Goal: Task Accomplishment & Management: Complete application form

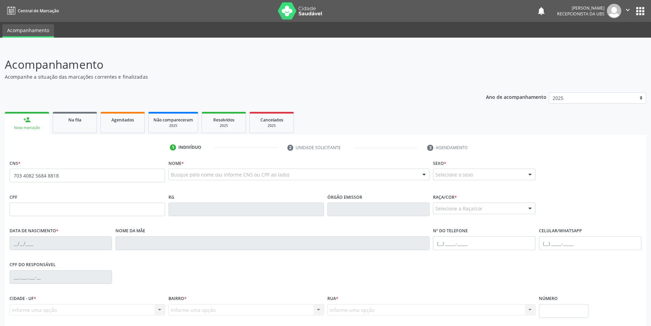
type input "703 4082 5684 8818"
type input "604.610.124-72"
type input "06/07/1970"
type input "Maria Benedita da Conceicao"
type input "(82) 98213-3429"
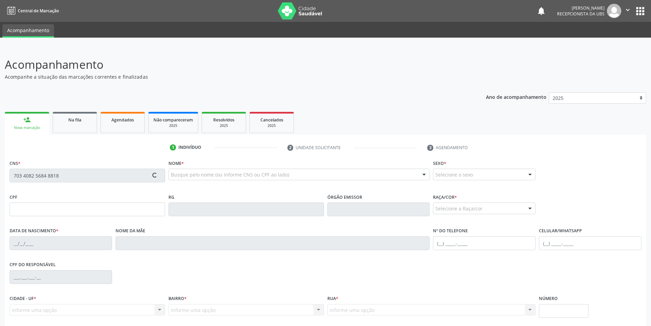
type input "S/N"
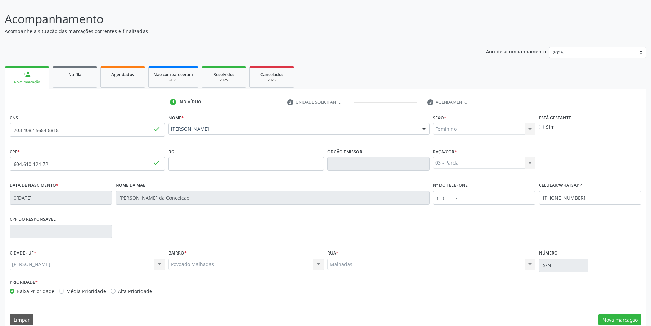
scroll to position [54, 0]
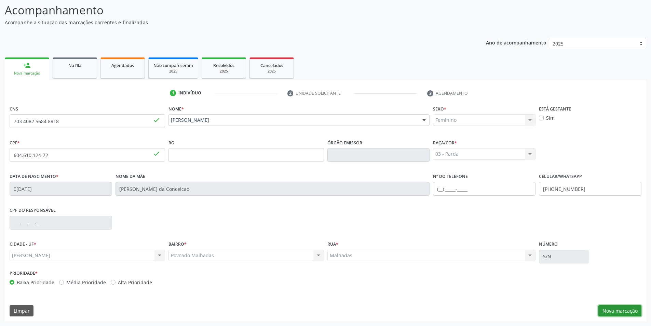
click at [627, 309] on button "Nova marcação" at bounding box center [620, 311] width 43 height 12
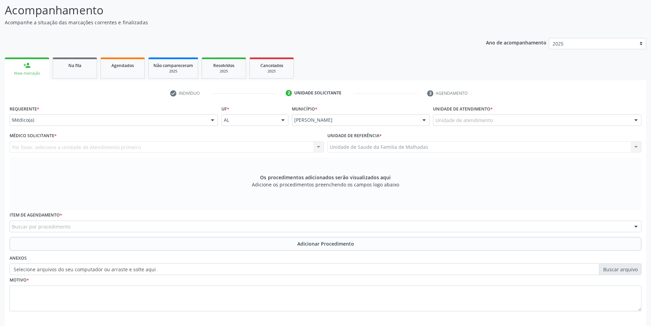
click at [636, 122] on div at bounding box center [636, 121] width 10 height 12
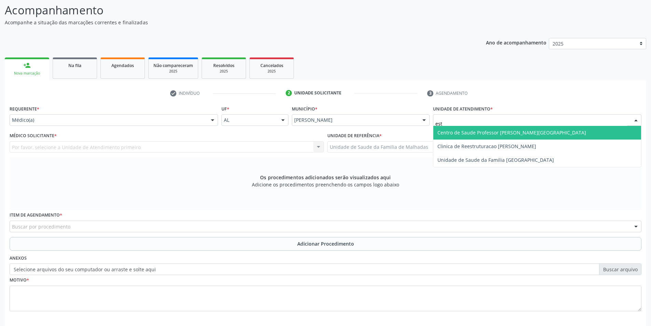
type input "esta"
click at [594, 137] on span "Centro de Saude Professor [PERSON_NAME][GEOGRAPHIC_DATA]" at bounding box center [537, 133] width 208 height 14
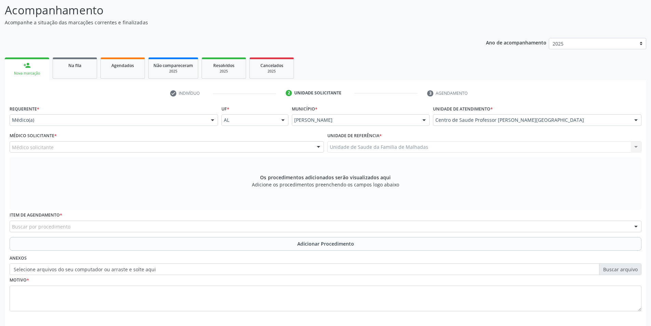
click at [318, 146] on div at bounding box center [318, 148] width 10 height 12
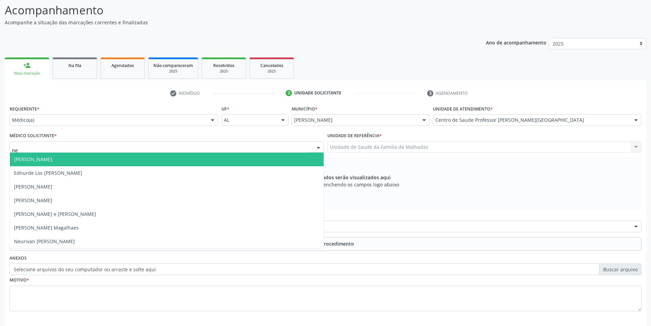
type input "neu"
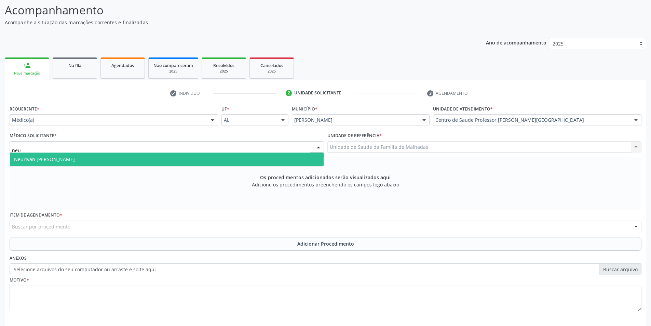
click at [259, 158] on span "Neurivan Calado Barbosa" at bounding box center [167, 159] width 314 height 14
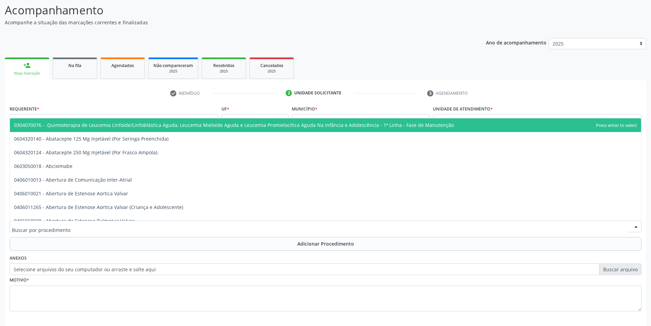
click at [87, 227] on div at bounding box center [326, 227] width 632 height 12
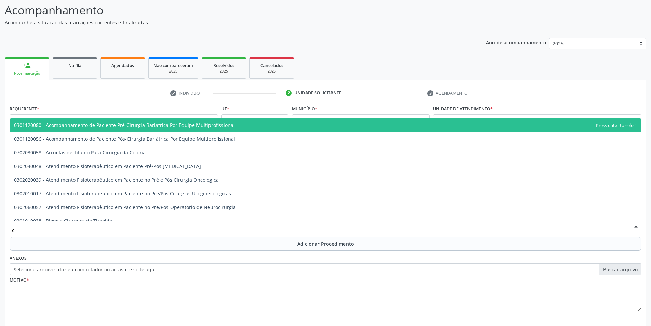
type input "c"
type input "cirurgia"
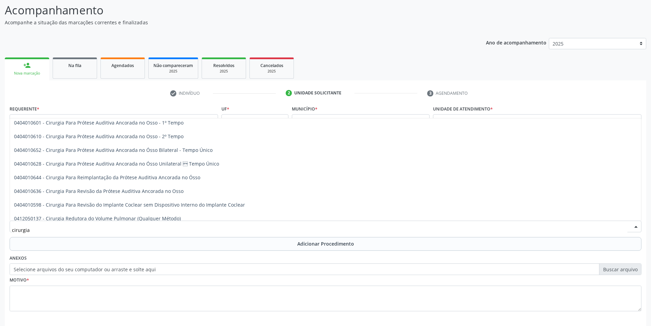
scroll to position [89, 0]
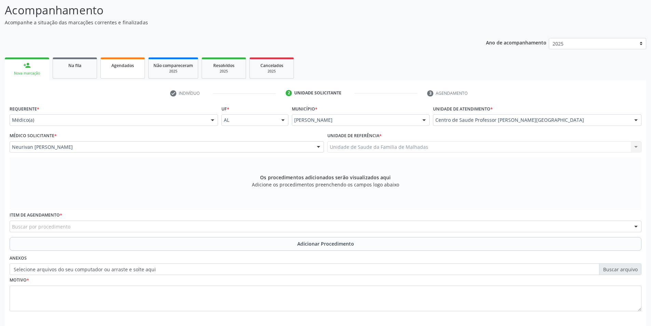
click at [129, 72] on link "Agendados" at bounding box center [123, 67] width 44 height 21
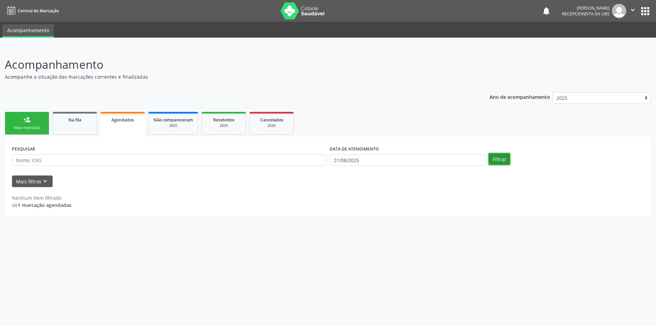
click at [498, 161] on button "Filtrar" at bounding box center [500, 159] width 22 height 12
click at [385, 159] on input "21/08/2025" at bounding box center [408, 160] width 156 height 12
click at [380, 237] on span "20" at bounding box center [379, 235] width 13 height 13
type input "20/08/2025"
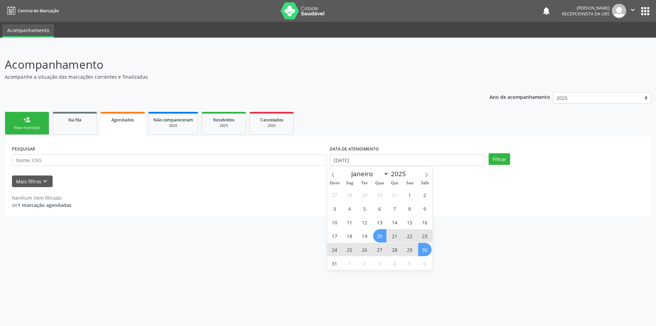
click at [425, 251] on span "30" at bounding box center [424, 249] width 13 height 13
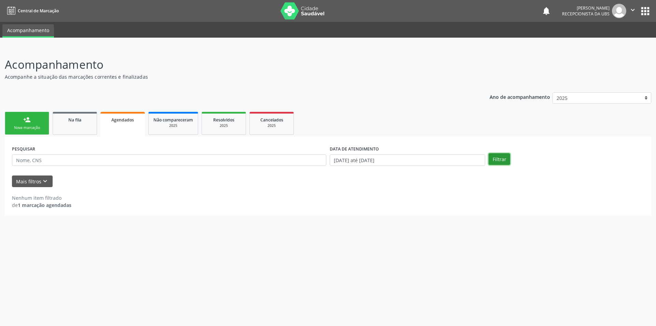
click at [492, 161] on button "Filtrar" at bounding box center [500, 159] width 22 height 12
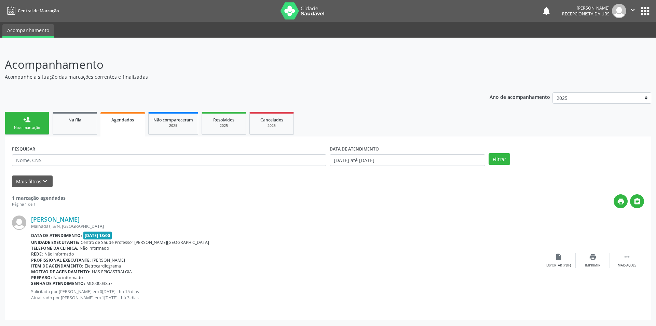
click at [21, 122] on link "person_add Nova marcação" at bounding box center [27, 123] width 44 height 23
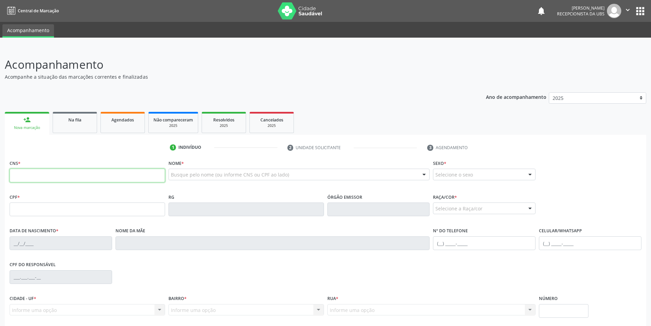
click at [31, 172] on input "text" at bounding box center [88, 176] width 156 height 14
type input "706 2010 3589 7867"
type input "01/06/1989"
type input "Ana Paula de Oliveira Silva"
type input "(82) 99698-7089"
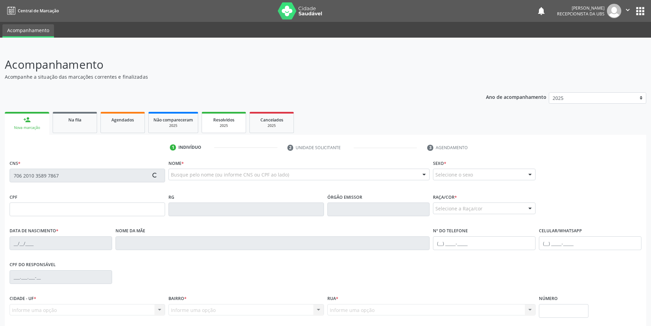
type input "S/N"
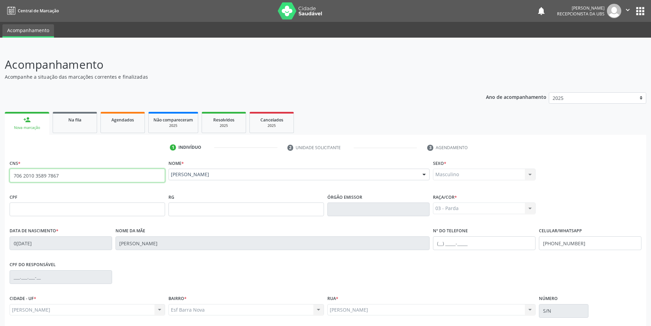
click at [66, 176] on input "706 2010 3589 7867" at bounding box center [88, 176] width 156 height 14
type input "7"
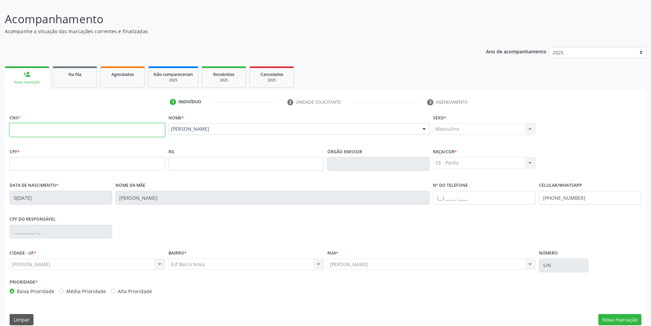
scroll to position [54, 0]
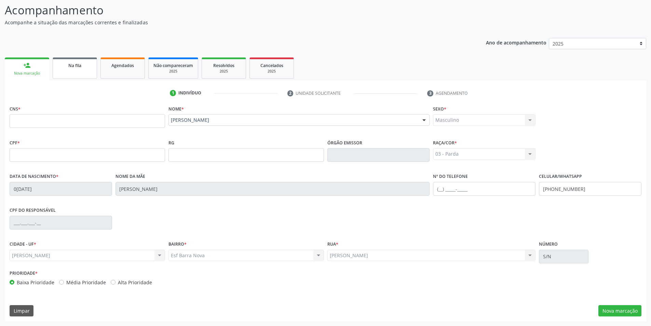
click at [76, 70] on link "Na fila" at bounding box center [75, 67] width 44 height 21
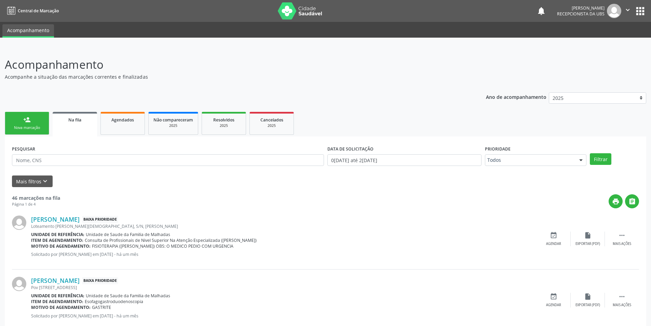
click at [24, 123] on div "person_add" at bounding box center [27, 120] width 8 height 8
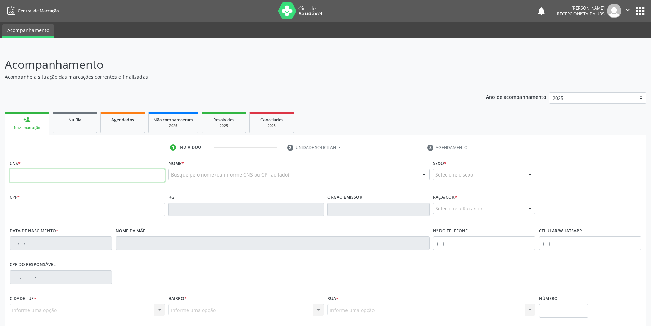
click at [26, 179] on input "text" at bounding box center [88, 176] width 156 height 14
type input "706 2040 3554 6064"
type input "271.984.054-87"
type input "23/06/1950"
type input "Ester Maria da Silva"
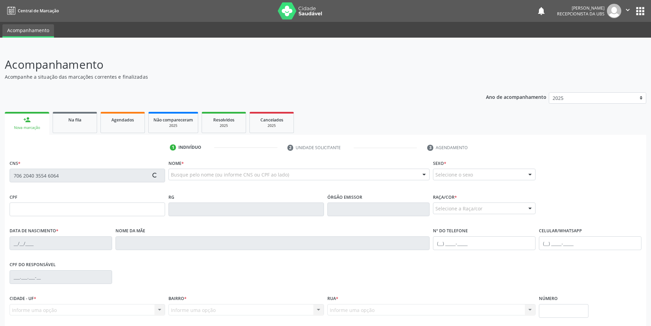
type input "(82) 99941-0010"
type input "S/N"
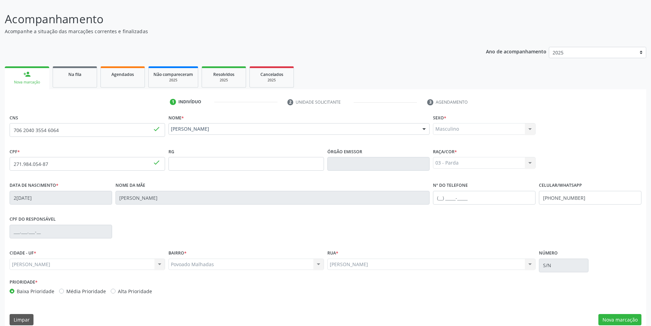
scroll to position [54, 0]
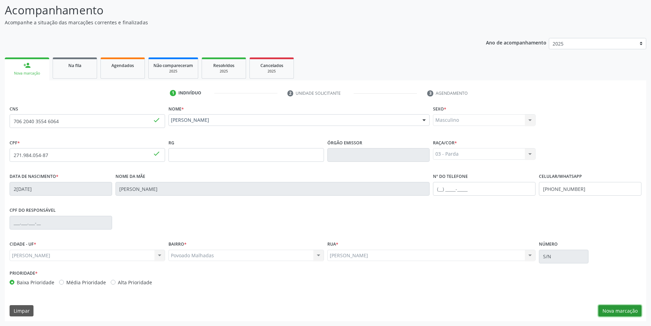
click at [619, 314] on button "Nova marcação" at bounding box center [620, 311] width 43 height 12
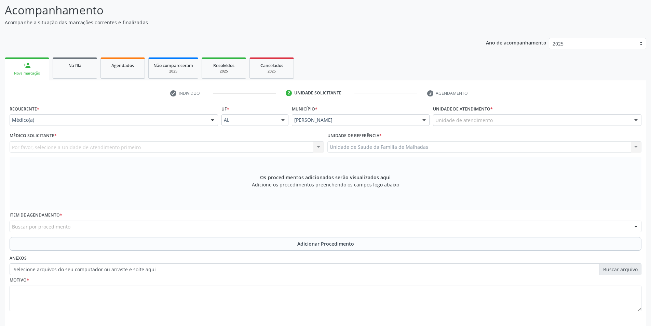
click at [632, 121] on div at bounding box center [636, 121] width 10 height 12
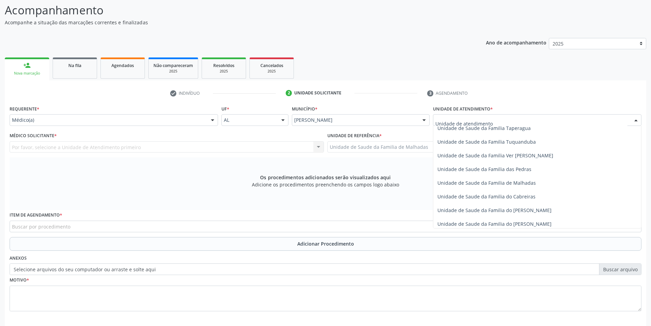
scroll to position [506, 0]
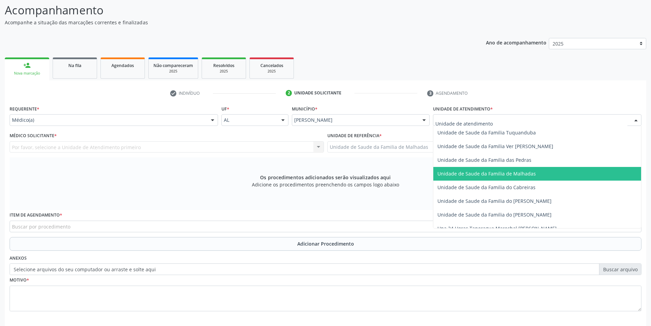
click at [522, 176] on span "Unidade de Saude da Familia de Malhadas" at bounding box center [487, 173] width 98 height 6
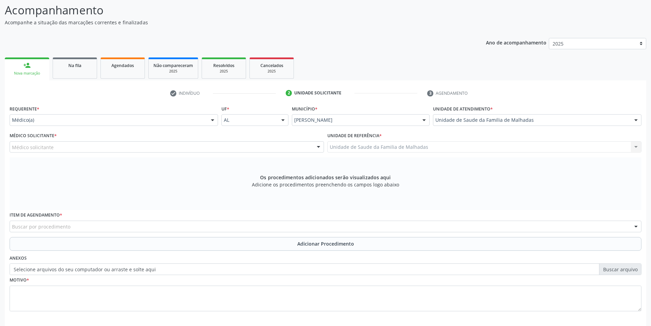
click at [316, 145] on div at bounding box center [318, 148] width 10 height 12
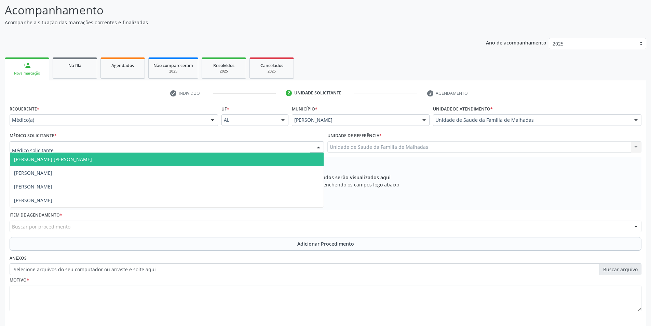
click at [252, 164] on span "Dan Reuter Ferraz de Araujo" at bounding box center [167, 159] width 314 height 14
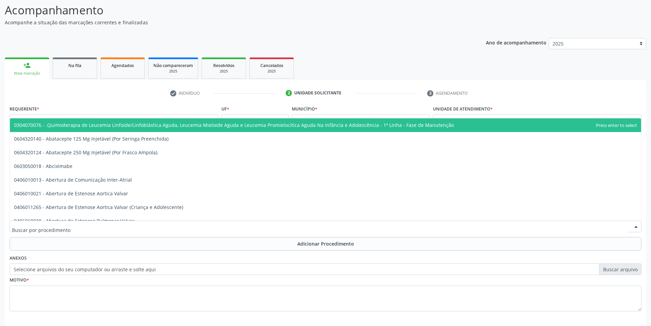
click at [242, 223] on div at bounding box center [326, 227] width 632 height 12
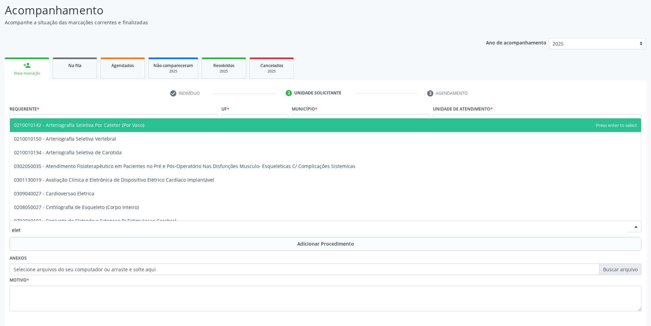
type input "eletr"
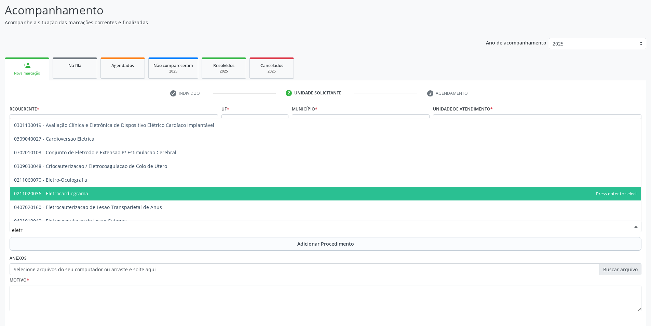
click at [253, 194] on span "0211020036 - Eletrocardiograma" at bounding box center [325, 194] width 631 height 14
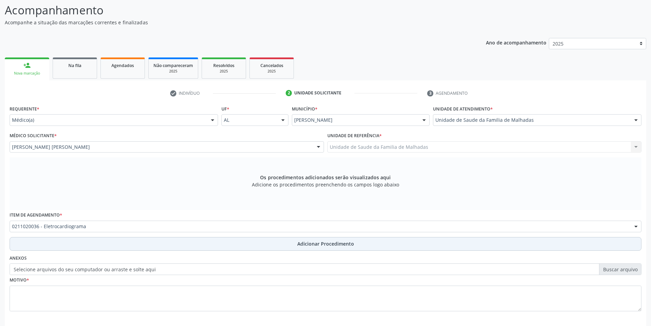
click at [322, 242] on span "Adicionar Procedimento" at bounding box center [325, 243] width 57 height 7
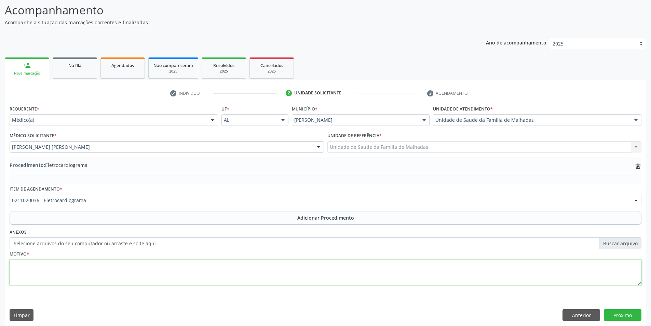
click at [50, 269] on textarea at bounding box center [326, 272] width 632 height 26
type textarea "HAS DECONPESADA"
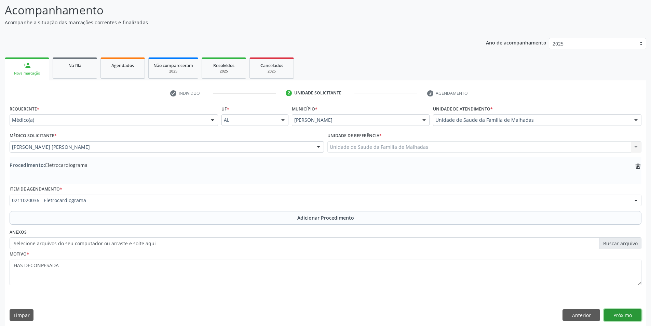
click at [629, 315] on button "Próximo" at bounding box center [623, 315] width 38 height 12
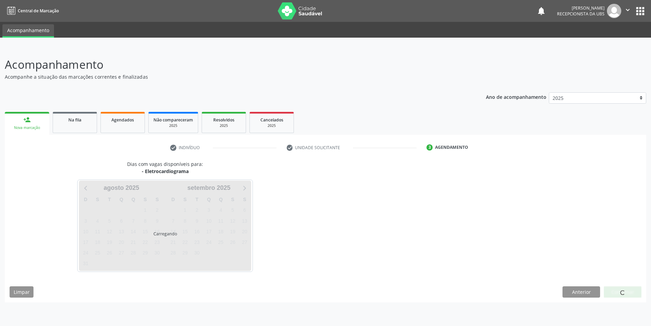
scroll to position [0, 0]
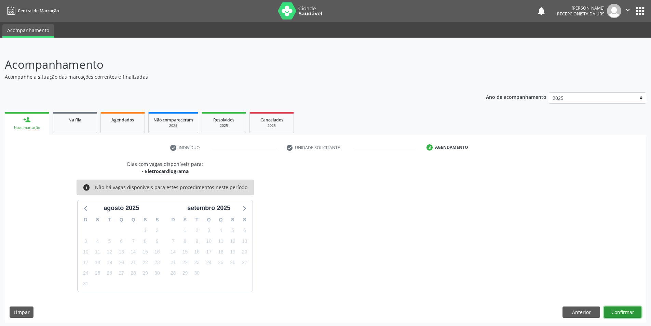
click at [628, 316] on button "Confirmar" at bounding box center [623, 312] width 38 height 12
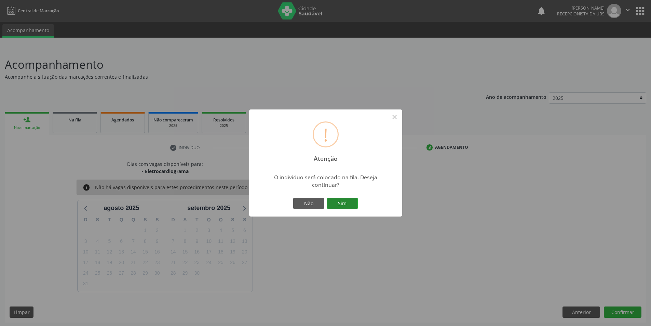
click at [334, 200] on button "Sim" at bounding box center [342, 204] width 31 height 12
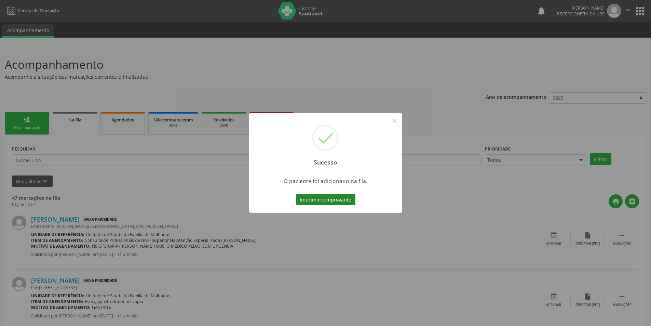
click at [330, 197] on button "Imprimir comprovante" at bounding box center [325, 200] width 59 height 12
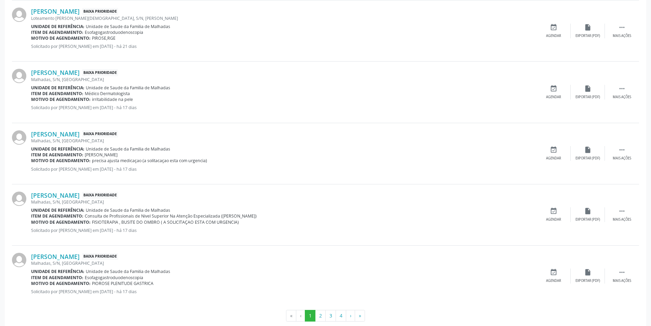
scroll to position [833, 0]
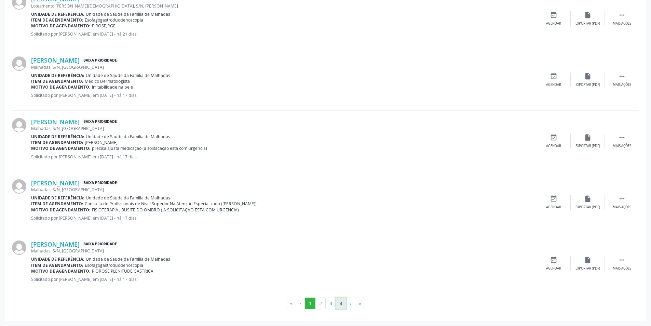
click at [338, 304] on button "4" at bounding box center [341, 303] width 11 height 12
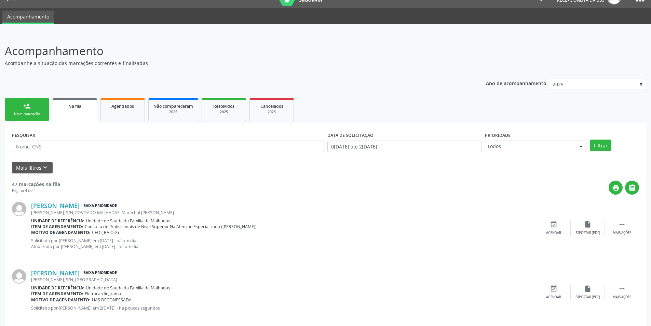
scroll to position [42, 0]
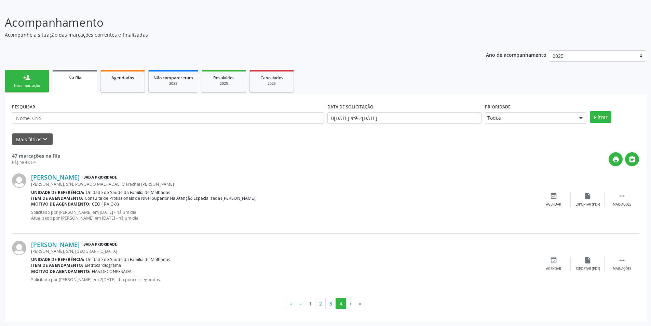
click at [31, 79] on link "person_add Nova marcação" at bounding box center [27, 81] width 44 height 23
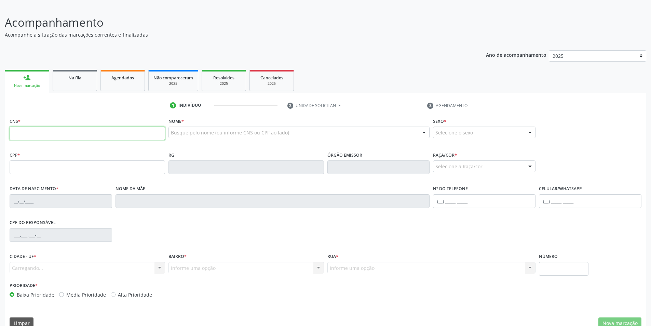
click at [50, 133] on input "text" at bounding box center [88, 133] width 156 height 14
type input "700 3039 6777 1832"
type input "011.119.074-63"
type input "14/07/1968"
type input "Maria dos Santos Costa"
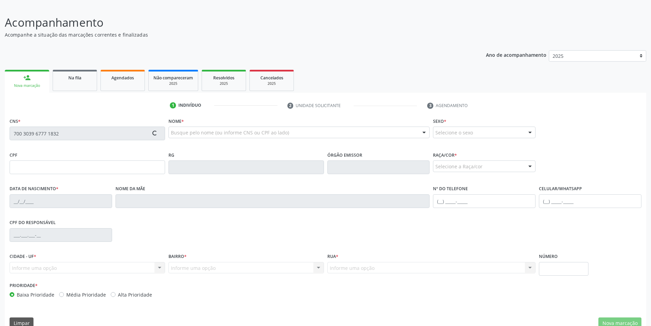
type input "(82) 9328-6623"
type input "S/N"
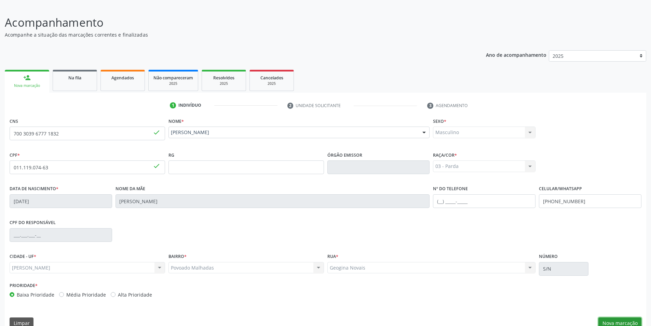
click at [624, 321] on button "Nova marcação" at bounding box center [620, 323] width 43 height 12
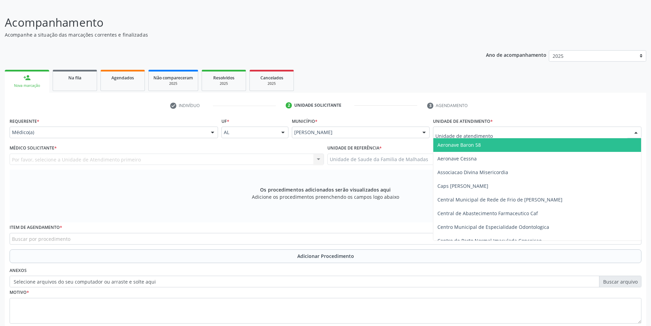
click at [635, 135] on div at bounding box center [636, 133] width 10 height 12
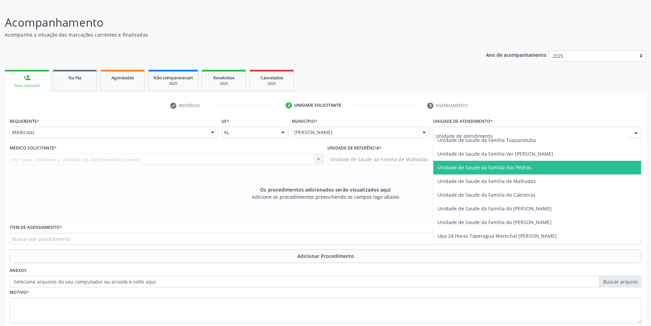
scroll to position [541, 0]
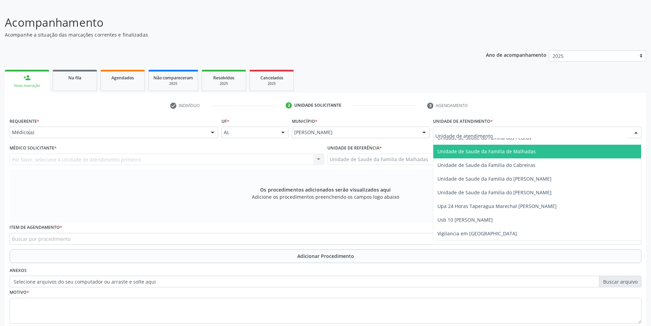
click at [516, 152] on span "Unidade de Saude da Familia de Malhadas" at bounding box center [487, 151] width 98 height 6
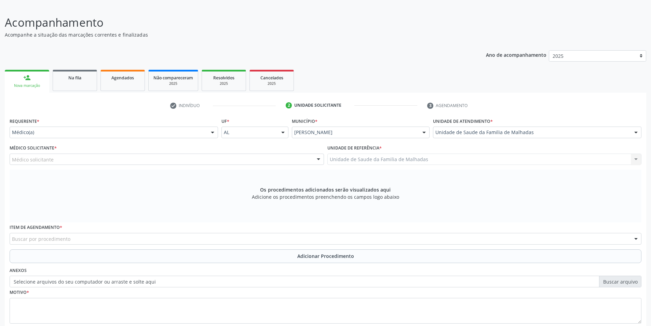
click at [261, 157] on div "Médico solicitante" at bounding box center [167, 160] width 315 height 12
click at [633, 158] on div "Unidade de Saude da Familia de Malhadas Unidade de Saude da Familia de Malhadas…" at bounding box center [485, 160] width 315 height 12
click at [319, 159] on div at bounding box center [318, 160] width 10 height 12
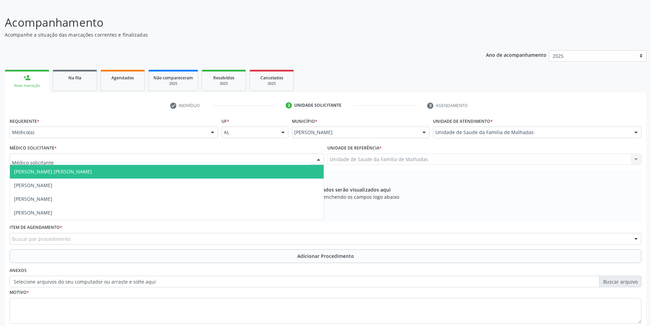
click at [310, 170] on span "Dan Reuter Ferraz de Araujo" at bounding box center [167, 172] width 314 height 14
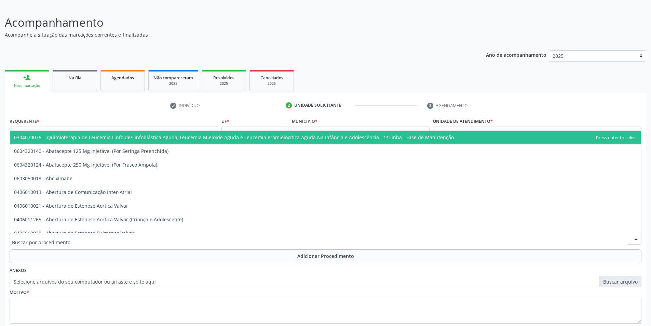
click at [86, 239] on div at bounding box center [326, 239] width 632 height 12
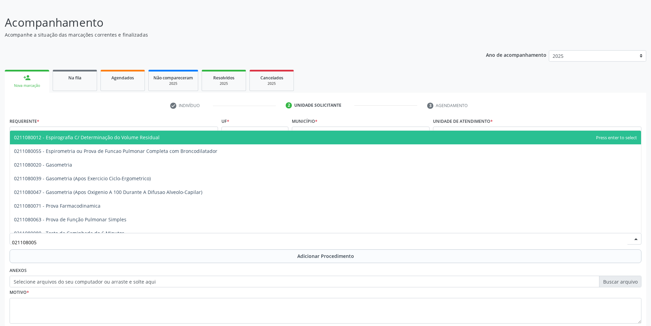
type input "0211080055"
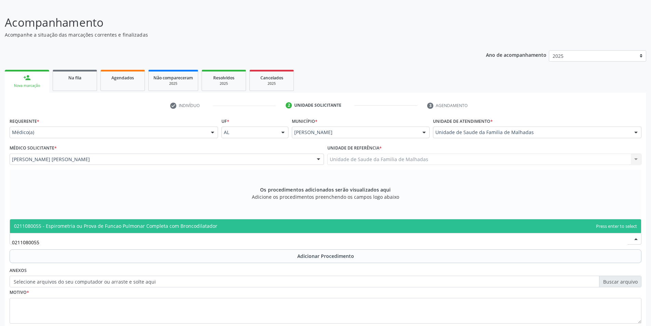
click at [96, 228] on span "0211080055 - Espirometria ou Prova de Funcao Pulmonar Completa com Broncodilata…" at bounding box center [115, 226] width 203 height 6
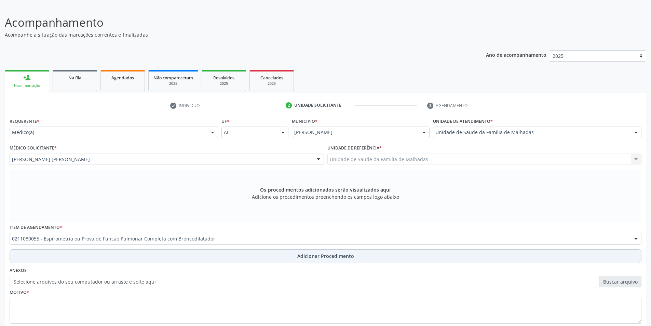
click at [314, 258] on span "Adicionar Procedimento" at bounding box center [325, 255] width 57 height 7
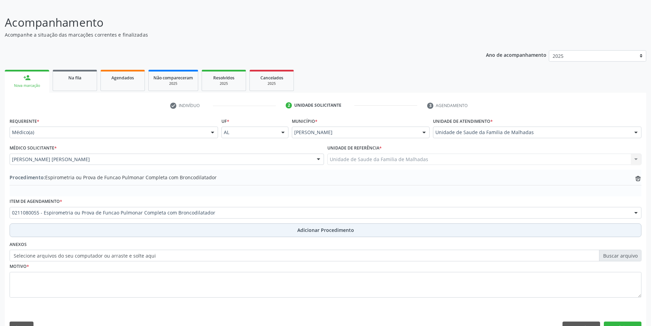
click at [315, 229] on span "Adicionar Procedimento" at bounding box center [325, 229] width 57 height 7
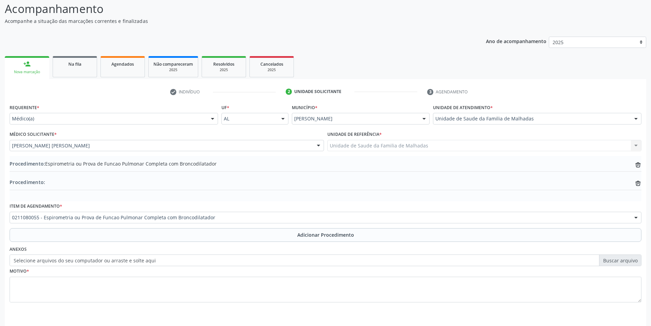
scroll to position [77, 0]
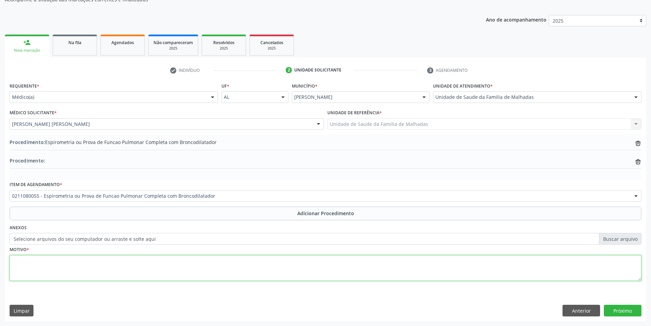
click at [67, 264] on textarea at bounding box center [326, 268] width 632 height 26
click at [66, 261] on textarea "ASMA DE LONGA DATA DPOC ASSOCIADA?" at bounding box center [326, 268] width 632 height 26
type textarea "ASMA DE LONGA DATA ,DPOC ASSOCIADA?"
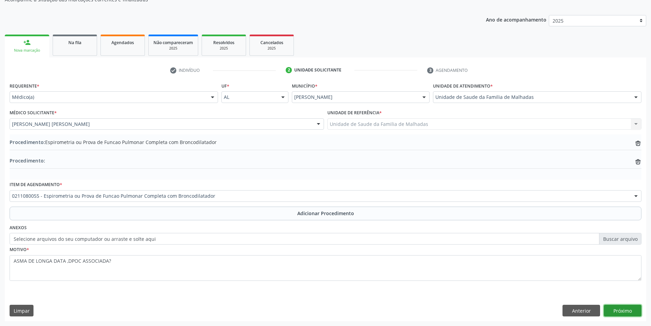
click at [627, 311] on button "Próximo" at bounding box center [623, 311] width 38 height 12
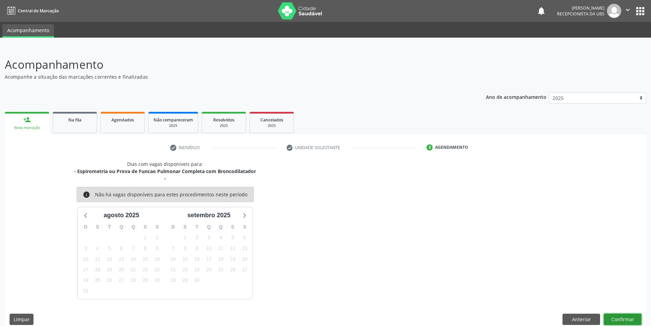
click at [624, 316] on button "Confirmar" at bounding box center [623, 319] width 38 height 12
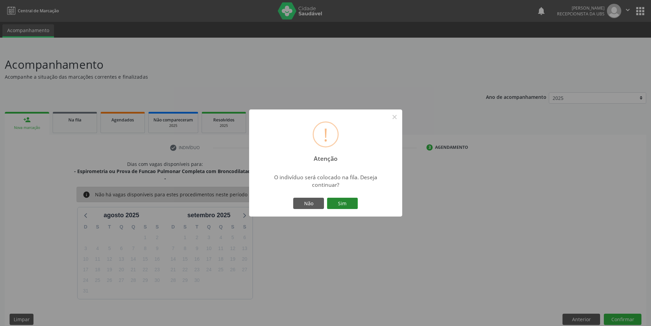
click at [342, 199] on button "Sim" at bounding box center [342, 204] width 31 height 12
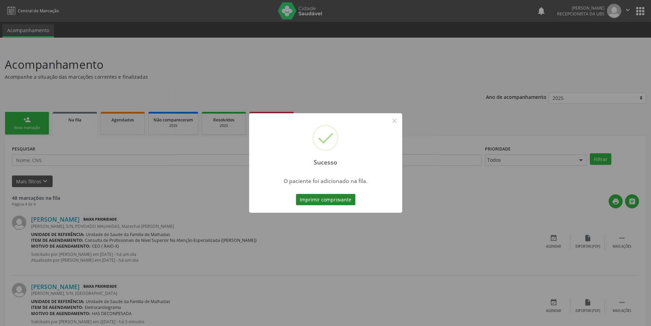
click at [345, 200] on button "Imprimir comprovante" at bounding box center [325, 200] width 59 height 12
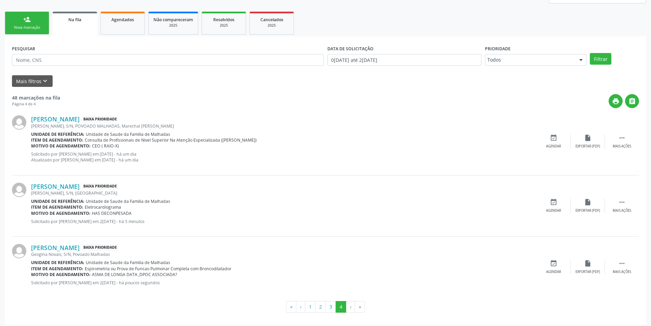
scroll to position [104, 0]
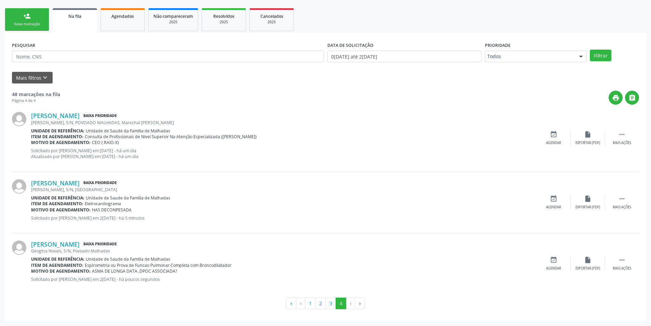
click at [21, 17] on link "person_add Nova marcação" at bounding box center [27, 19] width 44 height 23
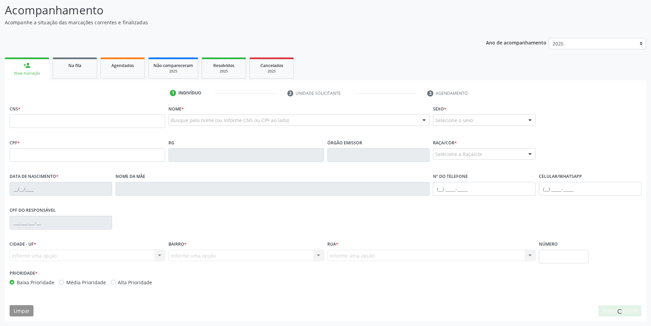
scroll to position [54, 0]
click at [26, 123] on input "text" at bounding box center [88, 121] width 156 height 14
type input "700 0036 7963 6509"
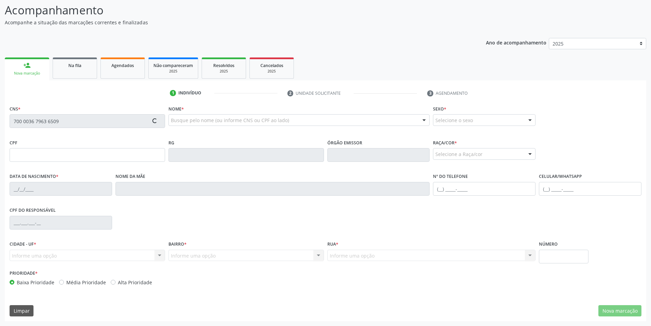
type input "063.444.784-03"
type input "29/03/1981"
type input "Maria Aparecida de Oliveira"
type input "(82) 98712-8762"
type input "S/N"
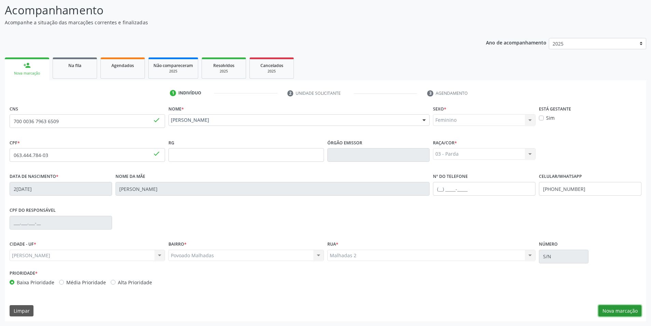
click at [625, 312] on button "Nova marcação" at bounding box center [620, 311] width 43 height 12
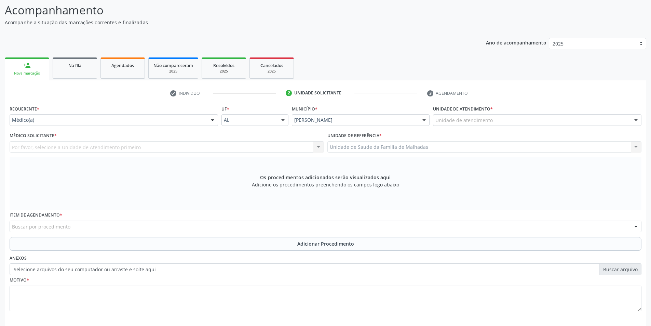
click at [637, 118] on div at bounding box center [636, 121] width 10 height 12
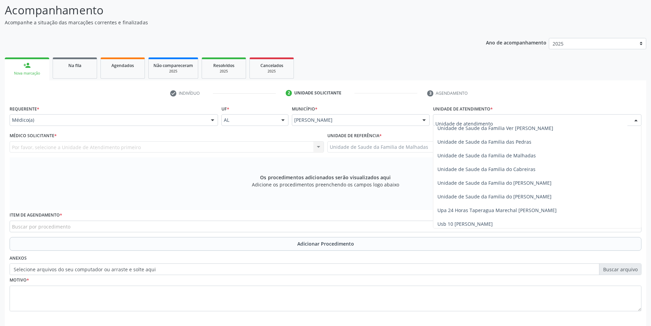
scroll to position [541, 0]
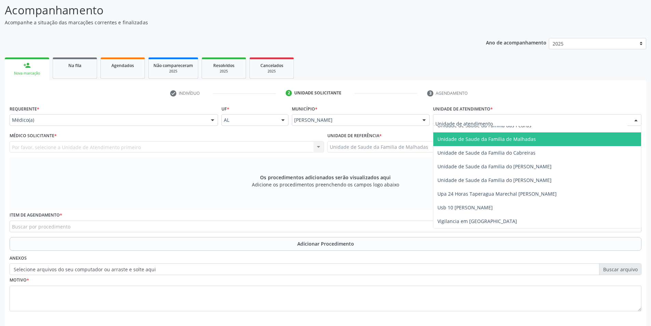
click at [543, 137] on span "Unidade de Saude da Familia de Malhadas" at bounding box center [537, 139] width 208 height 14
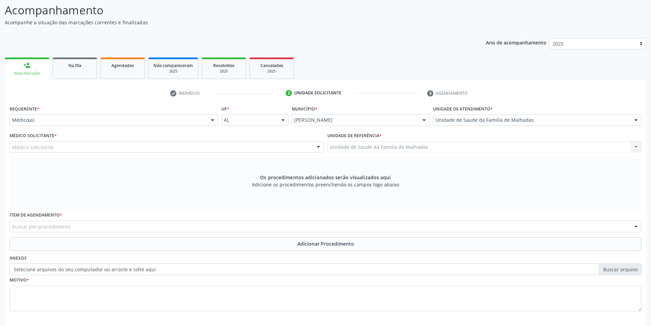
click at [317, 144] on div at bounding box center [318, 148] width 10 height 12
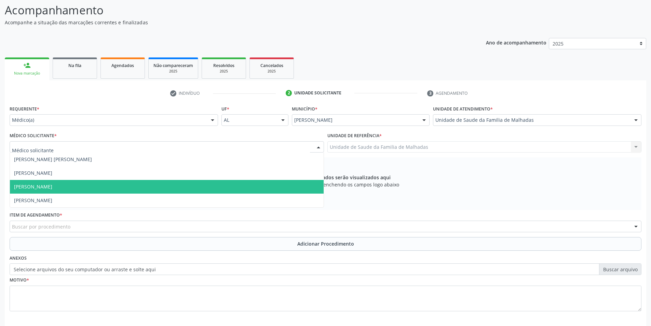
click at [52, 185] on span "Giovanna Silva Vanderlei" at bounding box center [33, 186] width 38 height 6
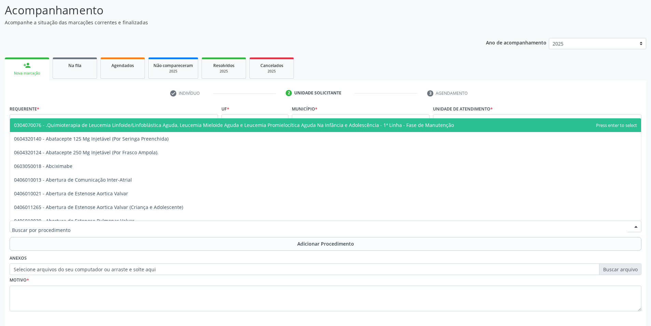
click at [202, 225] on div at bounding box center [326, 227] width 632 height 12
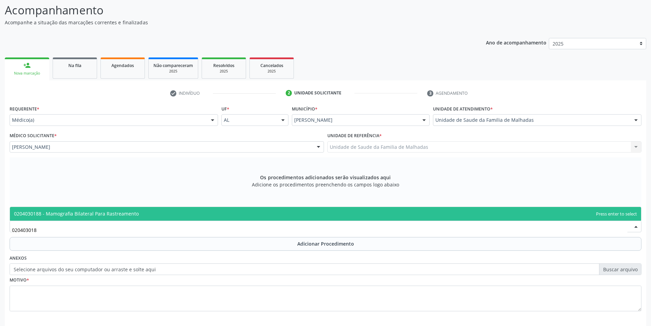
type input "0204030188"
click at [192, 218] on span "0204030188 - Mamografia Bilateral Para Rastreamento" at bounding box center [325, 214] width 631 height 14
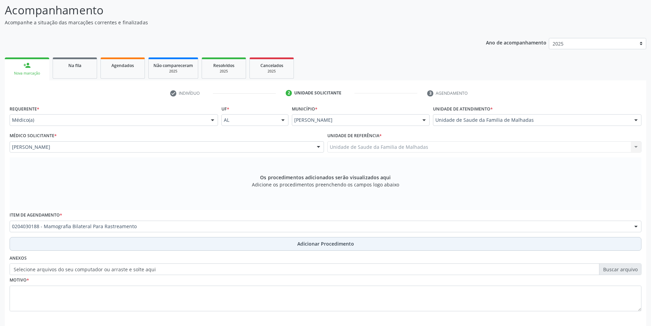
click at [306, 245] on span "Adicionar Procedimento" at bounding box center [325, 243] width 57 height 7
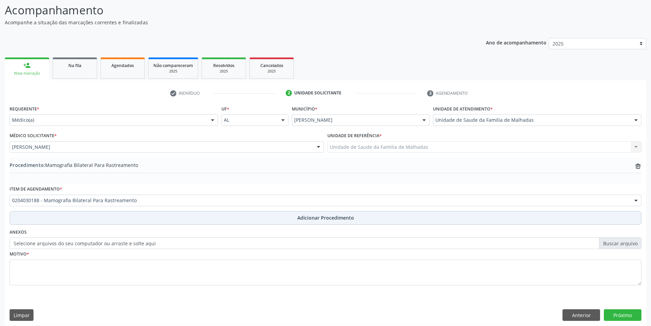
click at [308, 212] on button "Adicionar Procedimento" at bounding box center [326, 218] width 632 height 14
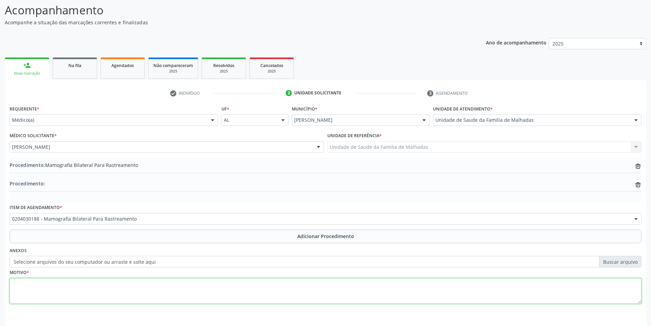
click at [42, 289] on textarea at bounding box center [326, 291] width 632 height 26
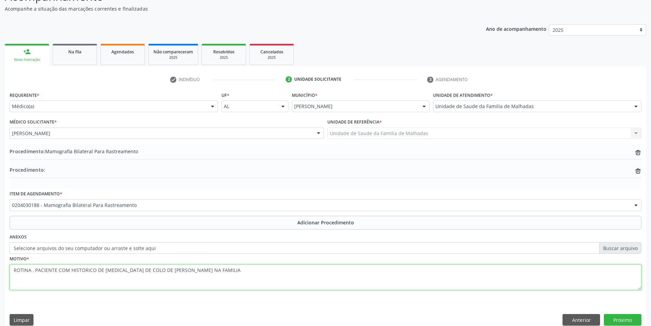
scroll to position [77, 0]
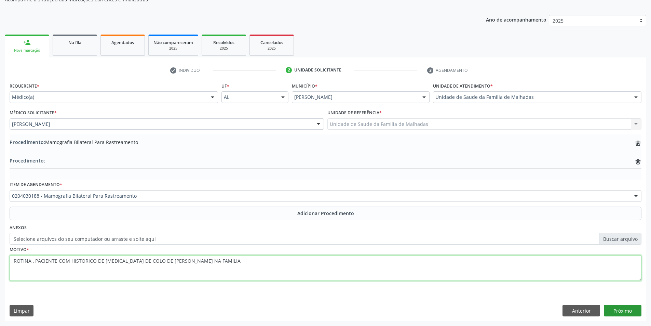
type textarea "ROTINA , PACIENTE COM HISTORICO DE CANCER DE COLO DE ULTERO NA FAMILIA"
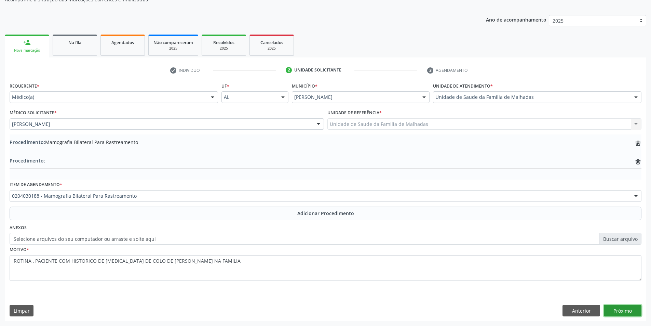
click at [631, 312] on button "Próximo" at bounding box center [623, 311] width 38 height 12
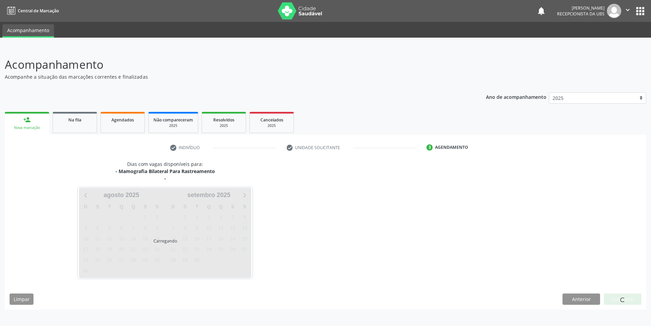
scroll to position [0, 0]
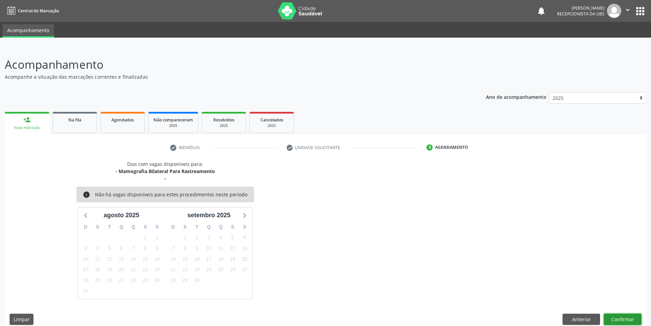
click at [628, 317] on button "Confirmar" at bounding box center [623, 319] width 38 height 12
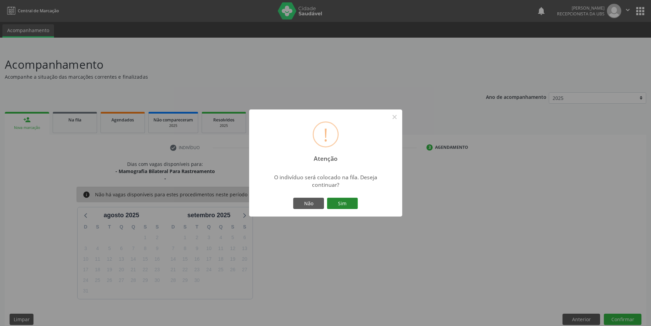
click at [348, 204] on button "Sim" at bounding box center [342, 204] width 31 height 12
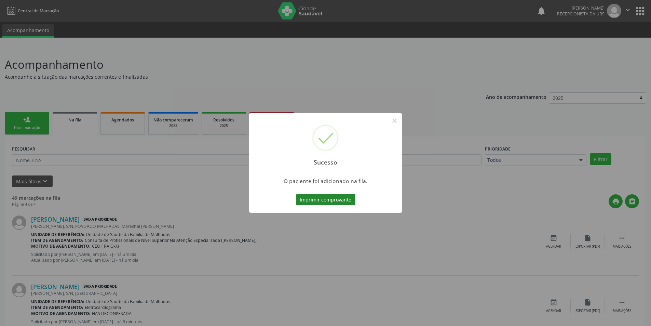
click at [345, 202] on button "Imprimir comprovante" at bounding box center [325, 200] width 59 height 12
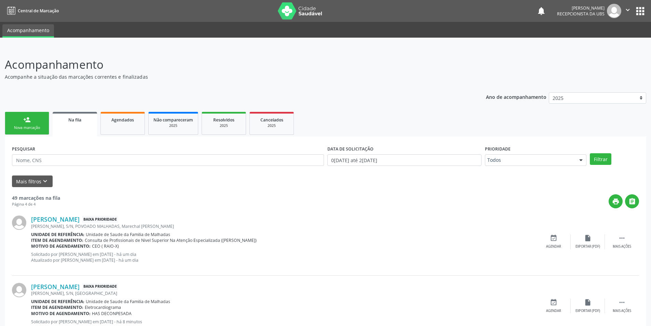
click at [34, 122] on link "person_add Nova marcação" at bounding box center [27, 123] width 44 height 23
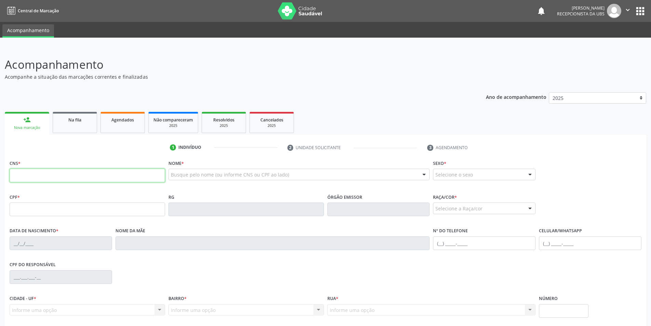
click at [46, 172] on input "text" at bounding box center [88, 176] width 156 height 14
type input "700 0078 5191 3408"
type input "064.898.514-82"
type input "29/01/1979"
type input "Ledi Fagundes dos Santos"
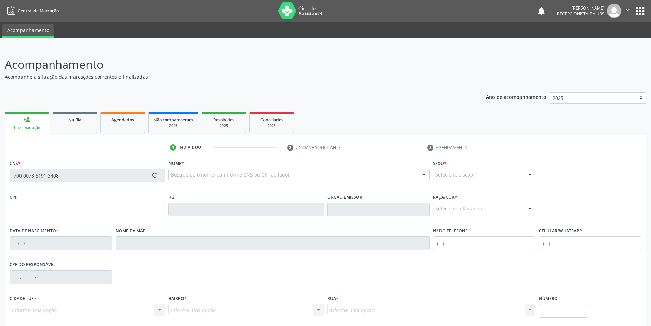
type input "(82) 98894-2855"
type input "S/N"
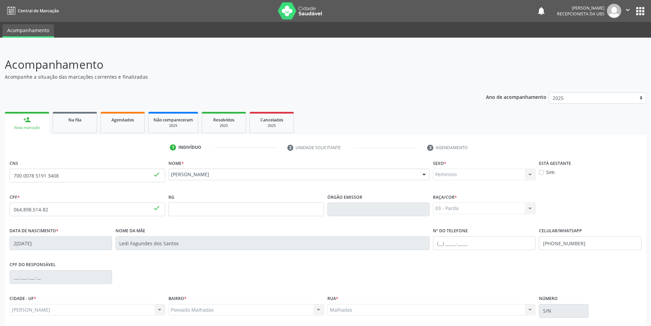
scroll to position [54, 0]
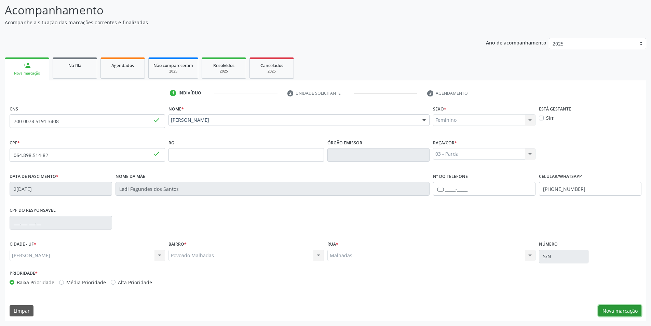
click at [630, 309] on button "Nova marcação" at bounding box center [620, 311] width 43 height 12
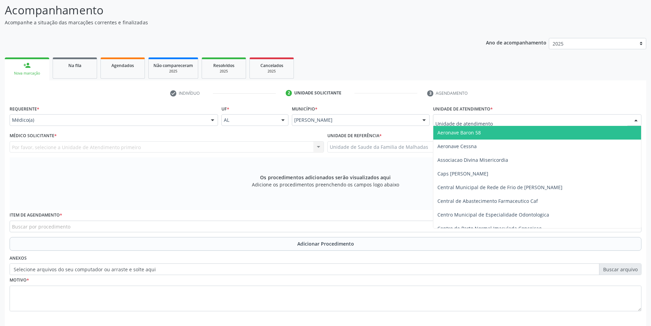
click at [637, 117] on div at bounding box center [636, 121] width 10 height 12
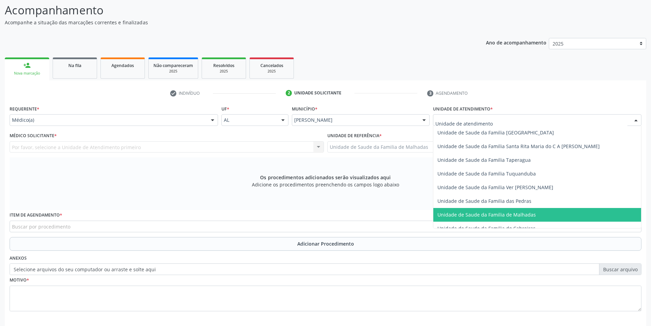
scroll to position [541, 0]
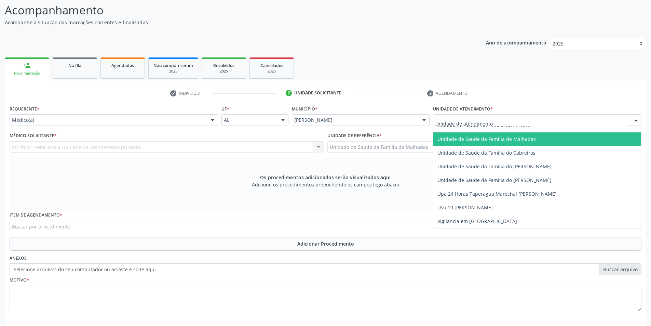
click at [530, 141] on span "Unidade de Saude da Familia de Malhadas" at bounding box center [487, 139] width 98 height 6
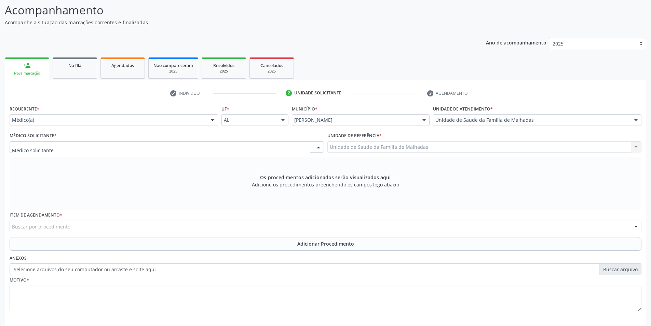
click at [296, 145] on div at bounding box center [167, 147] width 315 height 12
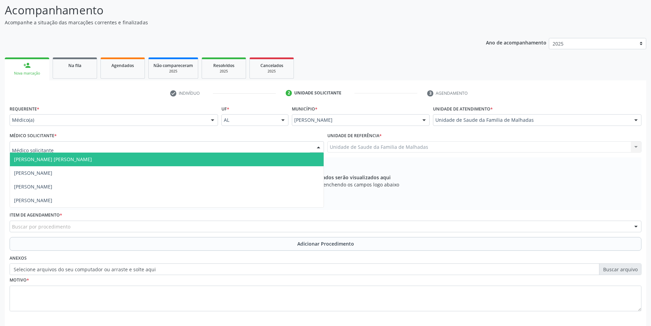
click at [306, 157] on span "Dan Reuter Ferraz de Araujo" at bounding box center [167, 159] width 314 height 14
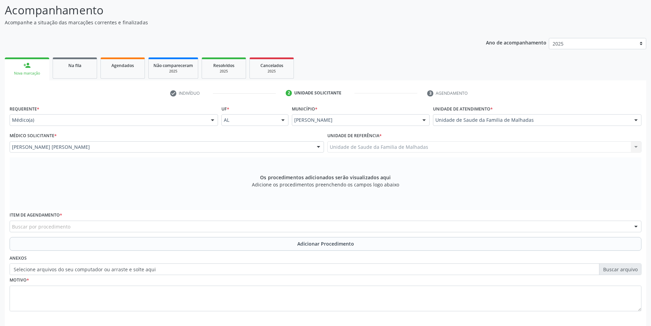
click at [275, 227] on div "Buscar por procedimento" at bounding box center [326, 227] width 632 height 12
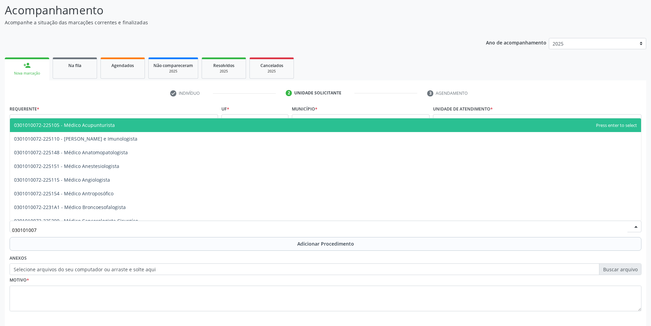
type input "0301010072"
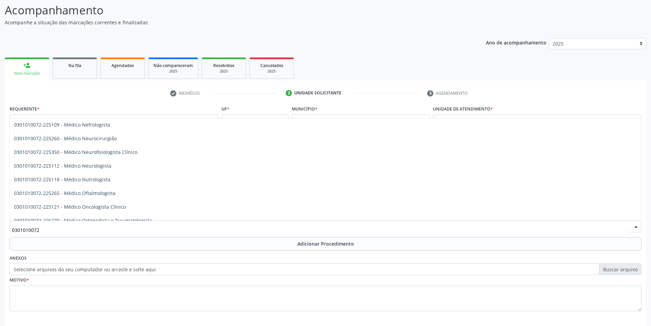
scroll to position [524, 0]
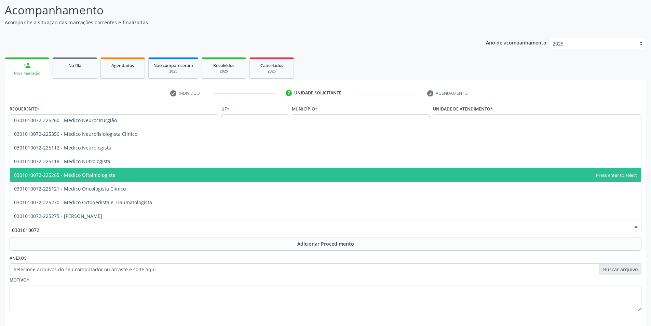
click at [78, 175] on span "0301010072-225265 - Médico Oftalmologista" at bounding box center [65, 175] width 102 height 6
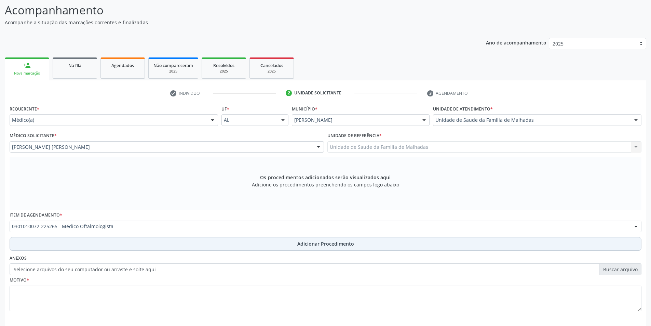
click at [326, 242] on span "Adicionar Procedimento" at bounding box center [325, 243] width 57 height 7
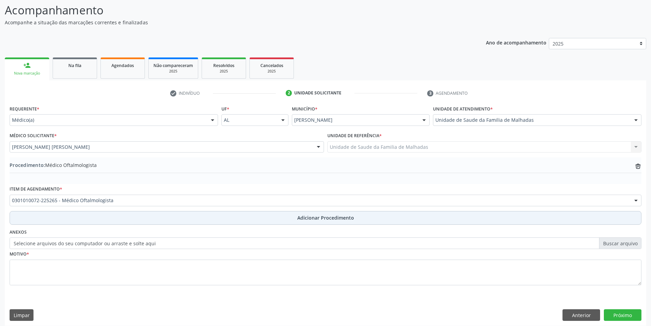
click at [328, 220] on span "Adicionar Procedimento" at bounding box center [325, 217] width 57 height 7
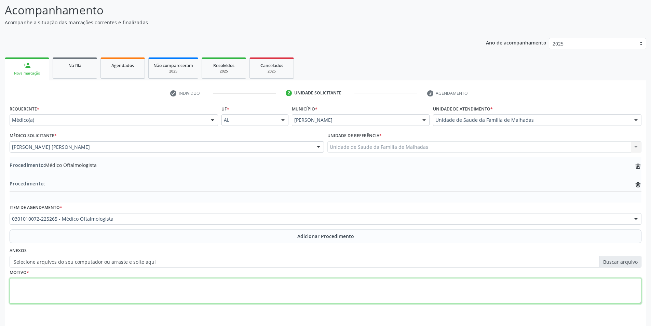
click at [64, 296] on textarea at bounding box center [326, 291] width 632 height 26
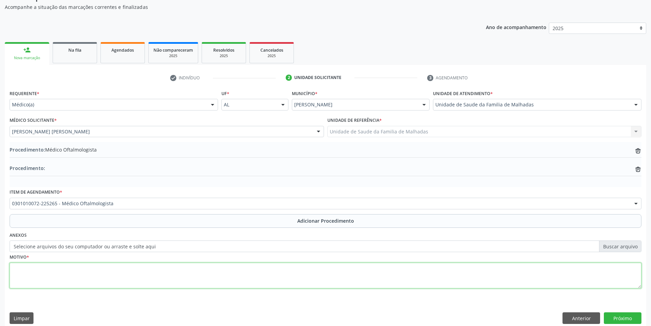
scroll to position [77, 0]
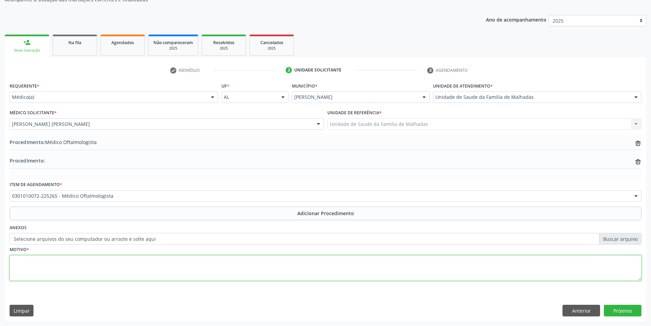
click at [26, 262] on textarea at bounding box center [326, 268] width 632 height 26
type textarea "AVALIAR CIRUGIA PARA PTERIGIO"
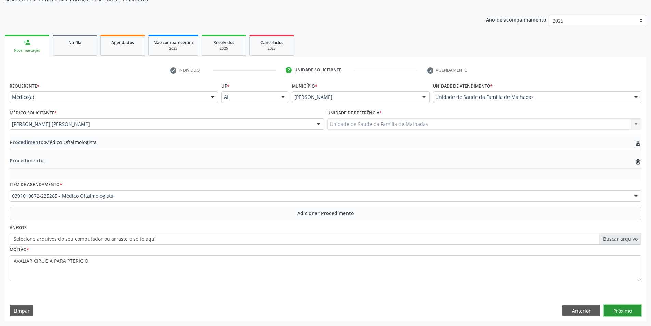
click at [627, 310] on button "Próximo" at bounding box center [623, 311] width 38 height 12
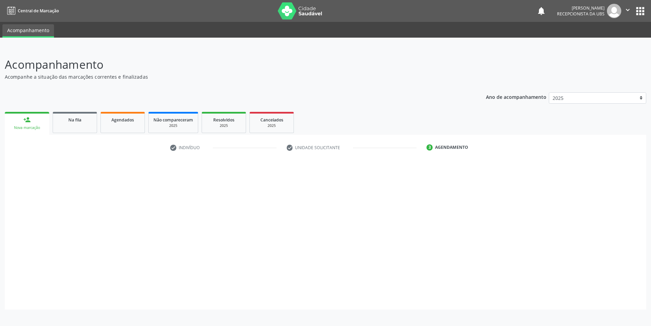
scroll to position [0, 0]
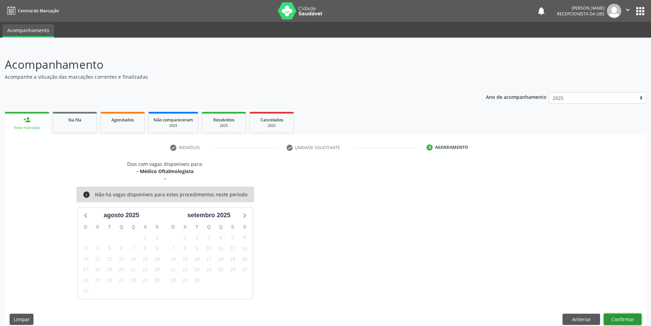
click at [625, 321] on button "Confirmar" at bounding box center [623, 319] width 38 height 12
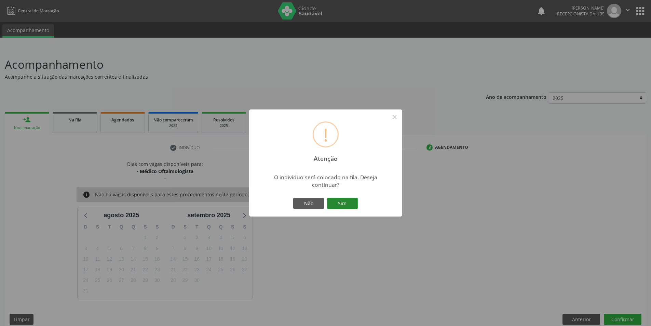
click at [336, 203] on button "Sim" at bounding box center [342, 204] width 31 height 12
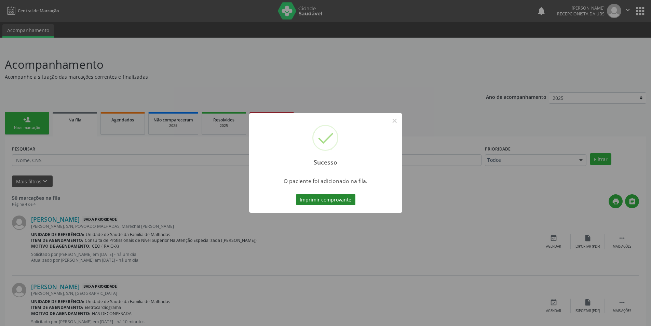
click at [336, 201] on button "Imprimir comprovante" at bounding box center [325, 200] width 59 height 12
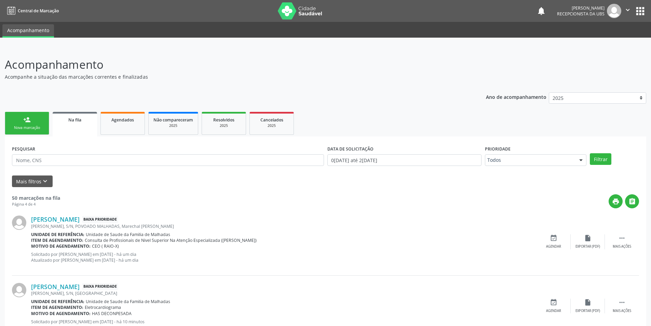
click at [19, 119] on link "person_add Nova marcação" at bounding box center [27, 123] width 44 height 23
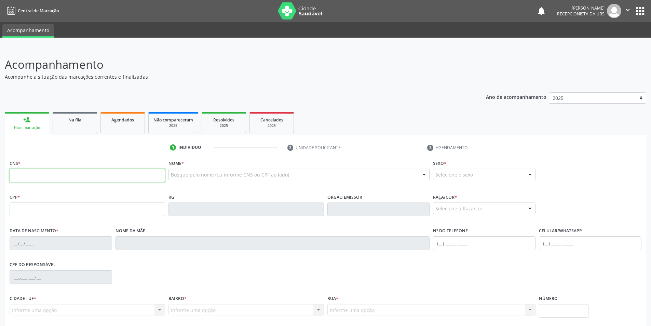
click at [27, 175] on input "text" at bounding box center [88, 176] width 156 height 14
type input "708 1025 8408 6734"
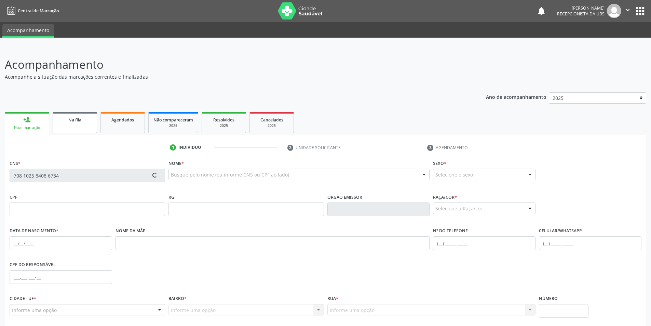
click at [80, 124] on link "Na fila" at bounding box center [75, 122] width 44 height 21
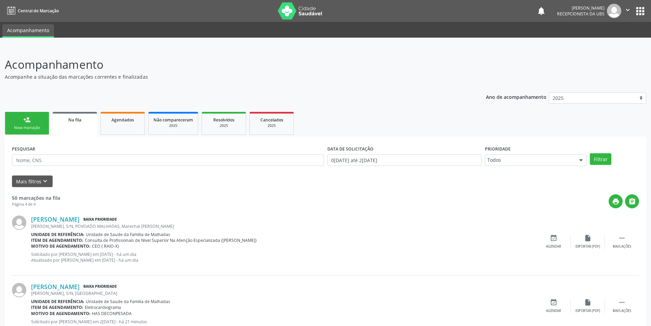
click at [25, 126] on div "Nova marcação" at bounding box center [27, 127] width 34 height 5
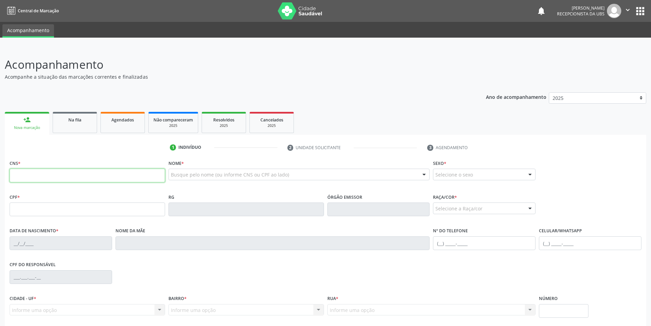
click at [41, 175] on input "text" at bounding box center [88, 176] width 156 height 14
type input "700 8059 7519 3289"
type input "725.493.944-53"
type input "10/06/1958"
type input "Cicera Maria da Conceicao"
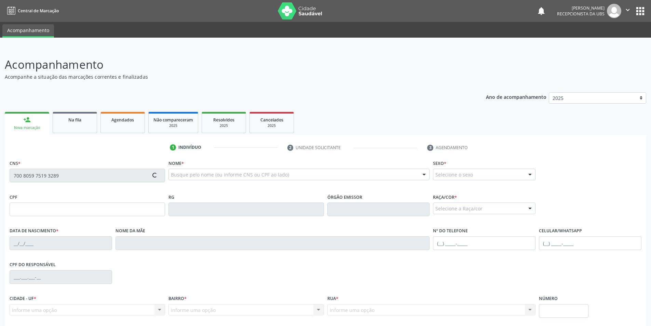
type input "(82) 99329-2693"
type input "S/N"
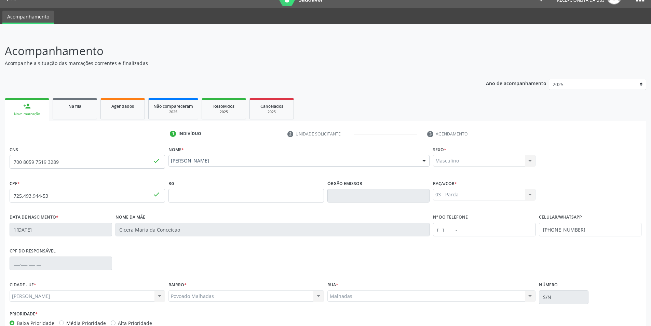
scroll to position [54, 0]
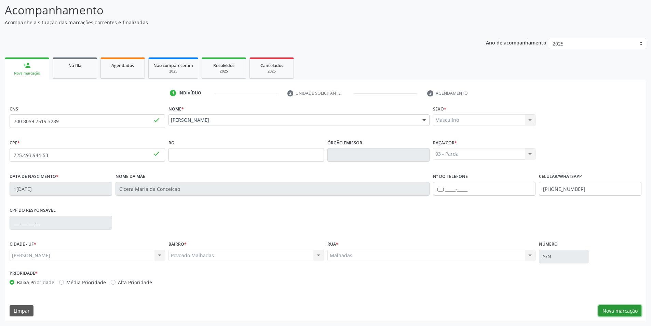
click at [633, 311] on button "Nova marcação" at bounding box center [620, 311] width 43 height 12
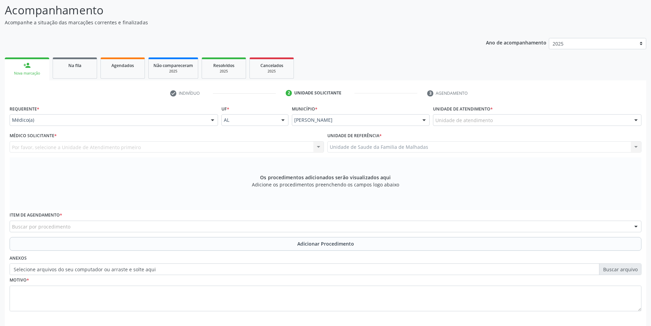
click at [633, 120] on div at bounding box center [636, 121] width 10 height 12
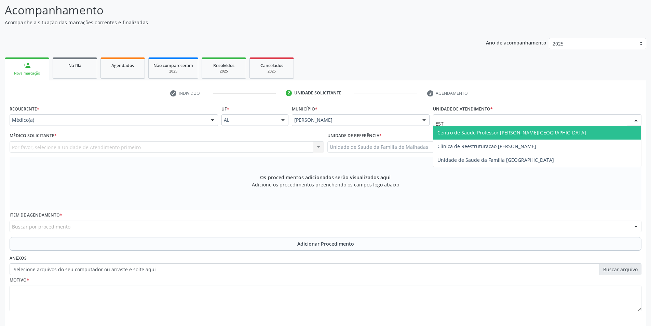
type input "ESTA"
click at [586, 137] on span "Centro de Saude Professor [PERSON_NAME][GEOGRAPHIC_DATA]" at bounding box center [537, 133] width 208 height 14
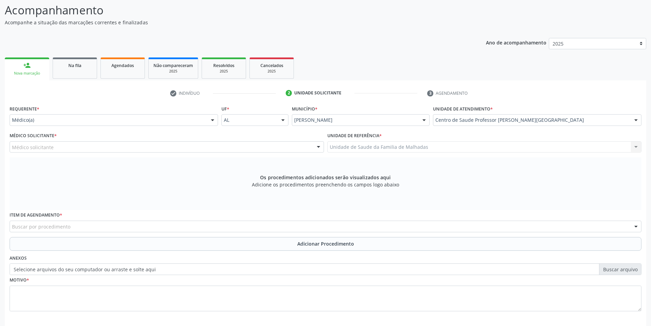
click at [302, 149] on div "Médico solicitante" at bounding box center [167, 147] width 315 height 12
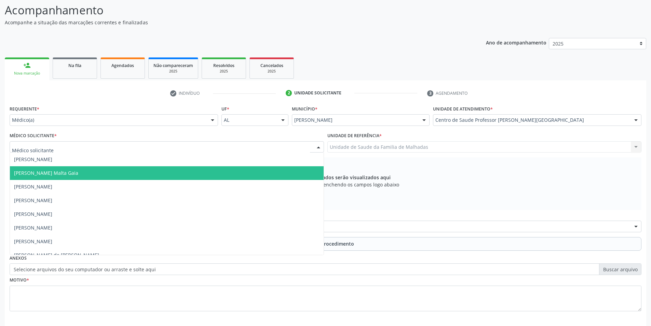
click at [57, 175] on span "Alexandre Lima Malta Gaia" at bounding box center [46, 173] width 64 height 6
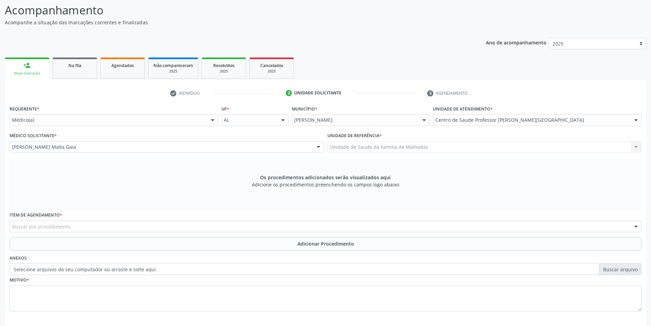
click at [127, 224] on div "Buscar por procedimento" at bounding box center [326, 227] width 632 height 12
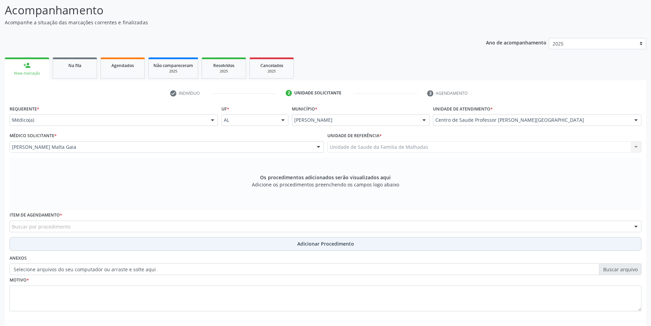
click at [58, 244] on button "Adicionar Procedimento" at bounding box center [326, 244] width 632 height 14
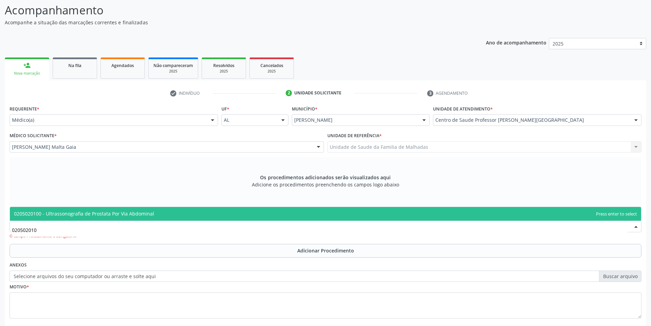
type input "0205020100"
click at [99, 212] on span "0205020100 - Ultrassonografia de Prostata Por Via Abdominal" at bounding box center [84, 213] width 140 height 6
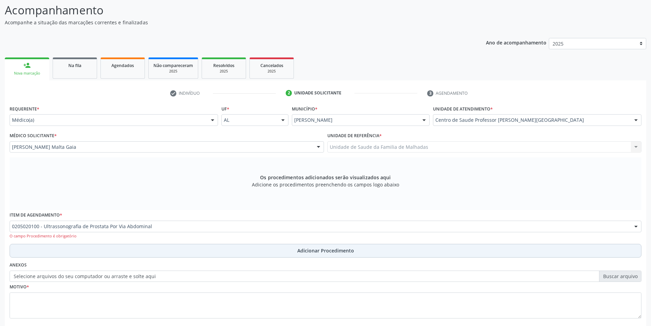
click at [344, 253] on span "Adicionar Procedimento" at bounding box center [325, 250] width 57 height 7
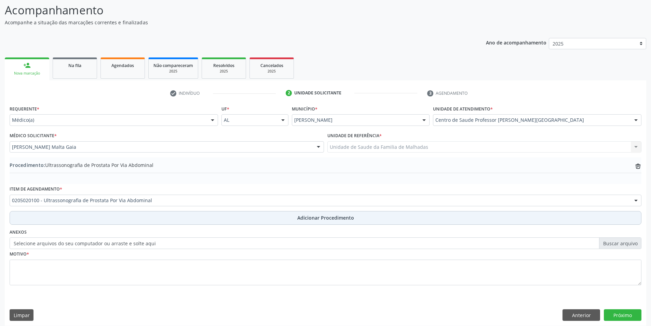
click at [334, 218] on span "Adicionar Procedimento" at bounding box center [325, 217] width 57 height 7
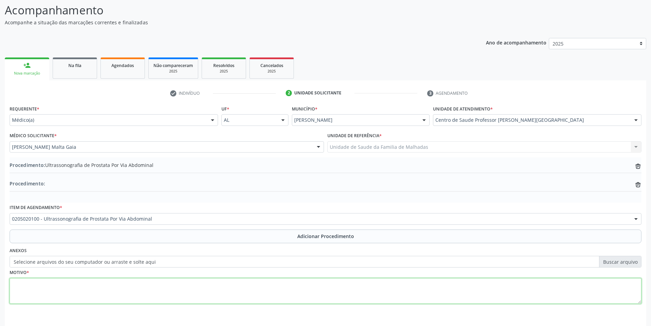
click at [70, 295] on textarea at bounding box center [326, 291] width 632 height 26
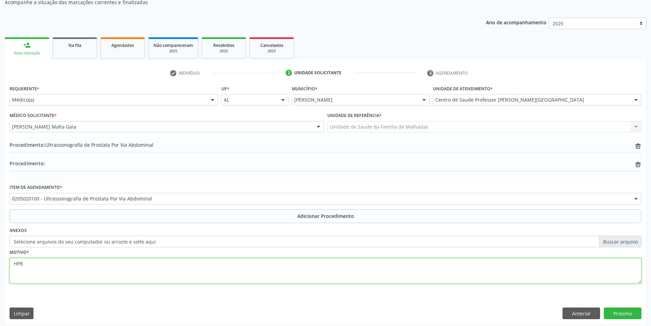
scroll to position [77, 0]
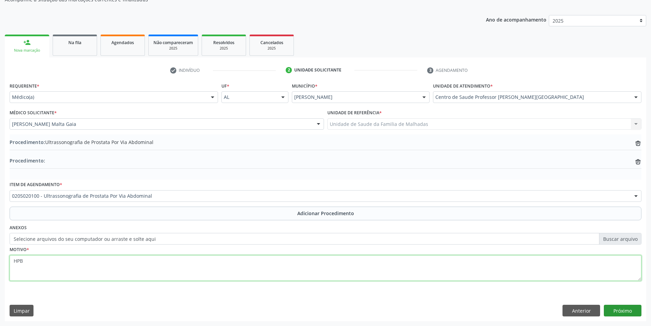
type textarea "HPB"
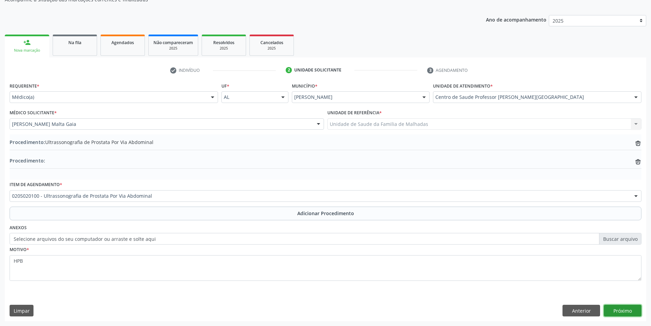
click at [626, 310] on button "Próximo" at bounding box center [623, 311] width 38 height 12
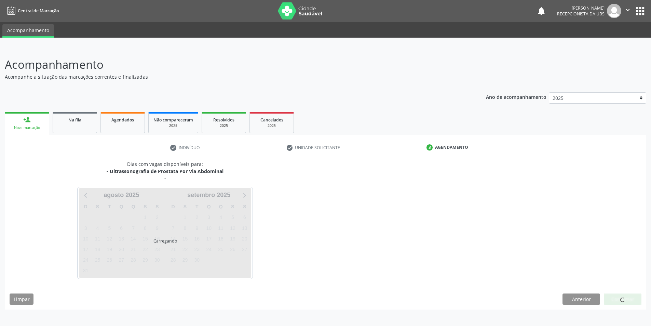
scroll to position [0, 0]
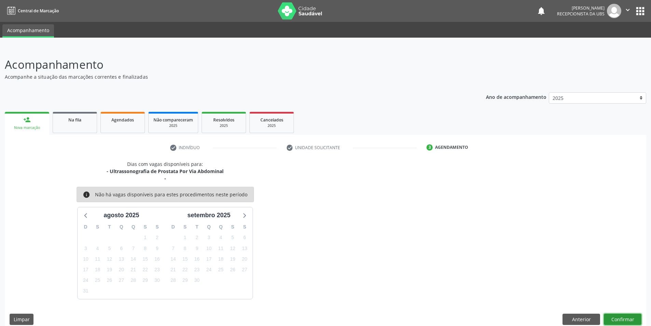
click at [632, 322] on button "Confirmar" at bounding box center [623, 319] width 38 height 12
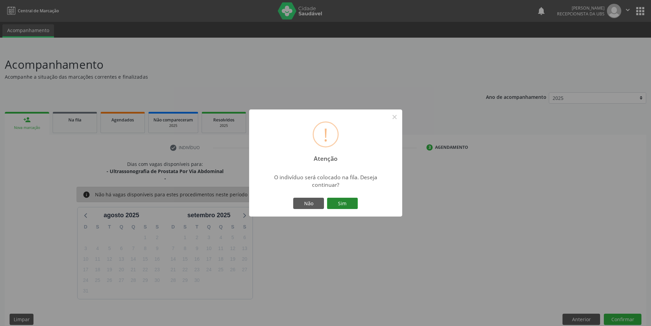
click at [341, 203] on button "Sim" at bounding box center [342, 204] width 31 height 12
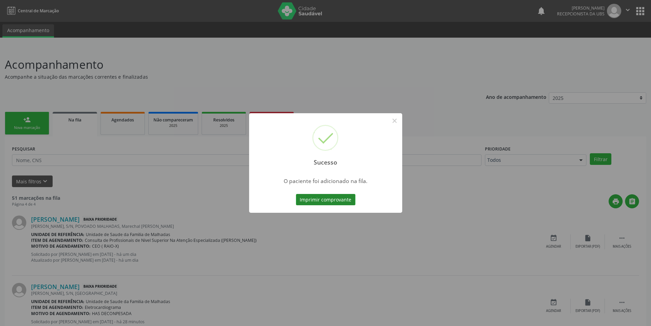
click at [327, 199] on button "Imprimir comprovante" at bounding box center [325, 200] width 59 height 12
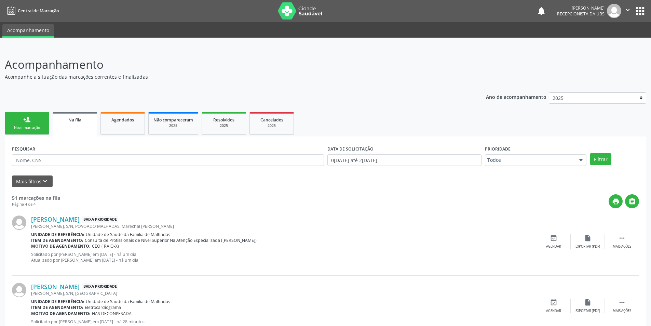
click at [35, 130] on div "Nova marcação" at bounding box center [27, 127] width 34 height 5
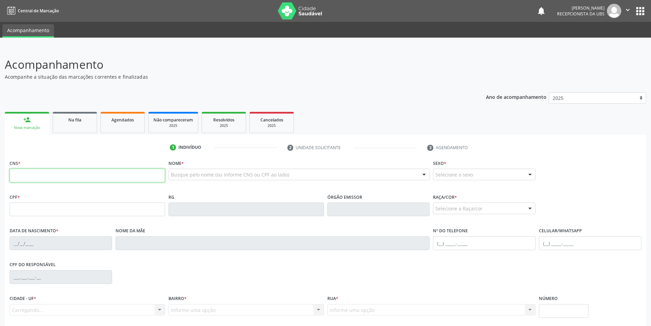
click at [48, 179] on input "text" at bounding box center [88, 176] width 156 height 14
type input "700 9049 6420 1194"
type input "703.444.064-66"
type input "04/02/1995"
type input "Maria Valdiluzia da Conceicao Teixeira"
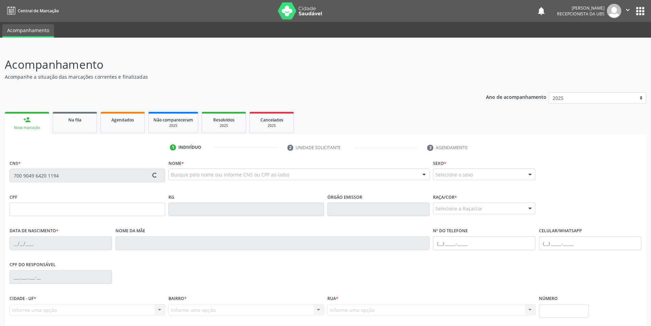
type input "(82) 99137-9012"
type input "S/N"
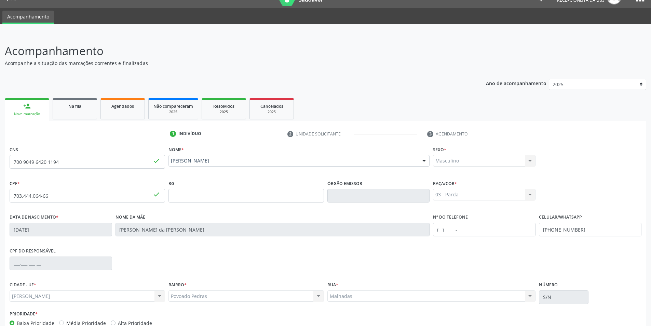
scroll to position [54, 0]
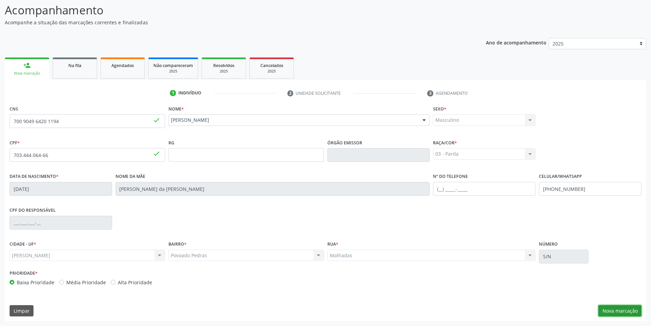
click at [627, 308] on button "Nova marcação" at bounding box center [620, 311] width 43 height 12
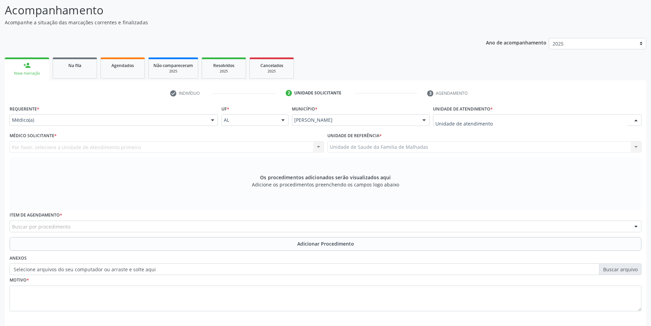
click at [636, 119] on div at bounding box center [636, 121] width 10 height 12
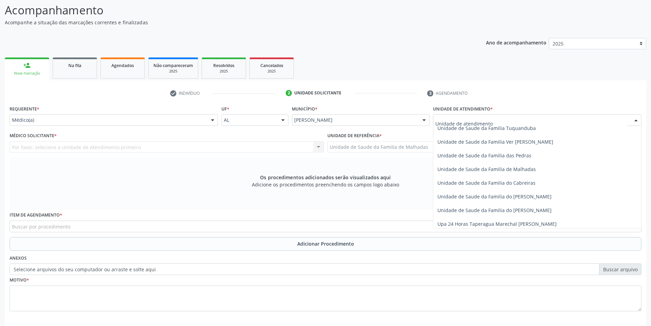
scroll to position [541, 0]
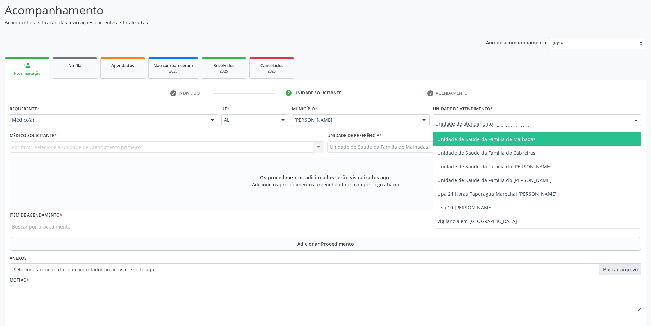
drag, startPoint x: 529, startPoint y: 130, endPoint x: 529, endPoint y: 139, distance: 9.2
click at [529, 139] on span "Unidade de Saude da Familia de Malhadas" at bounding box center [487, 139] width 98 height 6
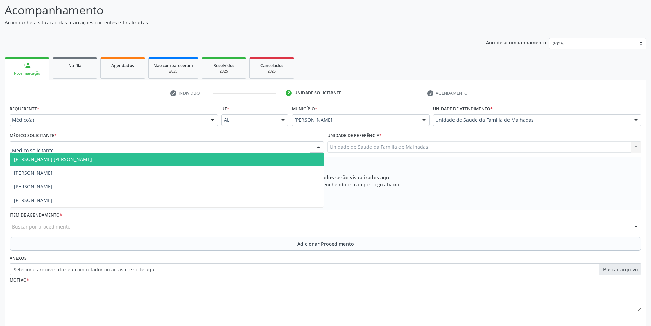
click at [308, 142] on div at bounding box center [167, 147] width 315 height 12
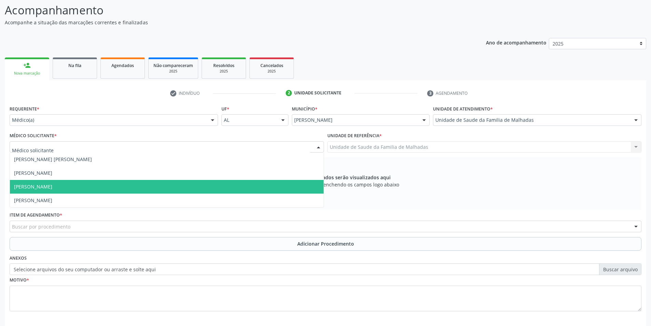
click at [193, 181] on span "Giovanna Silva Vanderlei" at bounding box center [167, 187] width 314 height 14
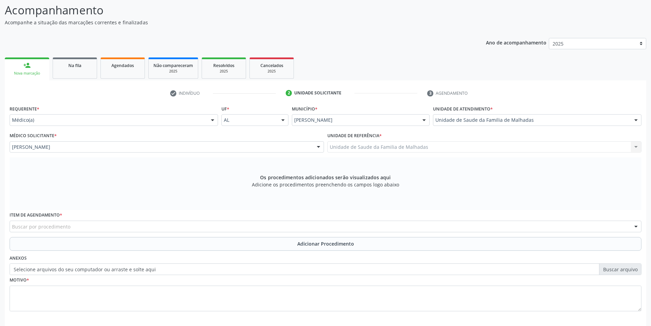
click at [186, 227] on div "Buscar por procedimento" at bounding box center [326, 227] width 632 height 12
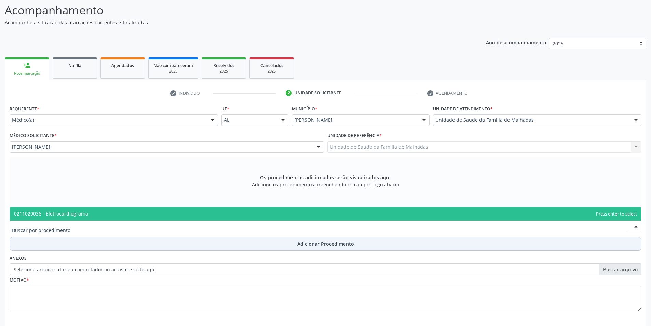
click at [308, 246] on span "Adicionar Procedimento" at bounding box center [325, 243] width 57 height 7
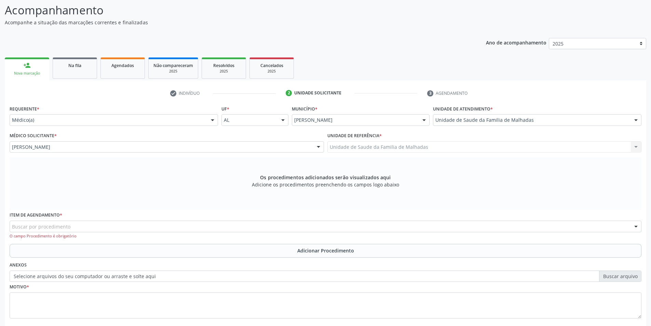
click at [92, 219] on div "Item de agendamento * Buscar por procedimento 0304070076 - .Quimioterapia de Le…" at bounding box center [326, 224] width 632 height 29
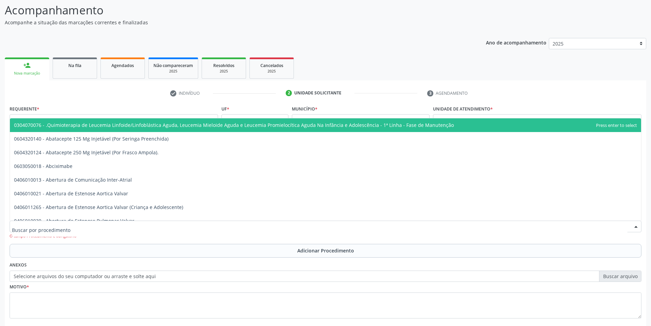
click at [92, 223] on div at bounding box center [326, 227] width 632 height 12
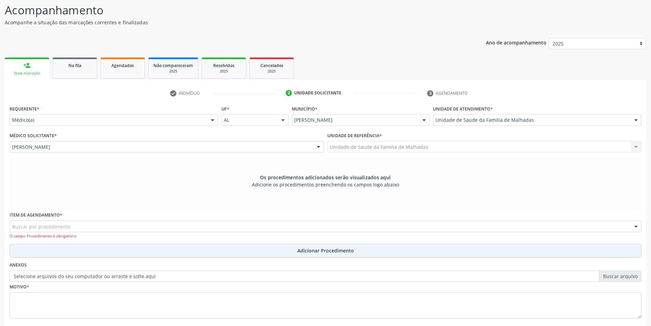
click at [85, 246] on button "Adicionar Procedimento" at bounding box center [326, 251] width 632 height 14
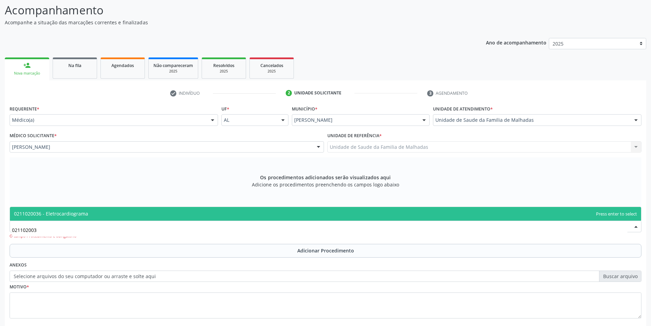
type input "0211020036"
click at [53, 213] on span "0211020036 - Eletrocardiograma" at bounding box center [51, 213] width 74 height 6
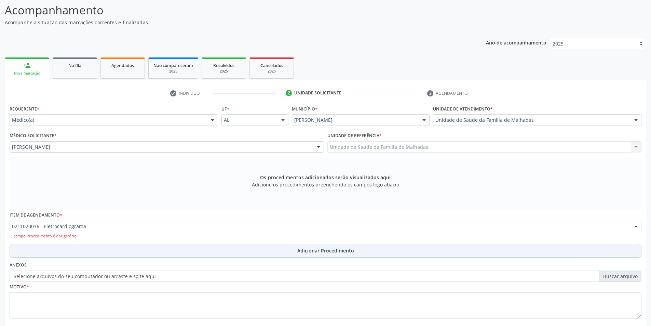
click at [305, 251] on span "Adicionar Procedimento" at bounding box center [325, 250] width 57 height 7
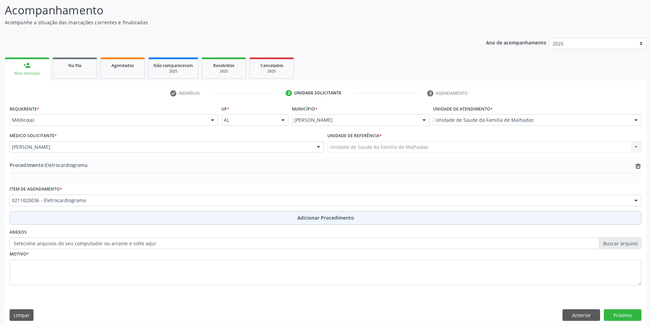
click at [310, 219] on span "Adicionar Procedimento" at bounding box center [325, 217] width 57 height 7
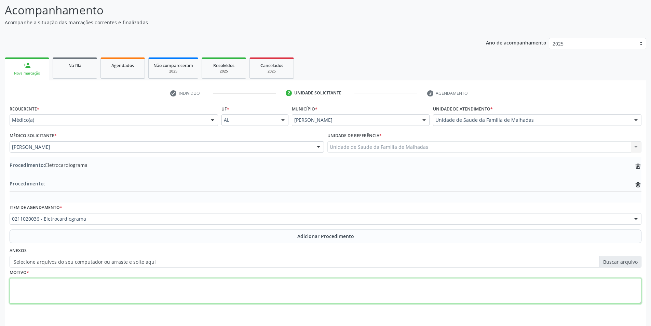
click at [39, 292] on textarea at bounding box center [326, 291] width 632 height 26
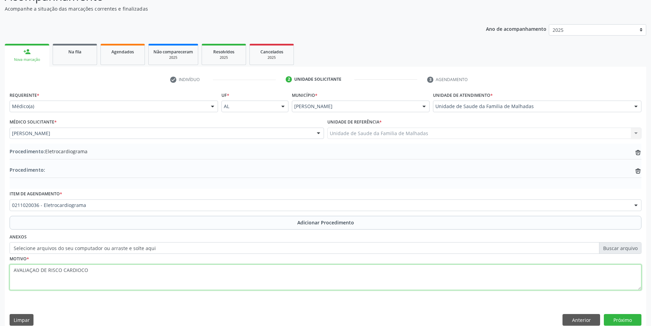
scroll to position [77, 0]
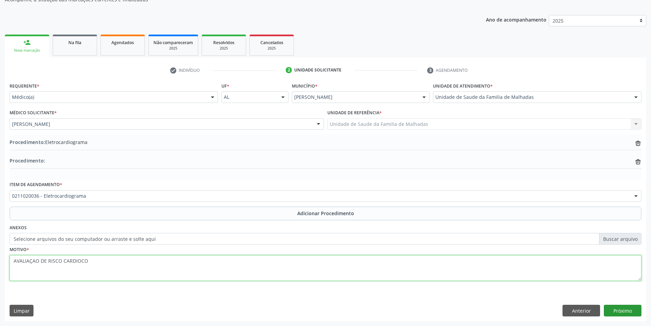
type textarea "AVALIAÇAO DE RISCO CARDIOCO"
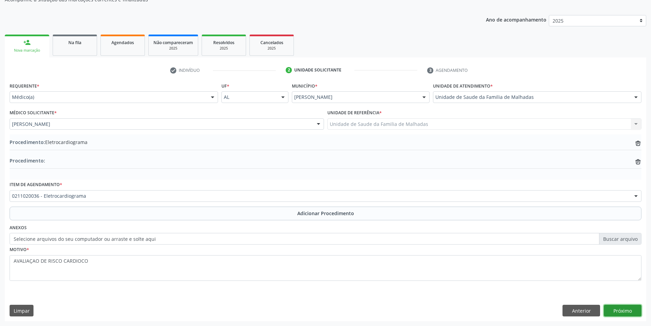
click at [618, 311] on button "Próximo" at bounding box center [623, 311] width 38 height 12
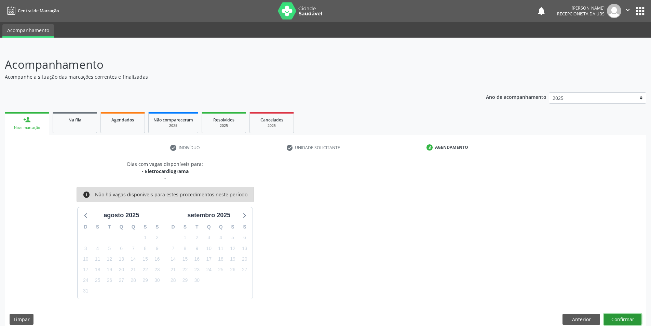
click at [622, 319] on button "Confirmar" at bounding box center [623, 319] width 38 height 12
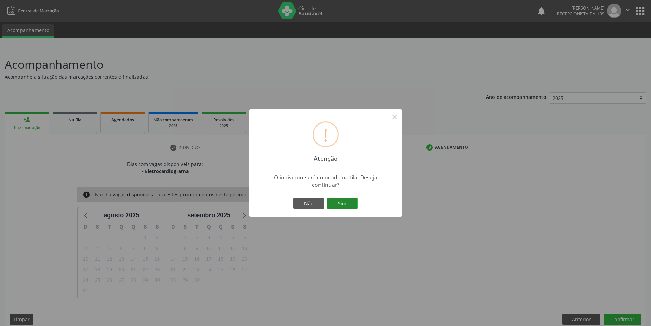
click at [344, 203] on button "Sim" at bounding box center [342, 204] width 31 height 12
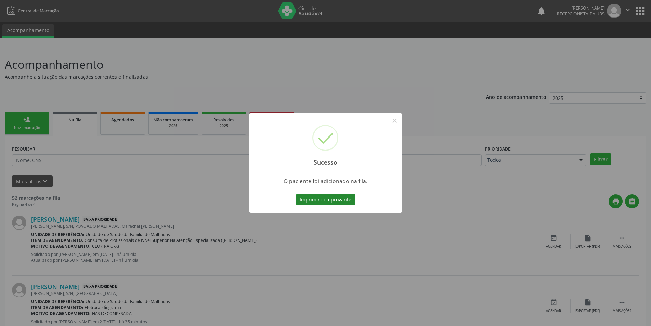
click at [338, 199] on button "Imprimir comprovante" at bounding box center [325, 200] width 59 height 12
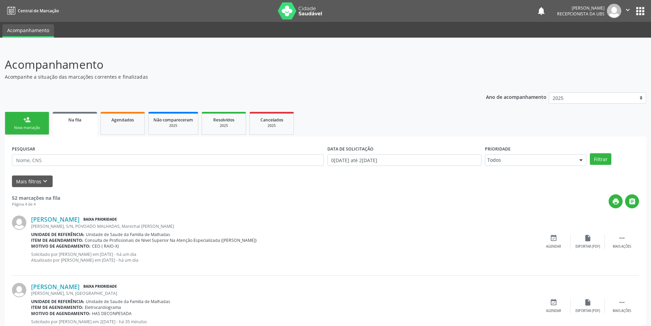
click at [32, 124] on link "person_add Nova marcação" at bounding box center [27, 123] width 44 height 23
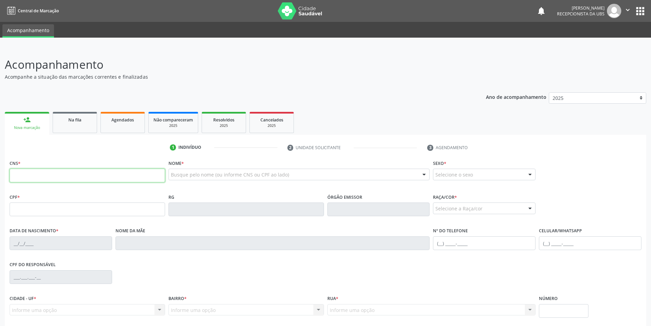
click at [33, 175] on input "text" at bounding box center [88, 176] width 156 height 14
type input "706 8042 6092 2420"
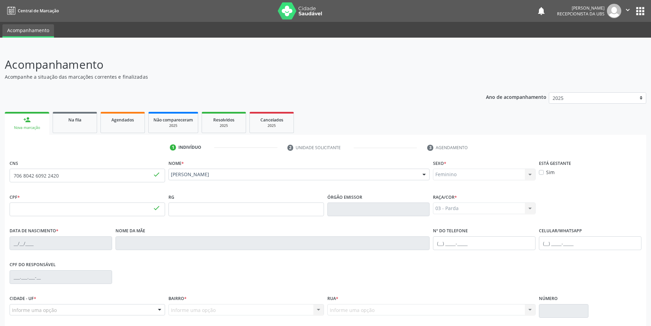
type input "786.889.654-04"
type input "17/01/1960"
type input "Cicera Roberto dos Santos"
type input "(82) 99397-2082"
type input "S/N"
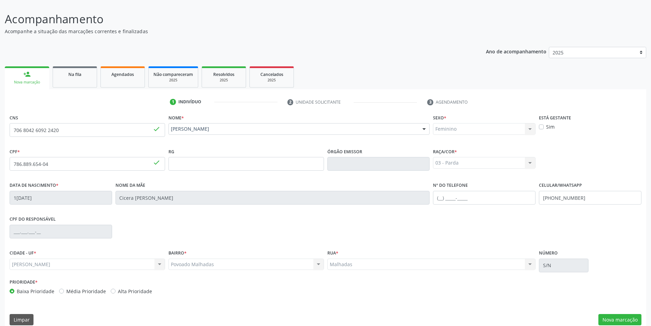
scroll to position [54, 0]
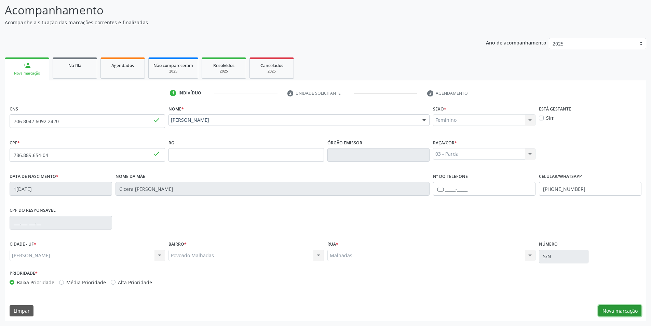
click at [632, 313] on button "Nova marcação" at bounding box center [620, 311] width 43 height 12
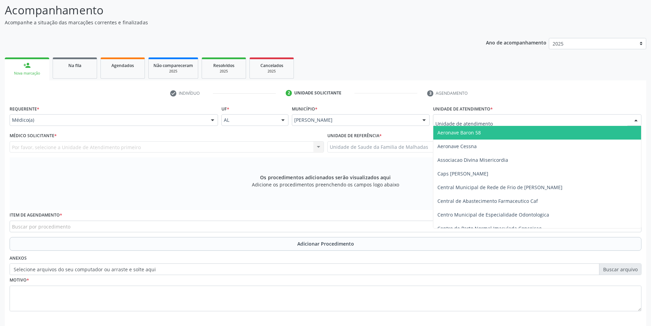
click at [636, 118] on div at bounding box center [636, 121] width 10 height 12
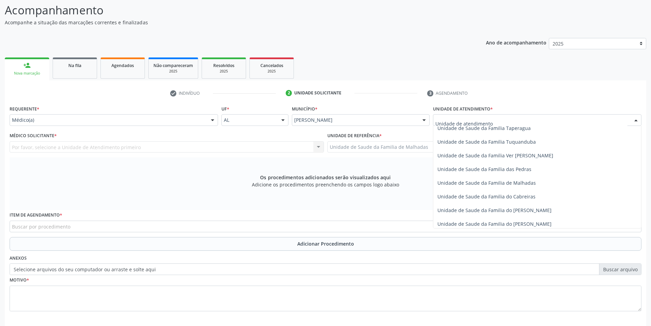
scroll to position [541, 0]
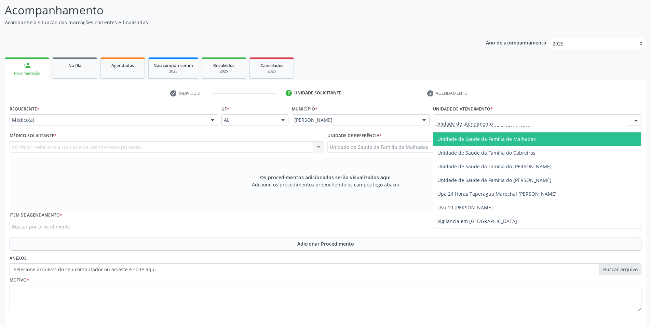
click at [543, 136] on span "Unidade de Saude da Familia de Malhadas" at bounding box center [537, 139] width 208 height 14
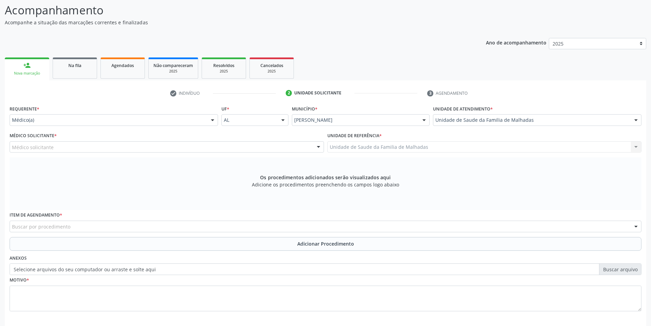
click at [248, 145] on div "Médico solicitante" at bounding box center [167, 147] width 315 height 12
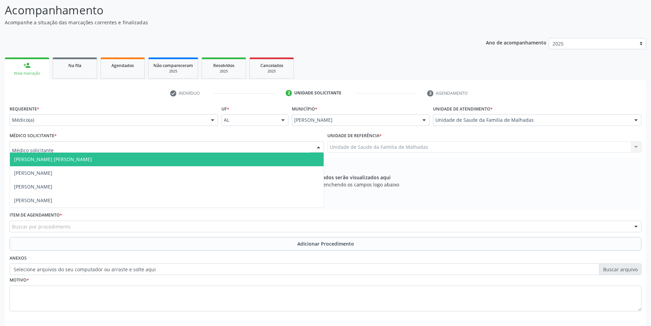
click at [251, 160] on span "Dan Reuter Ferraz de Araujo" at bounding box center [167, 159] width 314 height 14
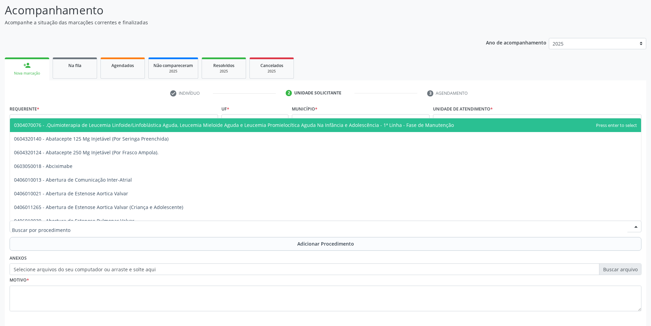
click at [212, 226] on div at bounding box center [326, 227] width 632 height 12
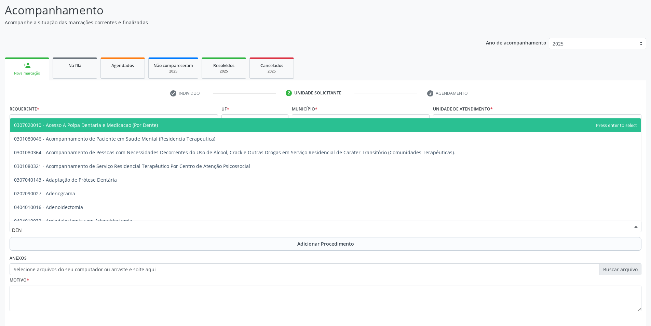
type input "DENS"
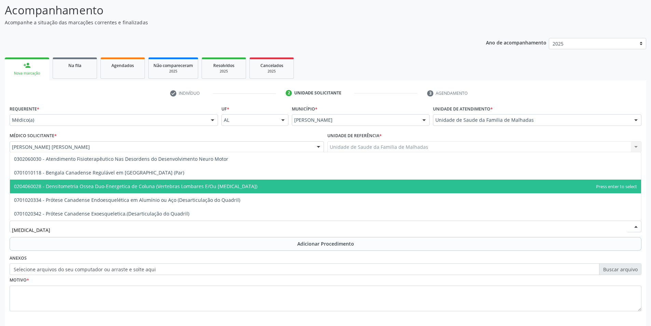
click at [139, 186] on span "0204060028 - Densitometria Ossea Duo-Energetica de Coluna (Vertebras Lombares E…" at bounding box center [135, 186] width 243 height 6
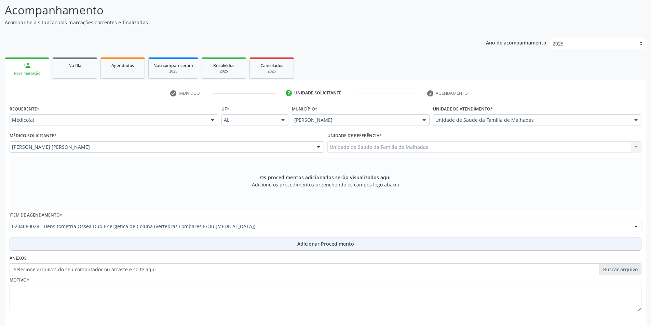
click at [306, 242] on span "Adicionar Procedimento" at bounding box center [325, 243] width 57 height 7
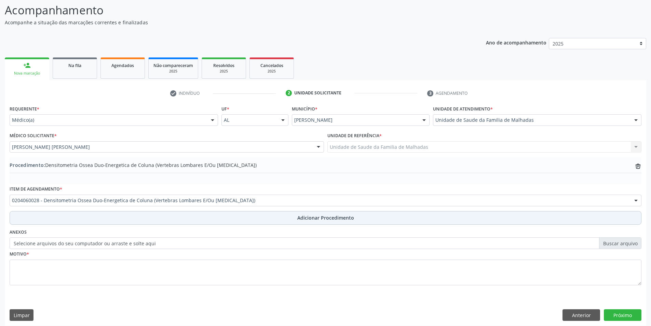
click at [313, 217] on span "Adicionar Procedimento" at bounding box center [325, 217] width 57 height 7
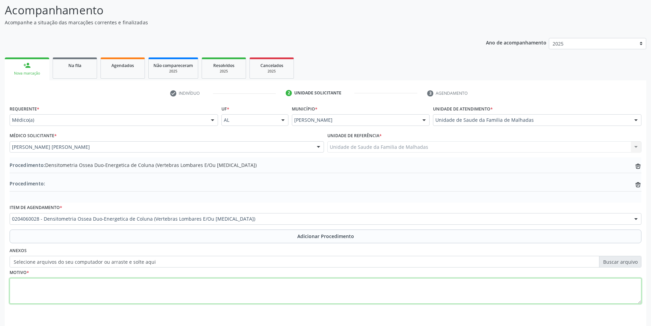
click at [24, 288] on textarea at bounding box center [326, 291] width 632 height 26
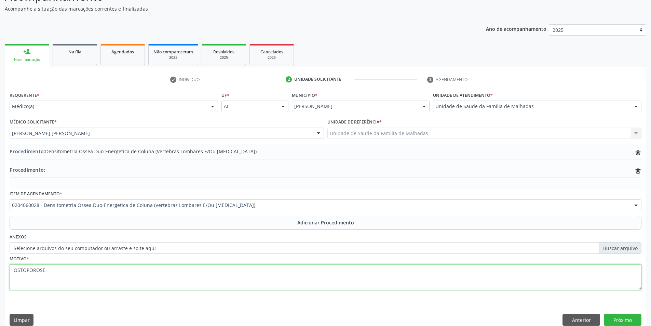
scroll to position [77, 0]
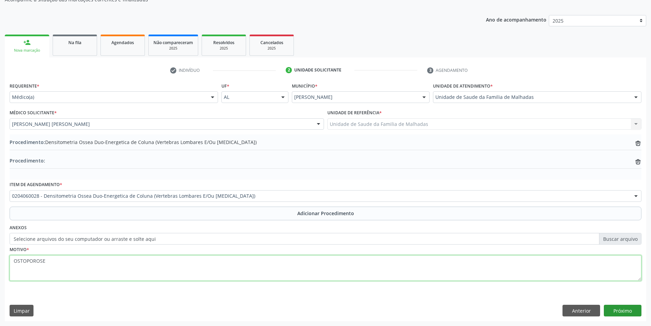
type textarea "OSTOPOROSE"
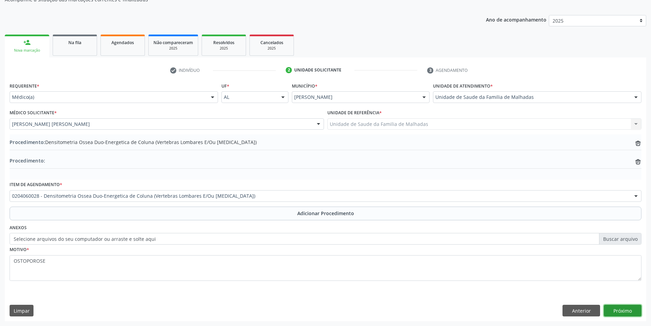
click at [625, 310] on button "Próximo" at bounding box center [623, 311] width 38 height 12
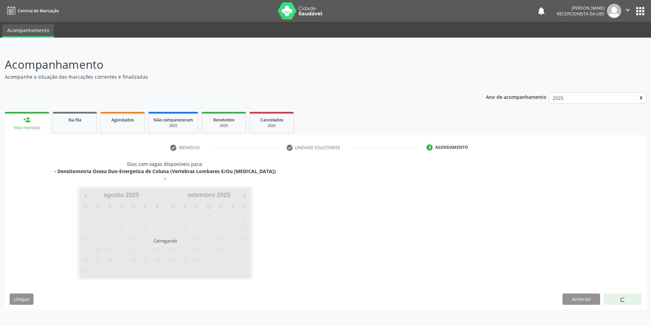
scroll to position [0, 0]
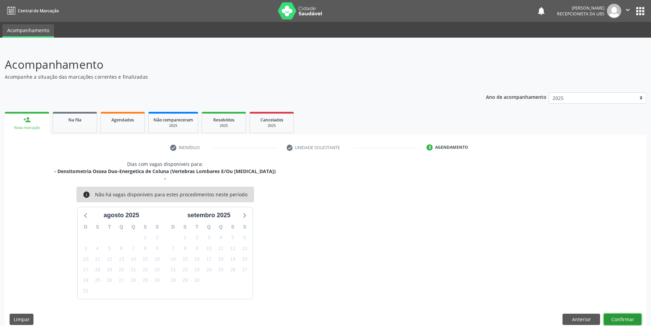
click at [627, 320] on button "Confirmar" at bounding box center [623, 319] width 38 height 12
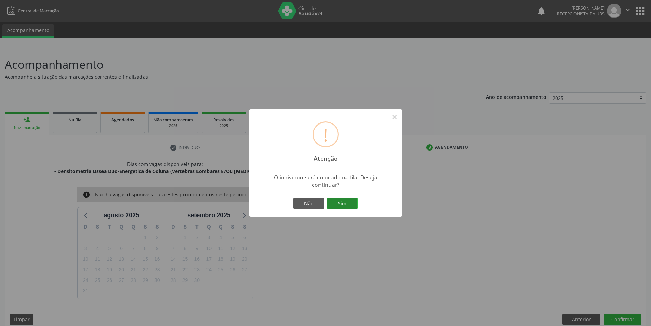
click at [347, 206] on button "Sim" at bounding box center [342, 204] width 31 height 12
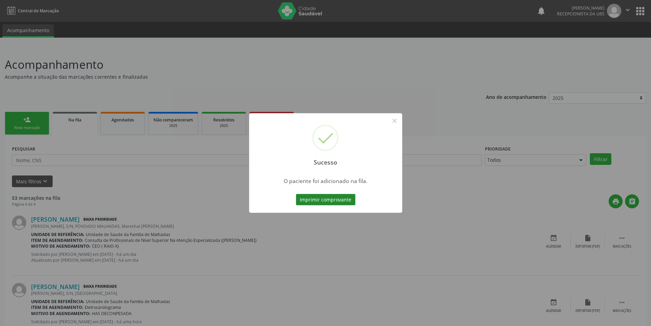
click at [343, 197] on button "Imprimir comprovante" at bounding box center [325, 200] width 59 height 12
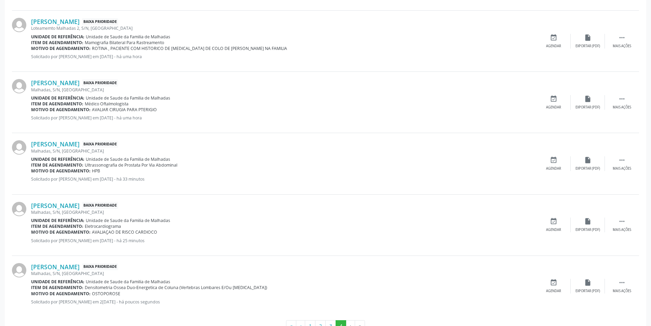
scroll to position [410, 0]
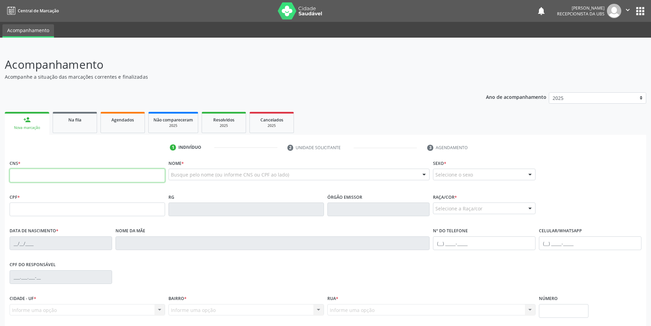
click at [67, 177] on input "text" at bounding box center [88, 176] width 156 height 14
click at [89, 174] on input "text" at bounding box center [88, 176] width 156 height 14
type input "702 1067 8838 3596"
type input "677.193.764-04"
type input "0[DATE]"
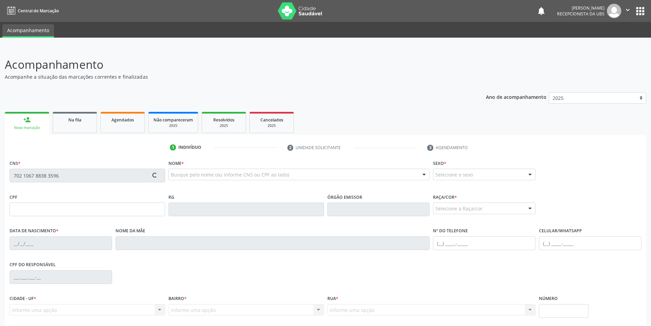
type input "[PERSON_NAME]"
type input "[PHONE_NUMBER]"
type input "S/N"
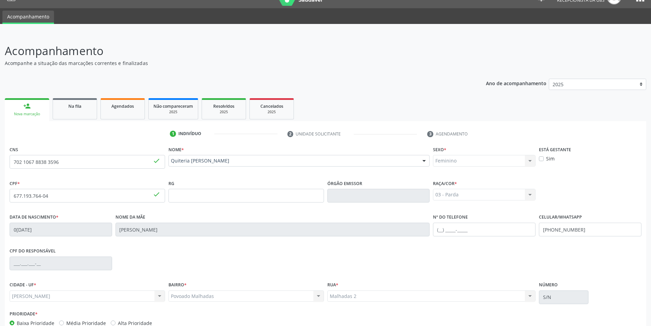
scroll to position [54, 0]
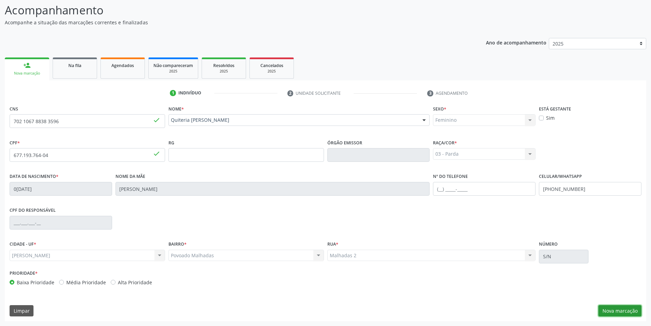
click at [634, 312] on button "Nova marcação" at bounding box center [620, 311] width 43 height 12
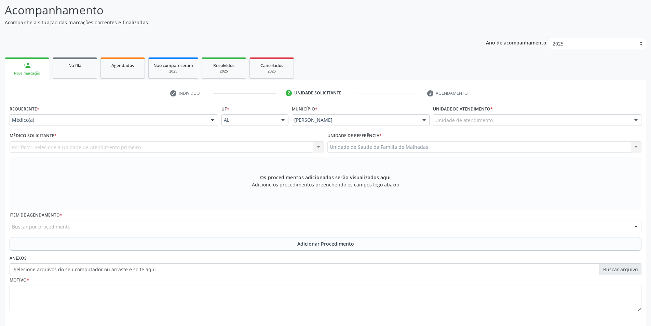
click at [635, 149] on div "Unidade de Saude da Familia de Malhadas Unidade de Saude da Familia de Malhadas…" at bounding box center [485, 147] width 315 height 12
click at [636, 147] on div "Unidade de Saude da Familia de Malhadas Unidade de Saude da Familia de Malhadas…" at bounding box center [485, 147] width 315 height 12
click at [636, 141] on div "Unidade de Saude da Familia de Malhadas Unidade de Saude da Familia de Malhadas…" at bounding box center [485, 147] width 315 height 12
click at [636, 145] on div "Unidade de Saude da Familia de Malhadas Unidade de Saude da Familia de Malhadas…" at bounding box center [485, 147] width 315 height 12
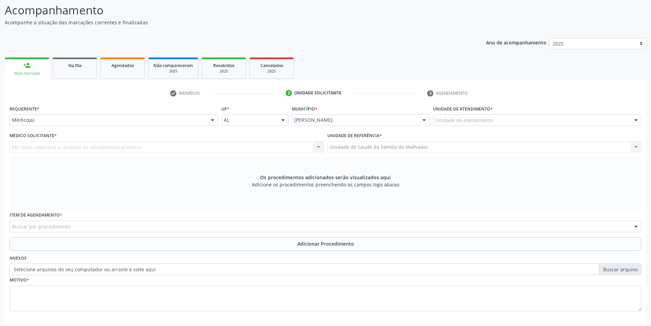
click at [637, 146] on div "Unidade de Saude da Familia de Malhadas Unidade de Saude da Familia de Malhadas…" at bounding box center [485, 147] width 315 height 12
click at [633, 120] on div at bounding box center [636, 121] width 10 height 12
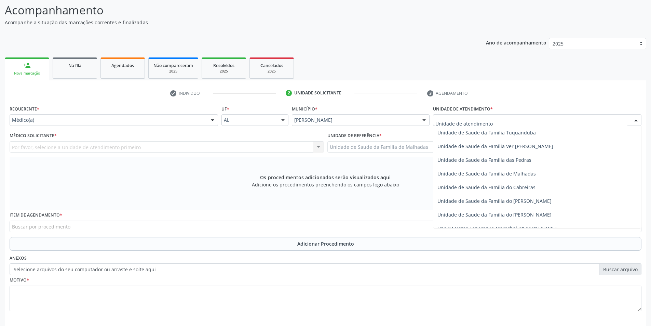
scroll to position [524, 0]
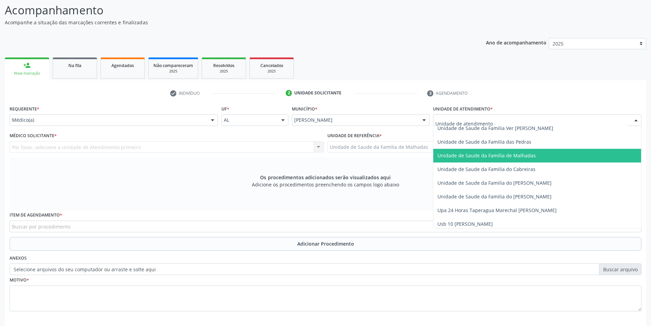
click at [532, 155] on span "Unidade de Saude da Familia de Malhadas" at bounding box center [487, 155] width 98 height 6
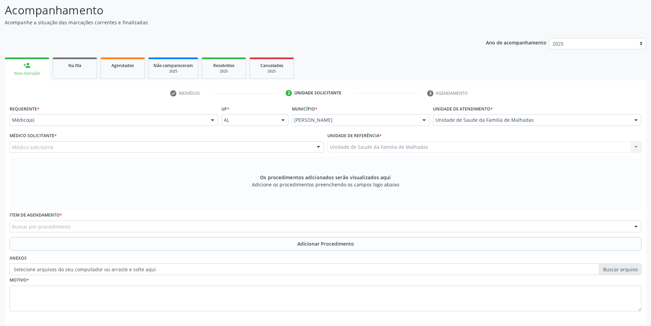
click at [211, 140] on div "Médico Solicitante * Médico solicitante Dan Reuter Ferraz de Araujo Edson Santo…" at bounding box center [167, 142] width 315 height 22
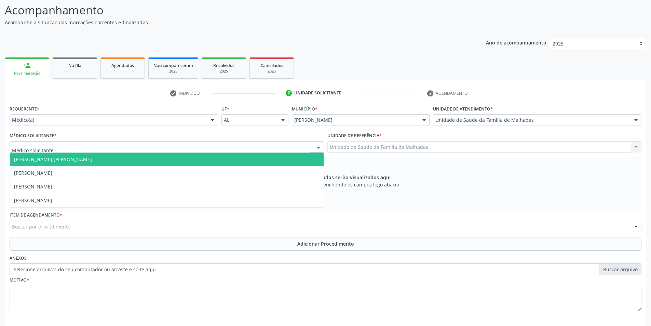
click at [212, 145] on div at bounding box center [167, 147] width 315 height 12
click at [215, 156] on span "Dan Reuter Ferraz de Araujo" at bounding box center [167, 159] width 314 height 14
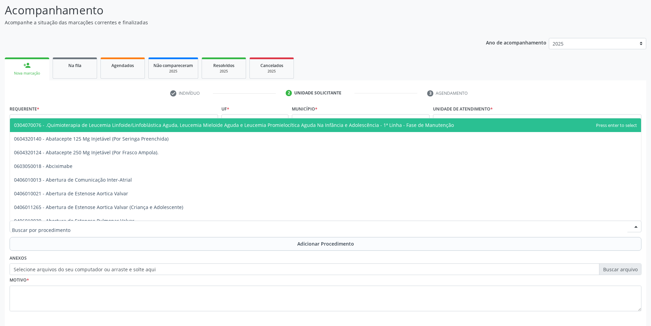
click at [102, 224] on div at bounding box center [326, 227] width 632 height 12
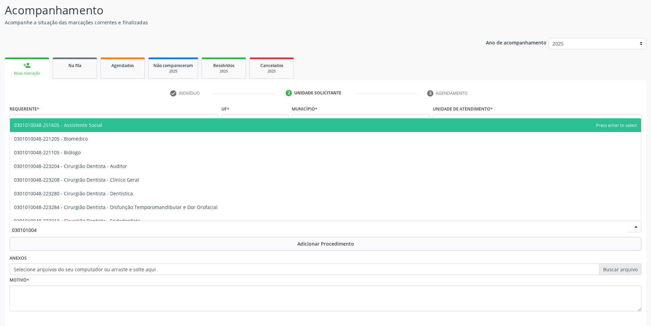
type input "0301010048"
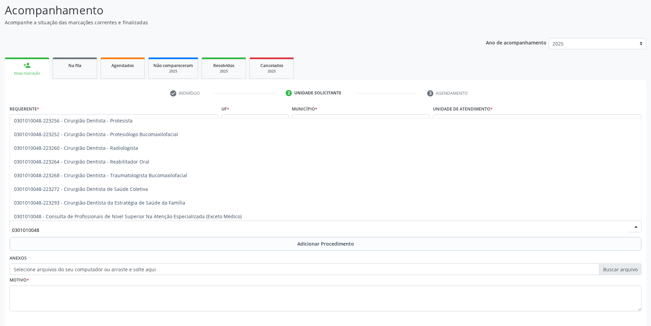
scroll to position [315, 0]
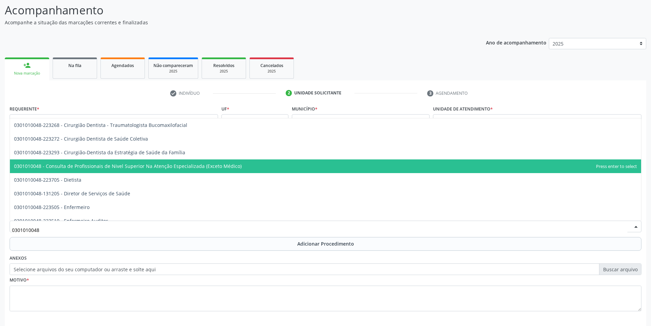
click at [59, 161] on span "0301010048 - Consulta de Profissionais de Nivel Superior Na Atenção Especializa…" at bounding box center [325, 166] width 631 height 14
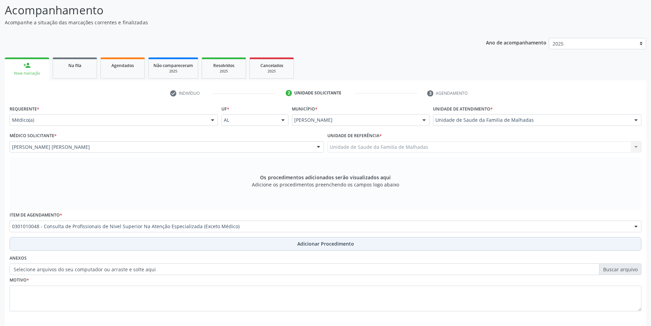
click at [309, 244] on span "Adicionar Procedimento" at bounding box center [325, 243] width 57 height 7
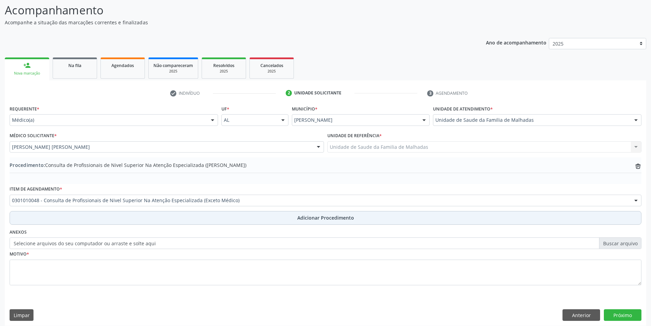
click at [315, 216] on span "Adicionar Procedimento" at bounding box center [325, 217] width 57 height 7
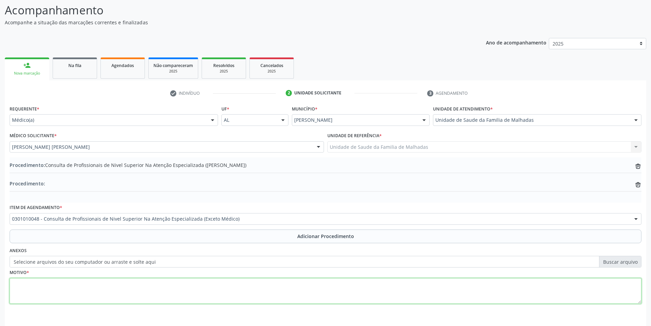
click at [23, 288] on textarea at bounding box center [326, 291] width 632 height 26
click at [26, 288] on textarea at bounding box center [326, 291] width 632 height 26
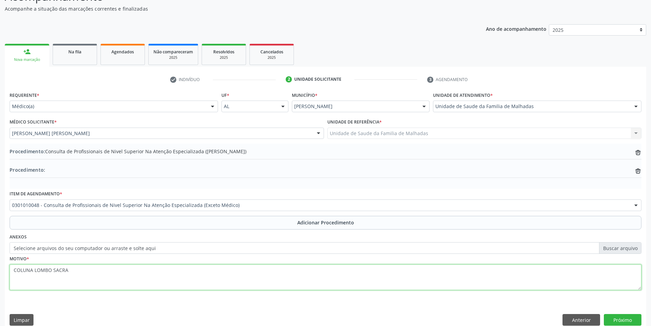
scroll to position [77, 0]
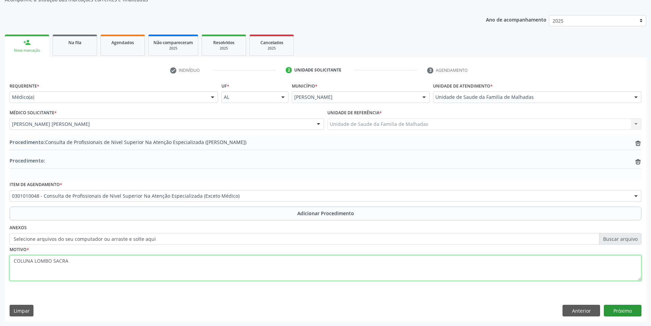
type textarea "COLUNA LOMBO SACRA"
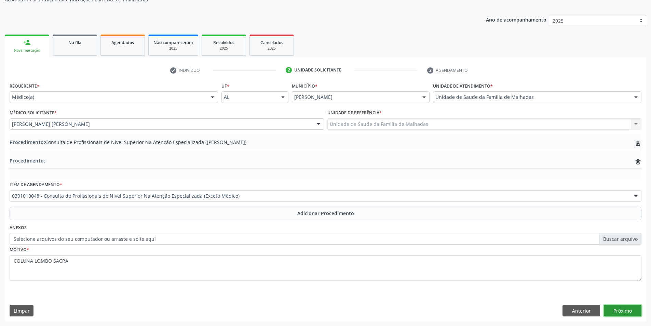
click at [623, 309] on button "Próximo" at bounding box center [623, 311] width 38 height 12
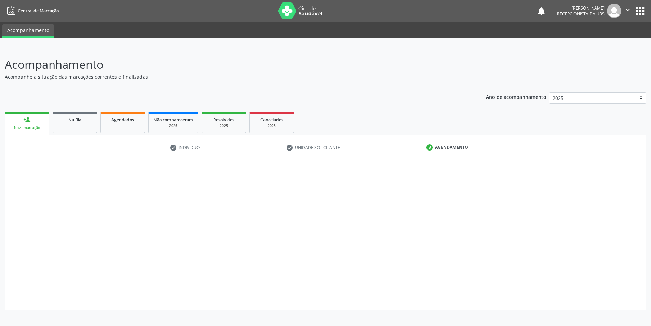
scroll to position [0, 0]
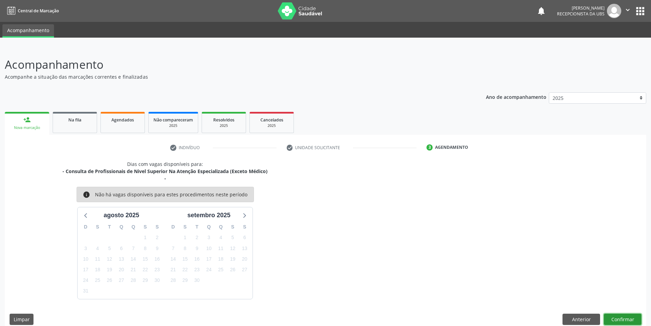
click at [627, 319] on button "Confirmar" at bounding box center [623, 319] width 38 height 12
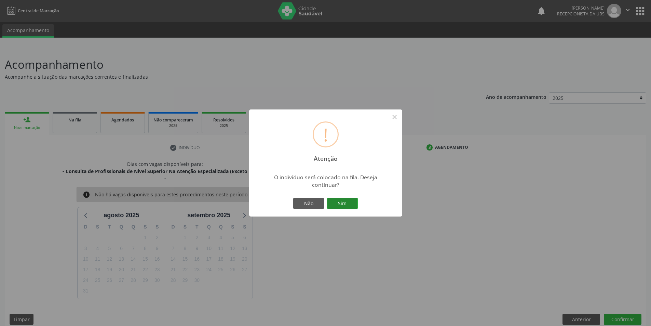
click at [343, 202] on button "Sim" at bounding box center [342, 204] width 31 height 12
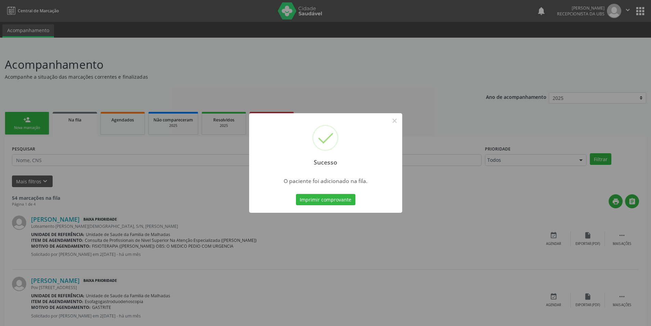
click at [344, 202] on button "Imprimir comprovante" at bounding box center [325, 200] width 59 height 12
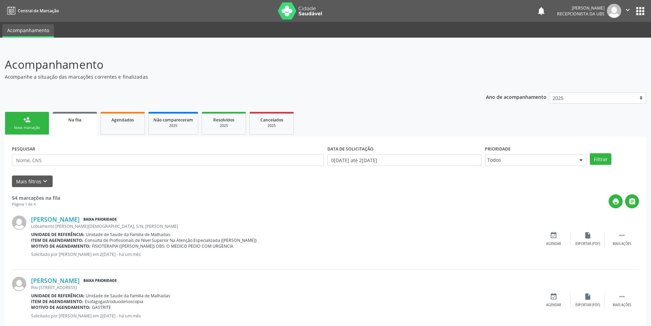
drag, startPoint x: 651, startPoint y: 322, endPoint x: 656, endPoint y: 322, distance: 4.8
click at [651, 322] on html "Central de Marcação notifications Maria Laildes dos Santos Recepcionista da UBS…" at bounding box center [325, 163] width 651 height 326
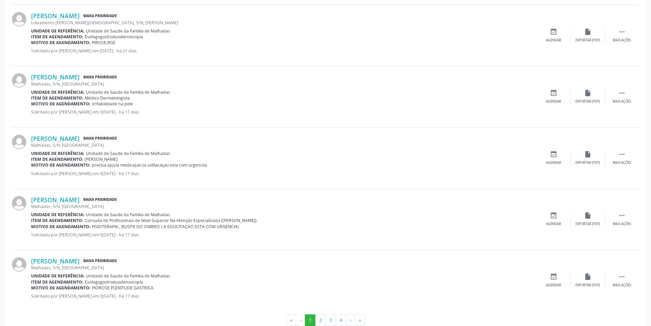
scroll to position [833, 0]
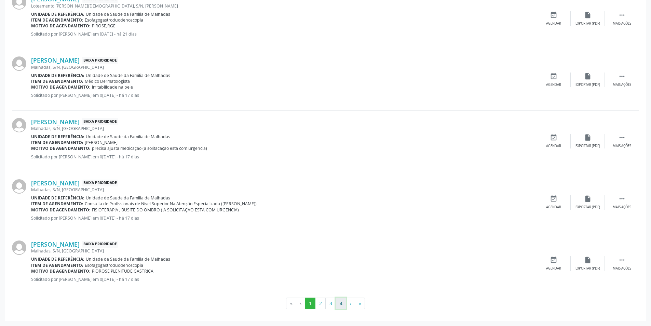
click at [341, 303] on button "4" at bounding box center [341, 303] width 11 height 12
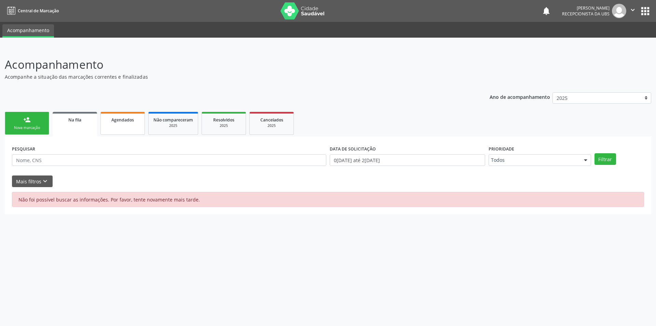
click at [112, 122] on span "Agendados" at bounding box center [122, 120] width 23 height 6
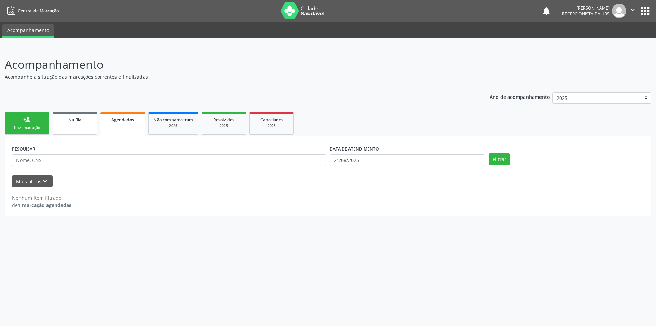
click at [86, 123] on div "Na fila" at bounding box center [75, 119] width 34 height 7
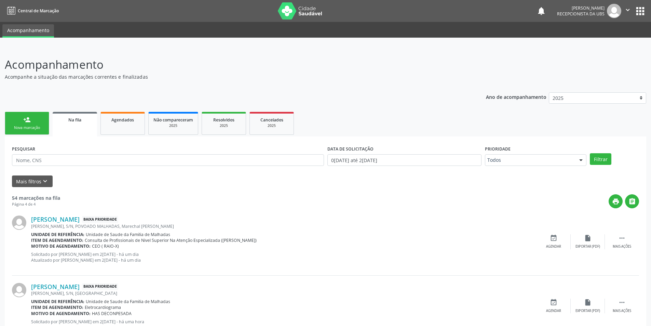
click at [18, 126] on div "Nova marcação" at bounding box center [27, 127] width 34 height 5
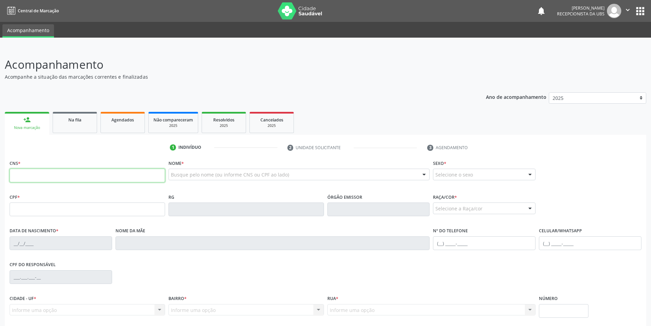
click at [39, 177] on input "text" at bounding box center [88, 176] width 156 height 14
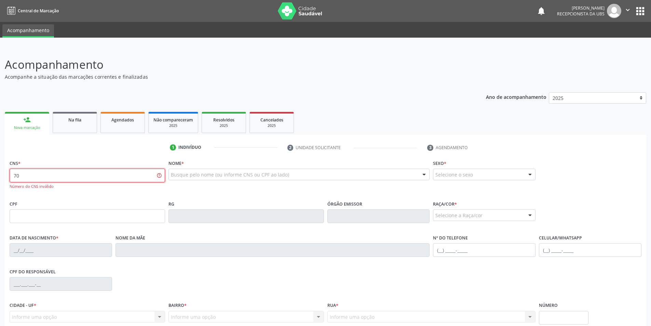
type input "7"
type input "1"
click at [22, 218] on input "text" at bounding box center [88, 216] width 156 height 14
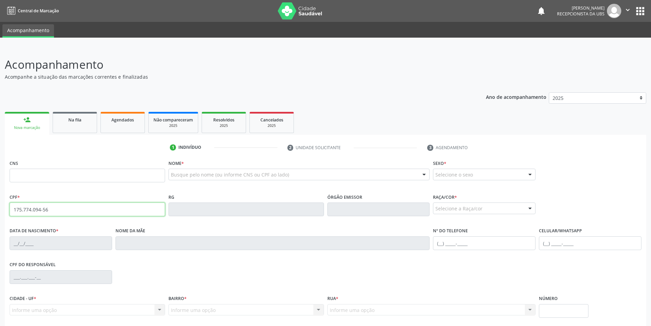
type input "175.774.094-56"
type input "898 0062 2961 7163"
type input "21/02/2021"
type input "Jaiane Santos Lima Silva"
type input "(82) 99344-5455"
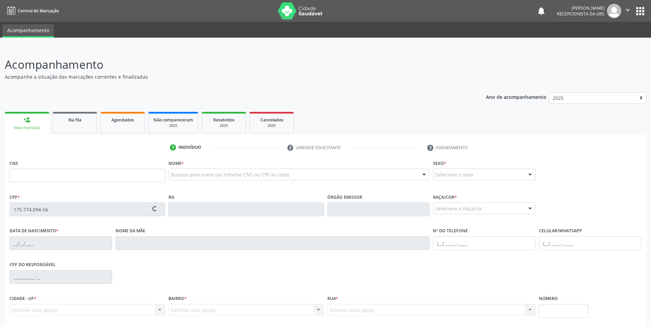
type input "S/N"
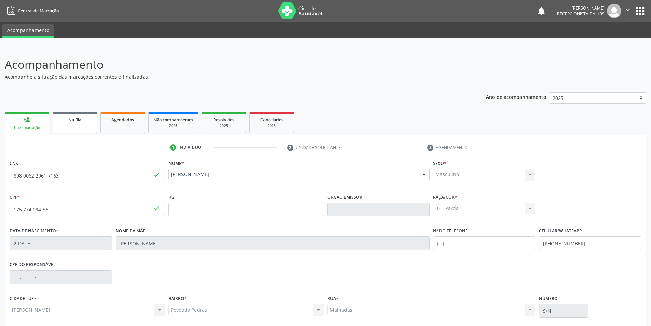
click at [84, 126] on link "Na fila" at bounding box center [75, 122] width 44 height 21
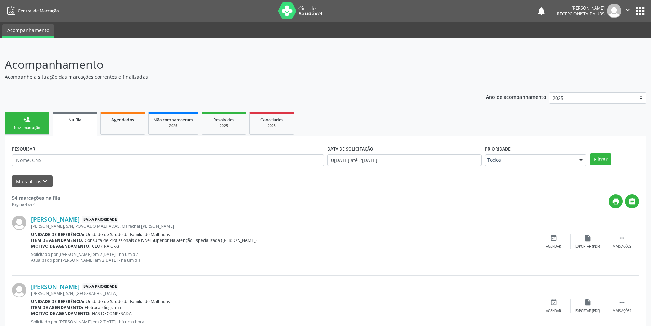
click at [36, 127] on div "Nova marcação" at bounding box center [27, 127] width 34 height 5
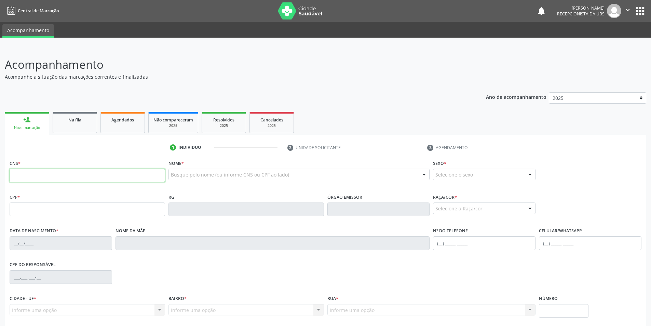
click at [27, 177] on input "text" at bounding box center [88, 176] width 156 height 14
type input "705 2014 8565 0473"
type input "017.429.994-09"
type input "16/02/1975"
type input "Maria Rosa Barros"
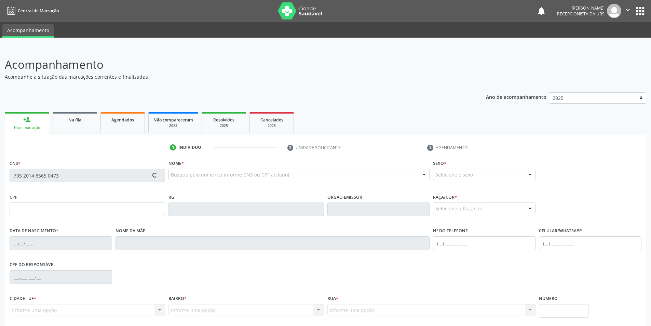
type input "(82) 98739-9467"
type input "S/N"
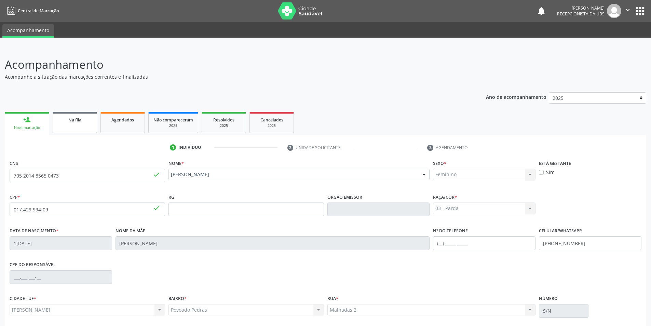
click at [73, 116] on div "Na fila" at bounding box center [75, 119] width 34 height 7
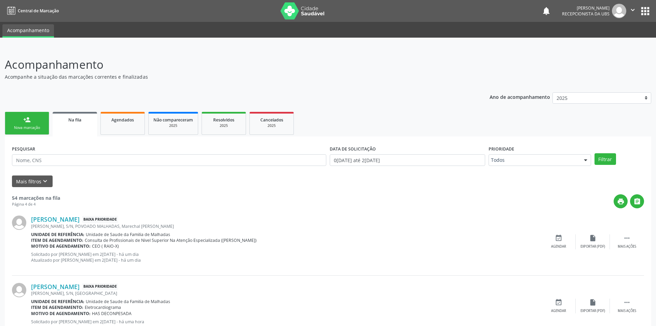
click at [22, 117] on link "person_add Nova marcação" at bounding box center [27, 123] width 44 height 23
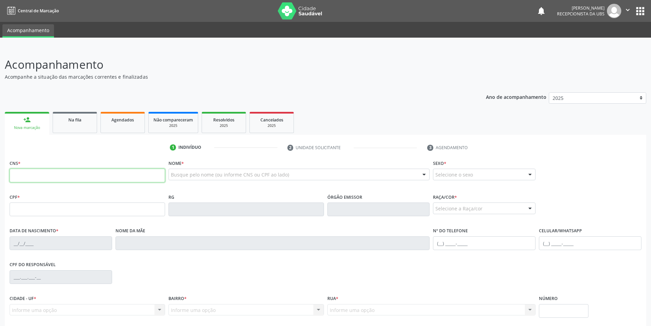
click at [47, 171] on input "text" at bounding box center [88, 176] width 156 height 14
type input "705 1028 7146 1540"
type input "042.189.414-83"
type input "12/10/1978"
type input "Maria de Lourdes Gama dos Santos"
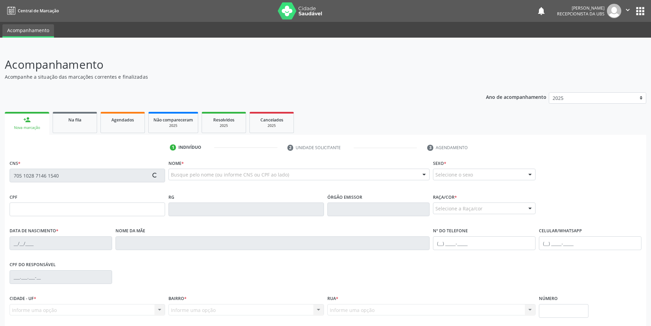
type input "(82) 99435-3451"
type input "S/N"
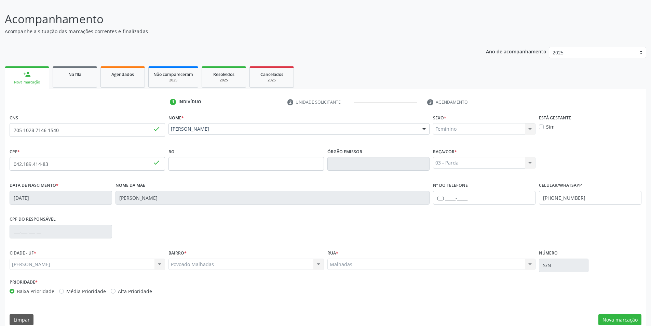
scroll to position [54, 0]
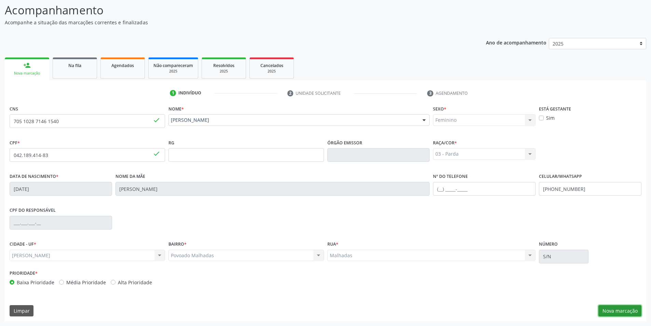
click at [622, 310] on button "Nova marcação" at bounding box center [620, 311] width 43 height 12
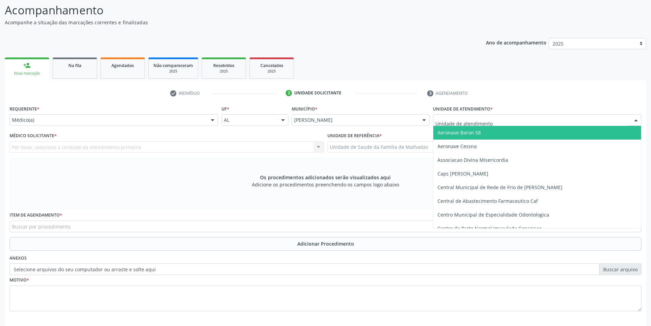
click at [605, 120] on div at bounding box center [537, 120] width 209 height 12
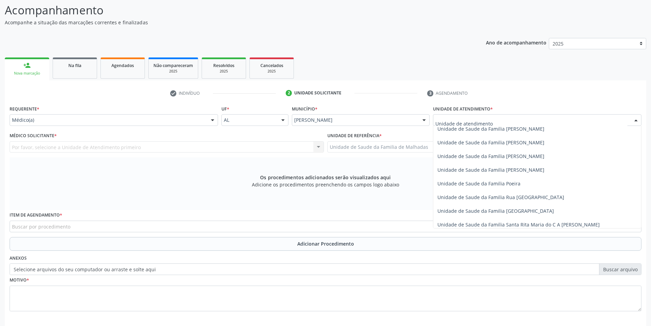
scroll to position [535, 0]
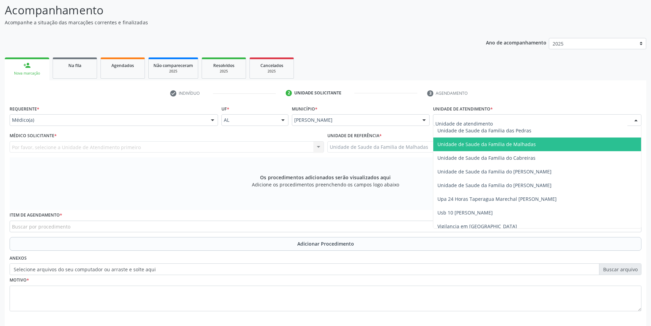
click at [534, 143] on span "Unidade de Saude da Familia de Malhadas" at bounding box center [537, 144] width 208 height 14
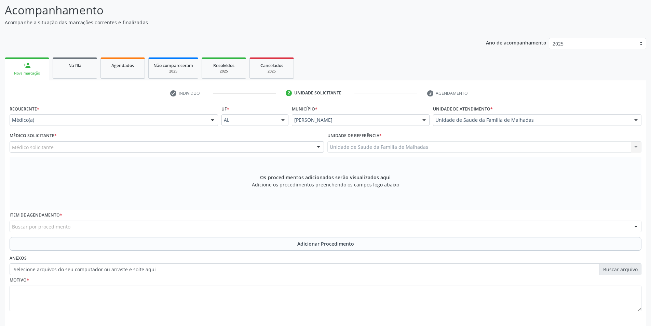
click at [217, 152] on div "Médico solicitante" at bounding box center [167, 147] width 315 height 12
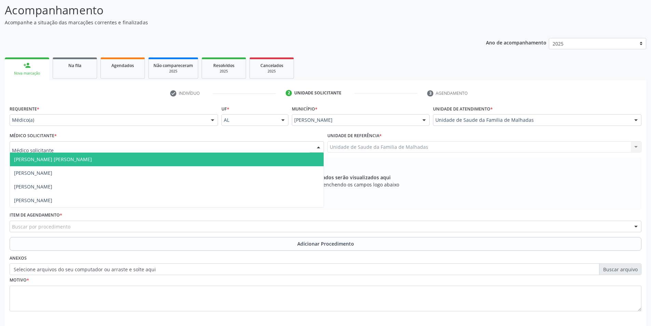
click at [224, 157] on span "Dan Reuter Ferraz de Araujo" at bounding box center [167, 159] width 314 height 14
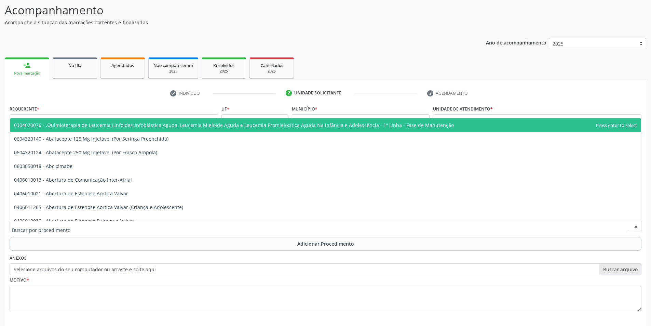
click at [149, 228] on div at bounding box center [326, 227] width 632 height 12
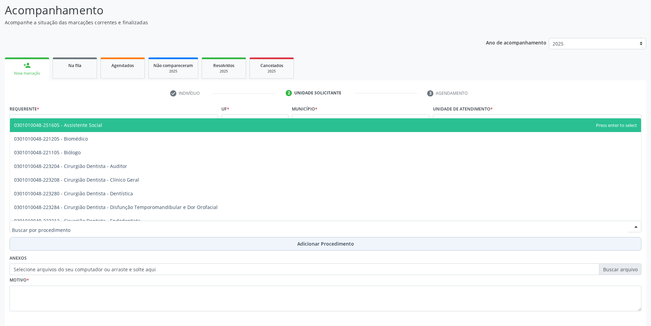
click at [302, 244] on span "Adicionar Procedimento" at bounding box center [325, 243] width 57 height 7
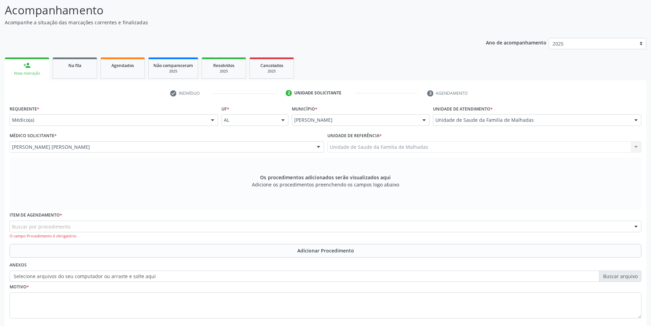
click at [110, 225] on div "Buscar por procedimento" at bounding box center [326, 227] width 632 height 12
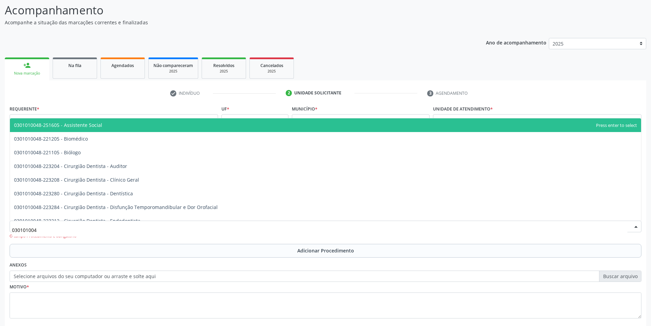
type input "0301010048"
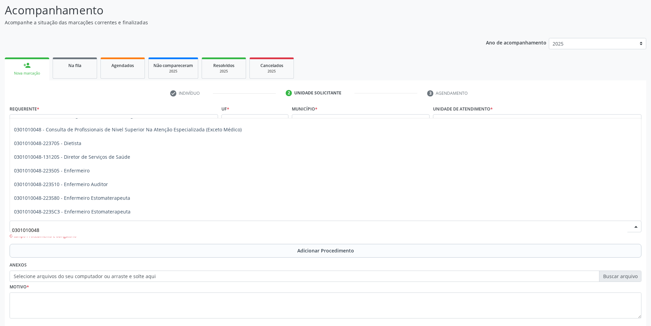
scroll to position [333, 0]
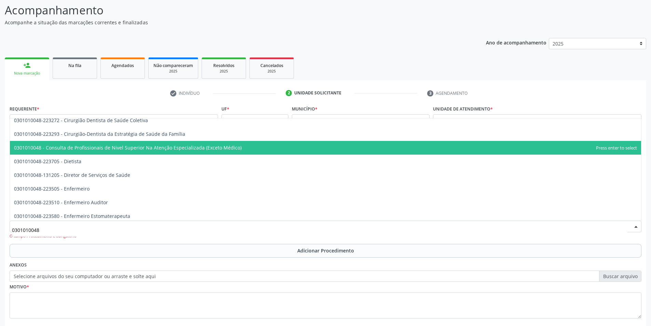
click at [211, 147] on span "0301010048 - Consulta de Profissionais de Nivel Superior Na Atenção Especializa…" at bounding box center [128, 147] width 228 height 6
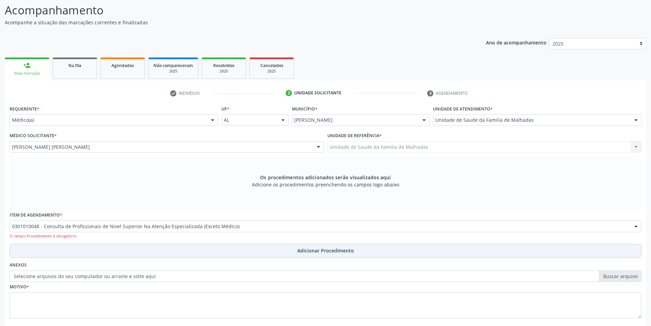
click at [316, 251] on span "Adicionar Procedimento" at bounding box center [325, 250] width 57 height 7
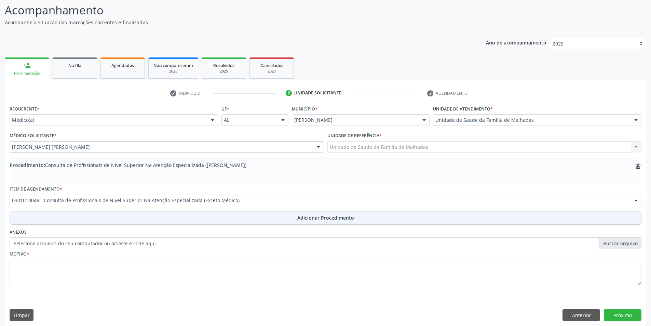
click at [305, 218] on span "Adicionar Procedimento" at bounding box center [325, 217] width 57 height 7
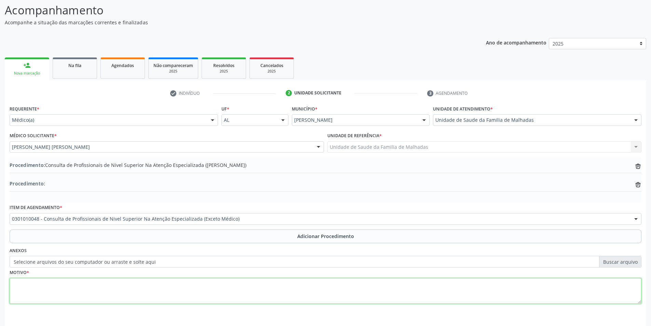
click at [64, 293] on textarea at bounding box center [326, 291] width 632 height 26
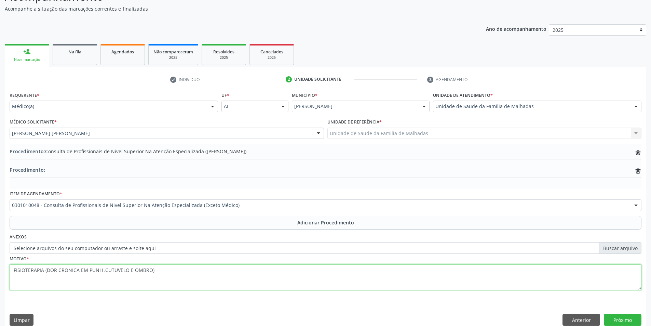
scroll to position [77, 0]
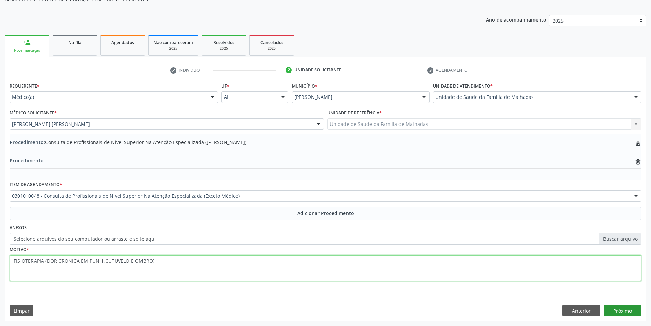
type textarea "FISIOTERAPIA (DOR CRONICA EM PUNH ,CUTUVELO E OMBRO)"
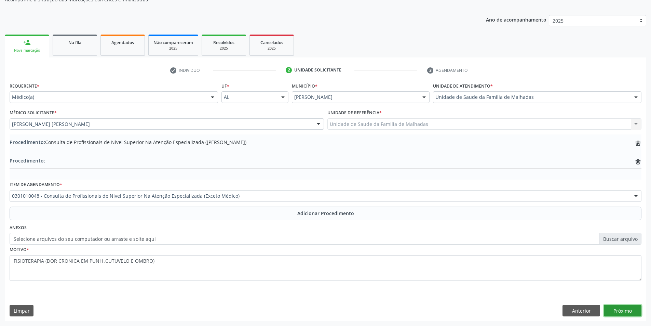
click at [615, 307] on button "Próximo" at bounding box center [623, 311] width 38 height 12
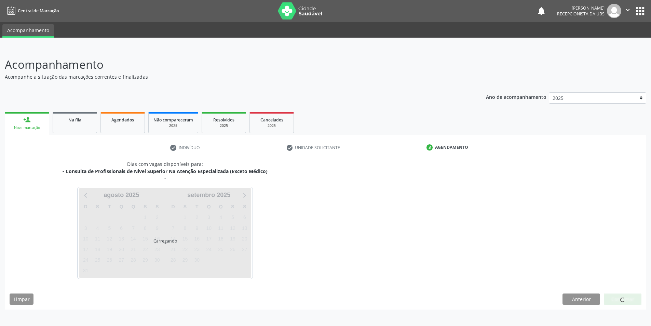
scroll to position [0, 0]
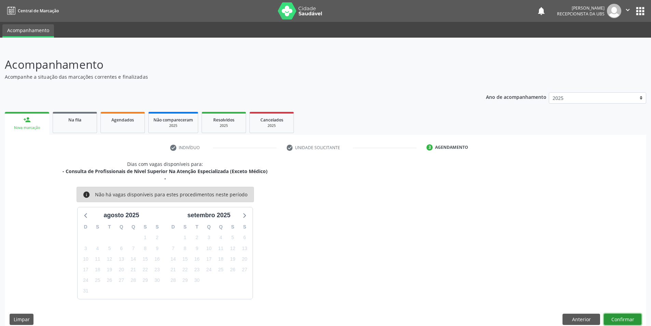
click at [619, 318] on button "Confirmar" at bounding box center [623, 319] width 38 height 12
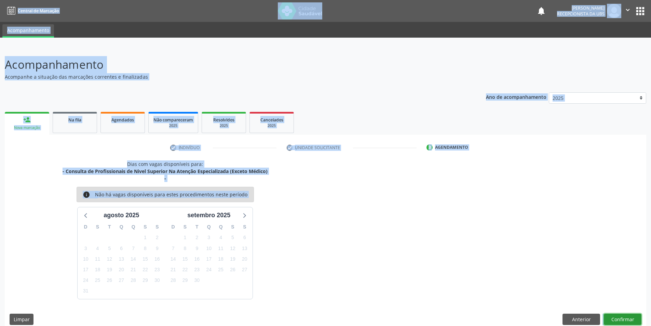
click at [619, 318] on button "Confirmar" at bounding box center [623, 319] width 38 height 12
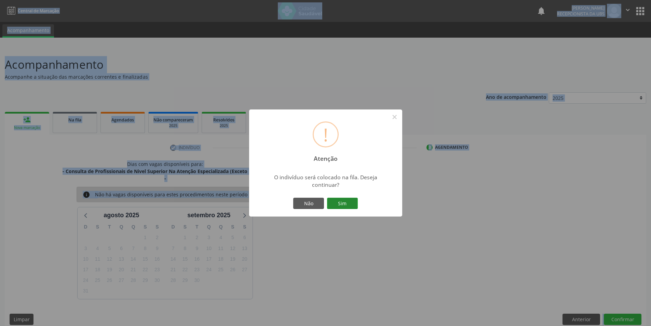
drag, startPoint x: 336, startPoint y: 201, endPoint x: 338, endPoint y: 204, distance: 3.9
click at [336, 201] on button "Sim" at bounding box center [342, 204] width 31 height 12
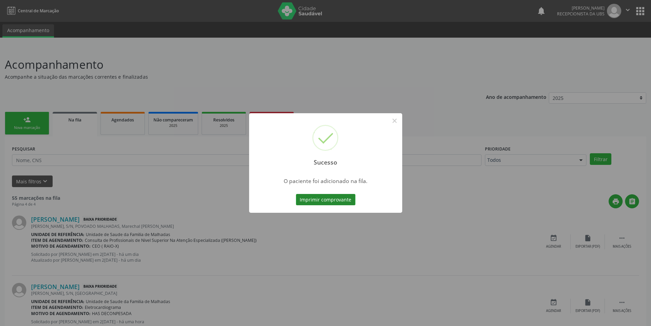
click at [338, 200] on button "Imprimir comprovante" at bounding box center [325, 200] width 59 height 12
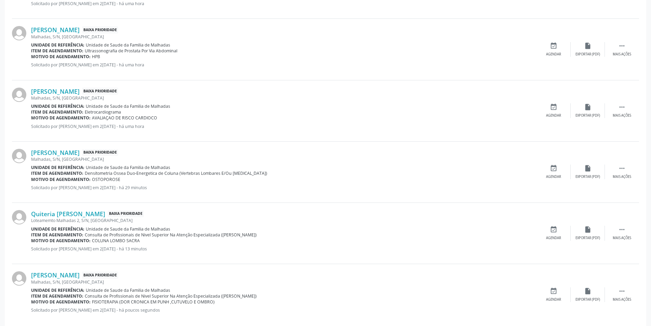
scroll to position [532, 0]
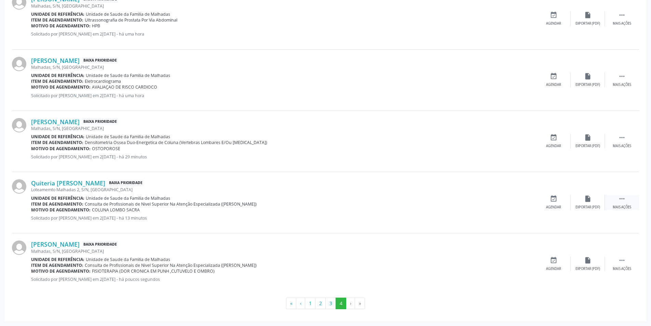
click at [619, 198] on icon "" at bounding box center [622, 199] width 8 height 8
click at [583, 203] on div "edit Editar" at bounding box center [588, 202] width 34 height 15
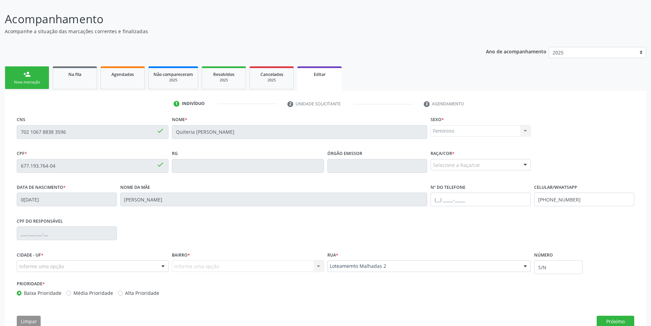
scroll to position [64, 0]
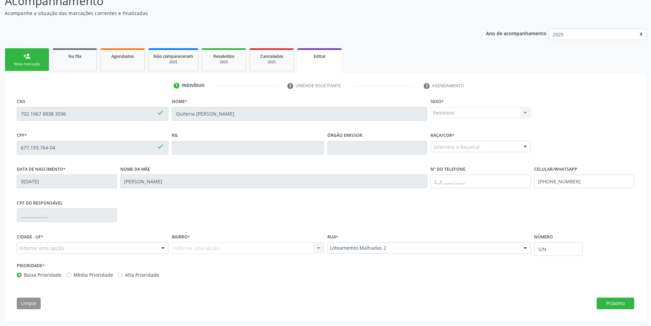
click at [321, 246] on div "Informe uma opção Nenhum resultado encontrado para: " " Nenhuma opção encontrad…" at bounding box center [248, 248] width 152 height 12
click at [317, 249] on div "Informe uma opção Nenhum resultado encontrado para: " " Nenhuma opção encontrad…" at bounding box center [248, 248] width 152 height 12
click at [272, 257] on div "Bairro * Informe uma opção Nenhum resultado encontrado para: " " Nenhuma opção …" at bounding box center [247, 245] width 155 height 29
click at [274, 246] on div "Informe uma opção Nenhum resultado encontrado para: " " Nenhuma opção encontrad…" at bounding box center [248, 248] width 152 height 12
click at [85, 251] on div "Informe uma opção" at bounding box center [93, 248] width 152 height 12
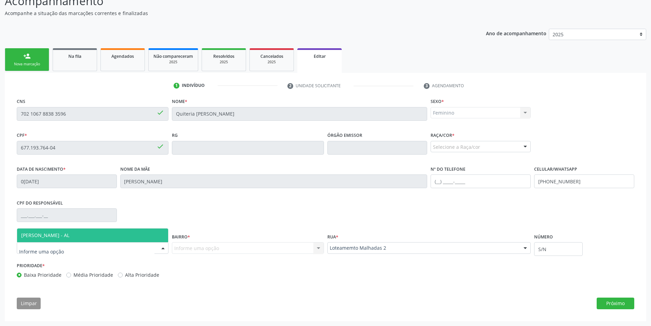
click at [87, 240] on span "[PERSON_NAME] - AL" at bounding box center [92, 235] width 151 height 14
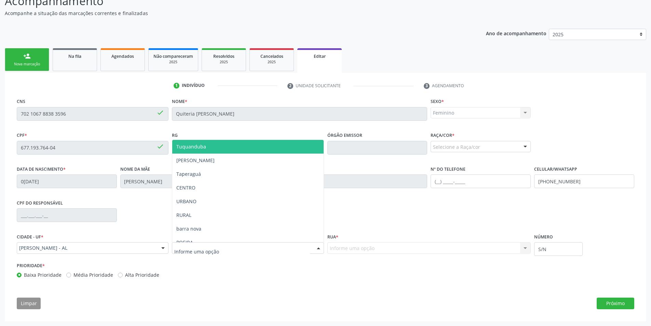
click at [314, 246] on div at bounding box center [318, 248] width 10 height 12
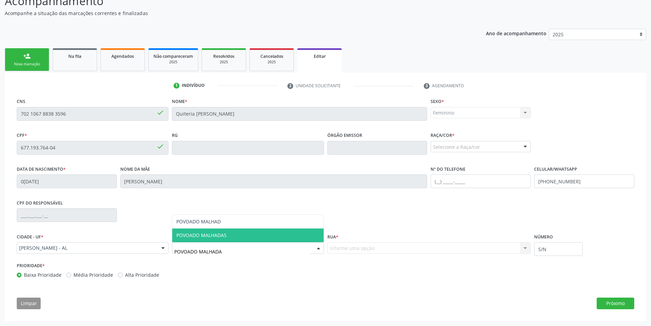
type input "POVOADO MALHADAS"
click at [213, 230] on span "POVOADO MALHADAS" at bounding box center [247, 235] width 151 height 14
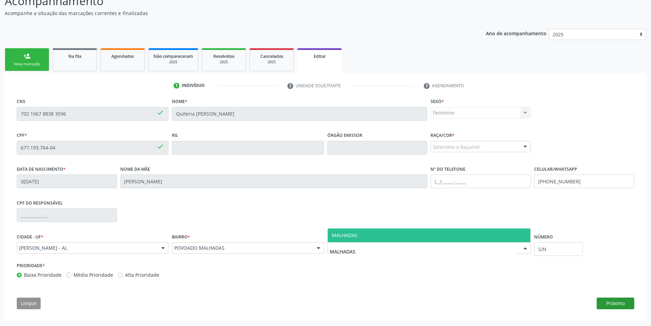
type input "MALHADAS"
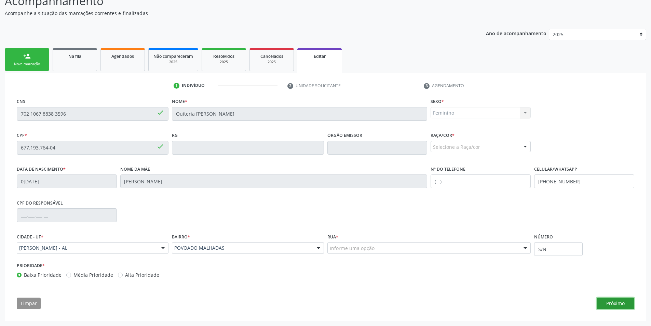
click at [625, 305] on button "Próximo" at bounding box center [616, 303] width 38 height 12
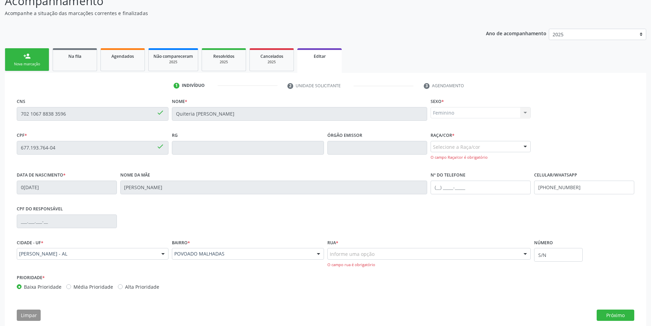
click at [385, 254] on div "Informe uma opção" at bounding box center [430, 254] width 204 height 12
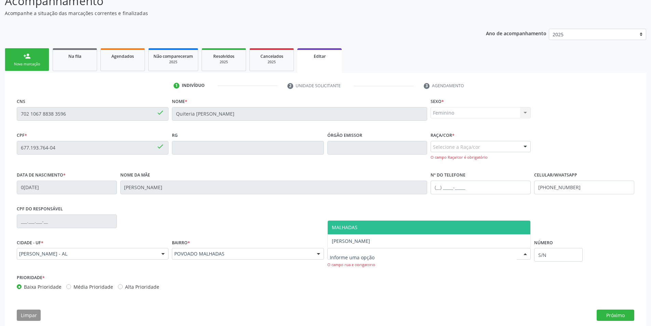
click at [365, 226] on span "MALHADAS" at bounding box center [429, 228] width 203 height 14
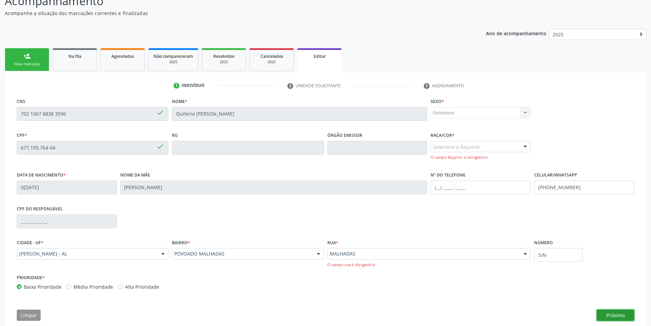
click at [628, 314] on button "Próximo" at bounding box center [616, 315] width 38 height 12
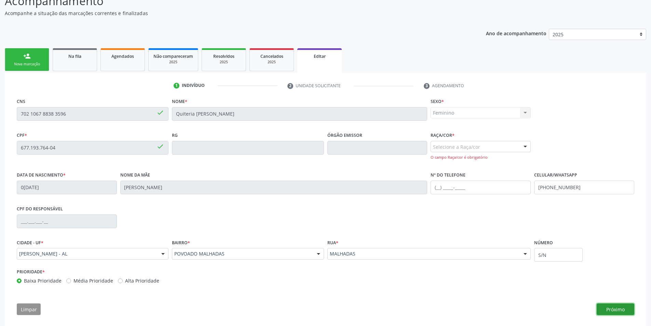
click at [625, 311] on button "Próximo" at bounding box center [616, 309] width 38 height 12
click at [528, 144] on div at bounding box center [525, 147] width 10 height 12
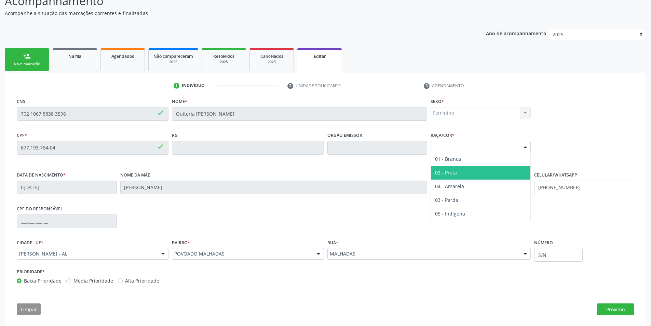
click at [465, 172] on span "02 - Preta" at bounding box center [480, 173] width 99 height 14
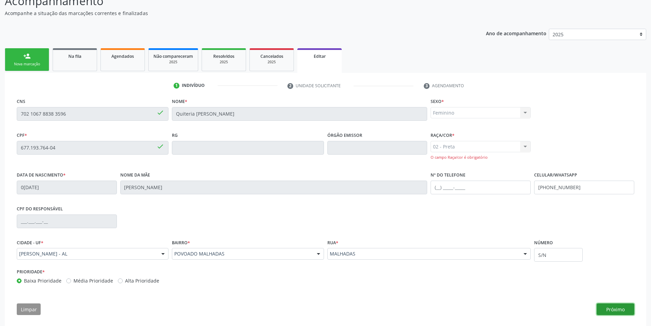
click at [625, 308] on button "Próximo" at bounding box center [616, 309] width 38 height 12
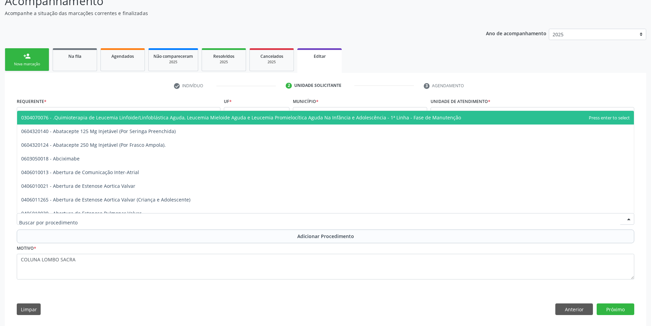
click at [232, 216] on div at bounding box center [326, 219] width 618 height 12
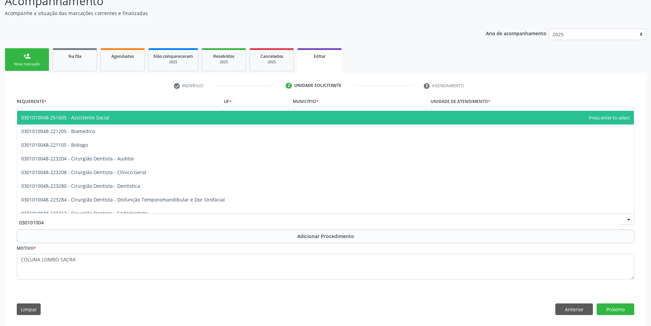
type input "0301010048"
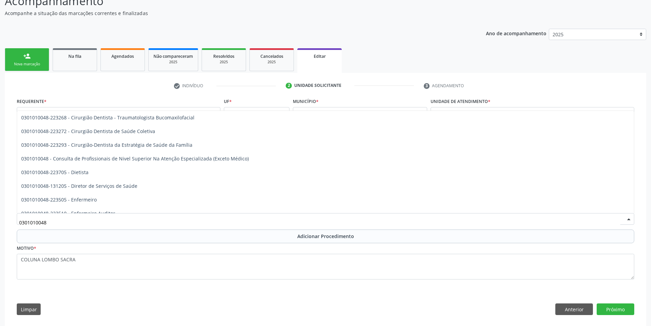
scroll to position [347, 0]
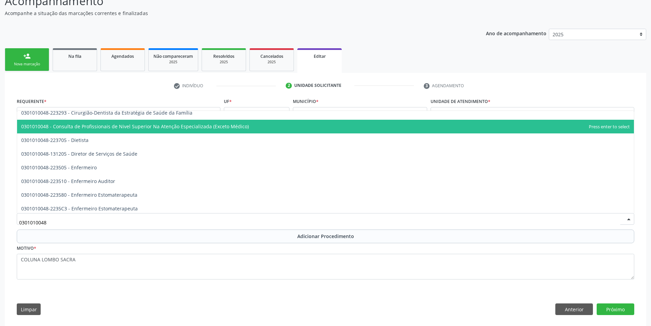
click at [58, 124] on span "0301010048 - Consulta de Profissionais de Nivel Superior Na Atenção Especializa…" at bounding box center [135, 126] width 228 height 6
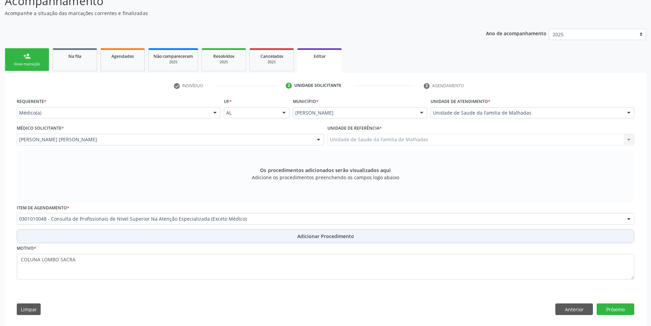
click at [308, 231] on button "Adicionar Procedimento" at bounding box center [326, 236] width 618 height 14
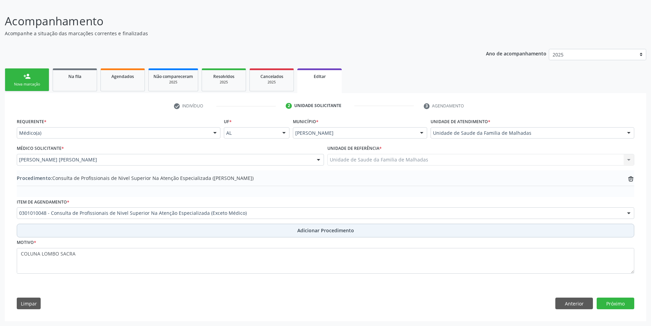
click at [308, 227] on span "Adicionar Procedimento" at bounding box center [325, 230] width 57 height 7
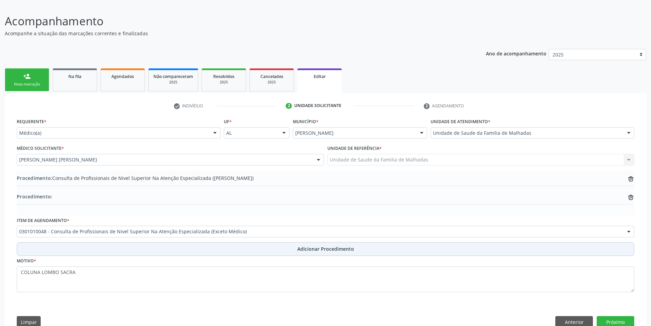
scroll to position [62, 0]
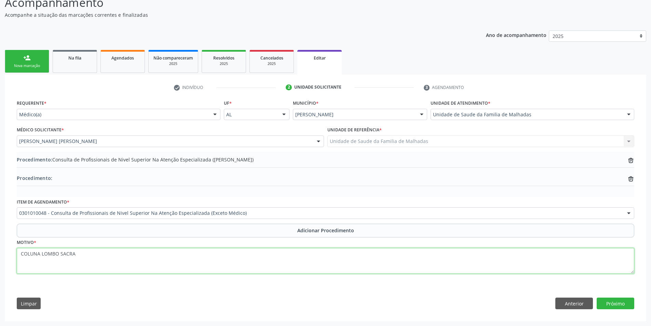
click at [80, 255] on textarea "COLUNA LOMBO SACRA" at bounding box center [326, 261] width 618 height 26
click at [19, 254] on textarea "COLUNA LOMBO SACRA" at bounding box center [326, 261] width 618 height 26
click at [116, 257] on textarea "FISIOTERAPIA (COLUNA LOMBO SACRA" at bounding box center [326, 261] width 618 height 26
type textarea "FISIOTERAPIA (COLUNA LOMBO SACRA)"
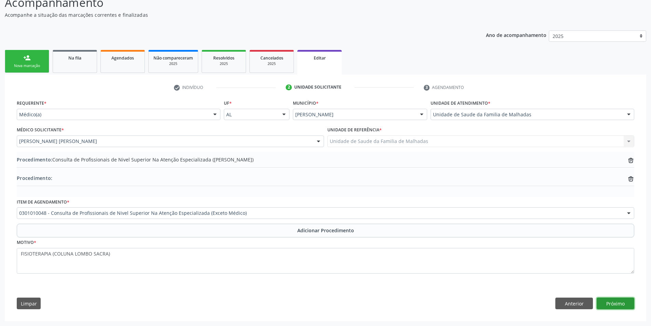
click at [625, 302] on button "Próximo" at bounding box center [616, 303] width 38 height 12
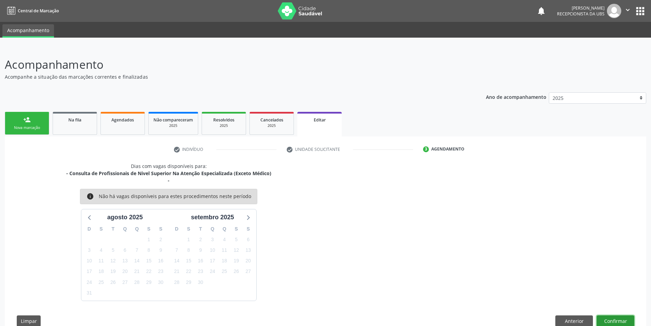
click at [623, 319] on button "Confirmar" at bounding box center [616, 321] width 38 height 12
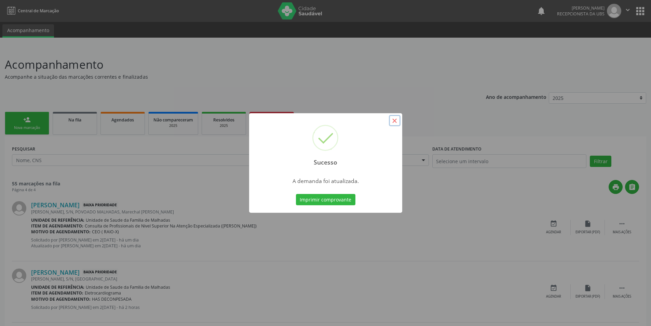
click at [395, 120] on button "×" at bounding box center [395, 121] width 12 height 12
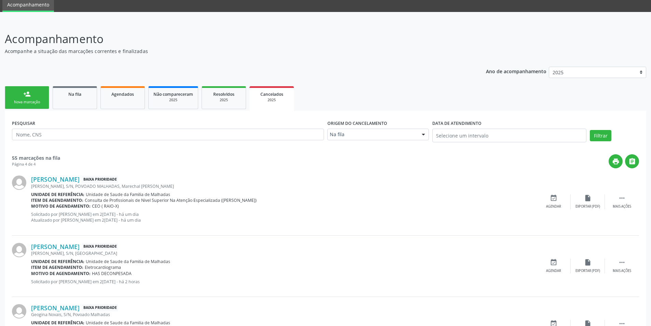
scroll to position [3, 0]
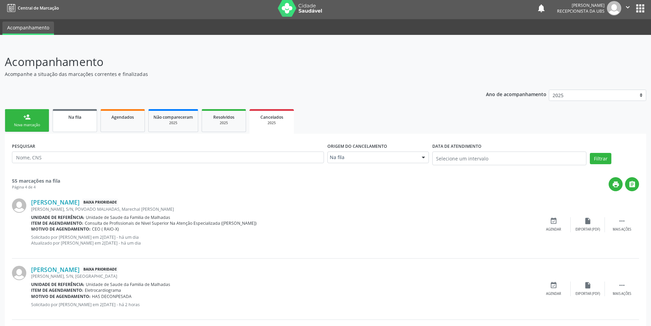
click at [84, 120] on div "Na fila" at bounding box center [75, 116] width 34 height 7
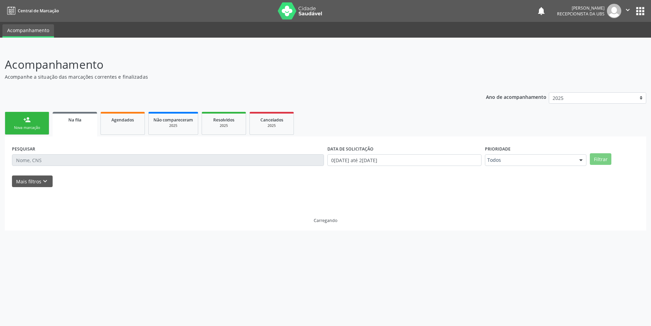
scroll to position [0, 0]
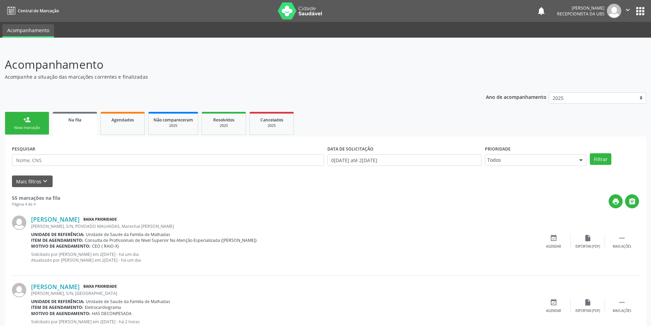
click at [29, 127] on div "Nova marcação" at bounding box center [27, 127] width 34 height 5
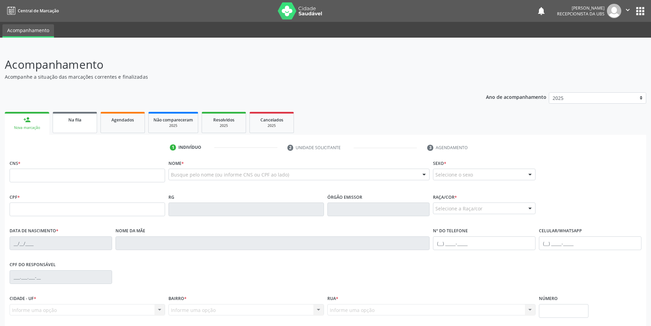
click at [76, 124] on link "Na fila" at bounding box center [75, 122] width 44 height 21
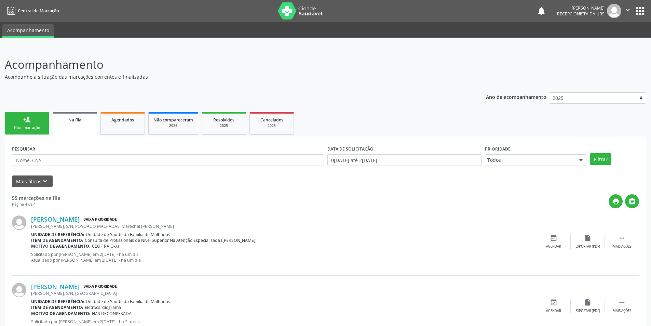
click at [20, 125] on link "person_add Nova marcação" at bounding box center [27, 123] width 44 height 23
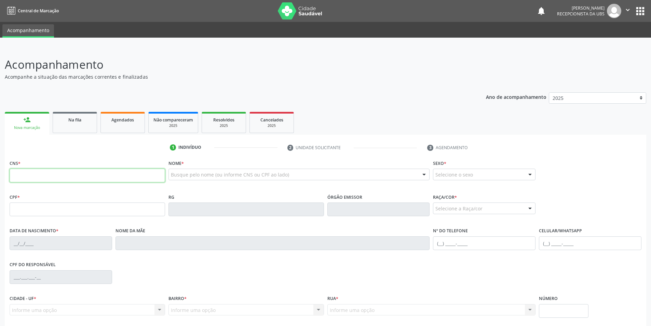
click at [35, 178] on input "text" at bounding box center [88, 176] width 156 height 14
type input "702 0078 1597 0282"
type input "100.652.744-31"
type input "08/02/1982"
type input "Carmelita Pinheiro da Silva"
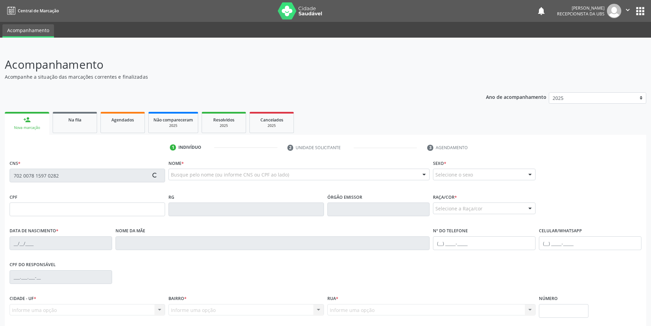
type input "(82) 98835-3562"
type input "S/N"
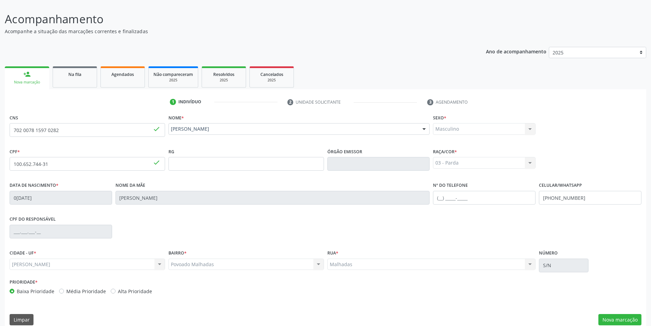
scroll to position [54, 0]
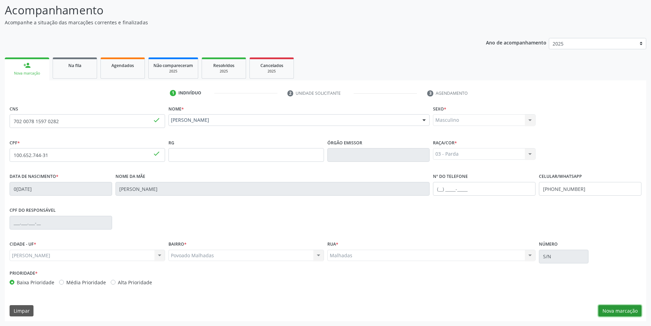
click at [633, 312] on button "Nova marcação" at bounding box center [620, 311] width 43 height 12
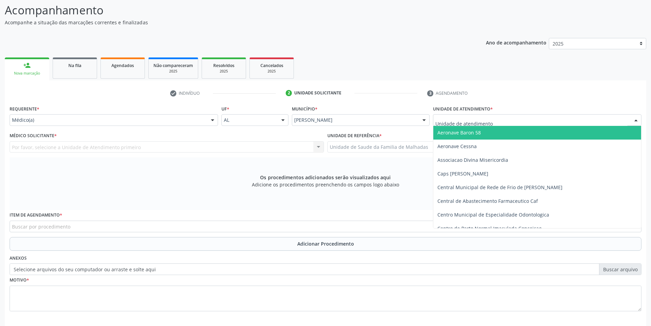
click at [528, 120] on div at bounding box center [537, 120] width 209 height 12
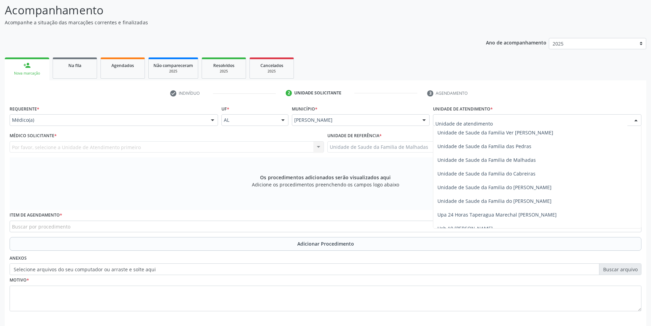
scroll to position [541, 0]
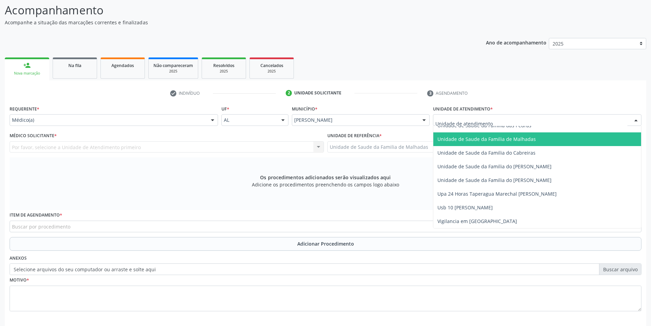
click at [526, 140] on span "Unidade de Saude da Familia de Malhadas" at bounding box center [487, 139] width 98 height 6
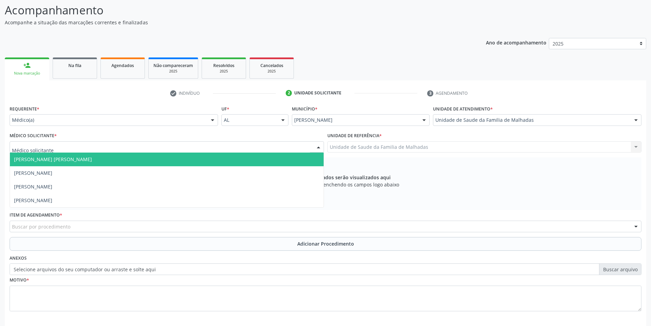
click at [295, 146] on div at bounding box center [167, 147] width 315 height 12
click at [294, 156] on span "Dan Reuter Ferraz de Araujo" at bounding box center [167, 159] width 314 height 14
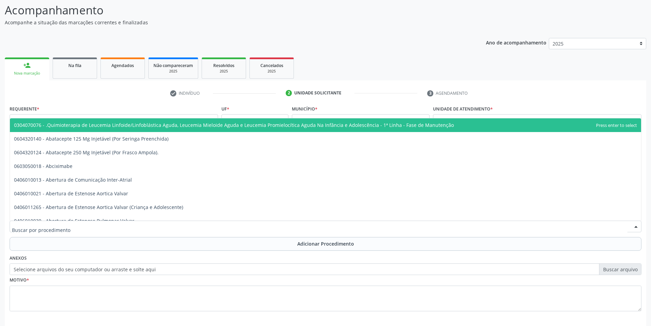
click at [88, 227] on div at bounding box center [326, 227] width 632 height 12
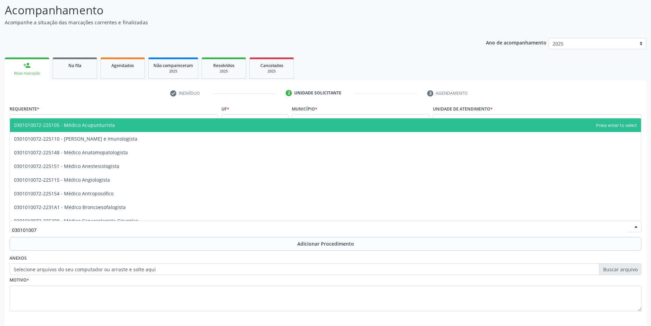
type input "0301010072"
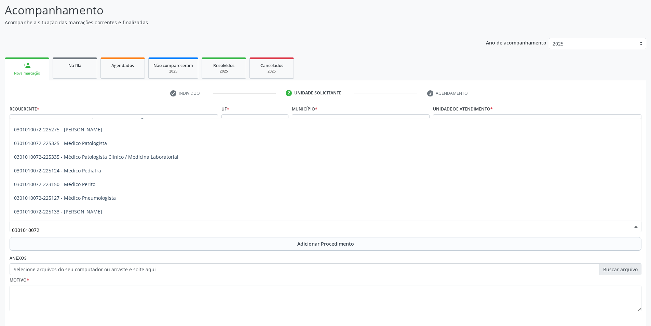
scroll to position [620, 0]
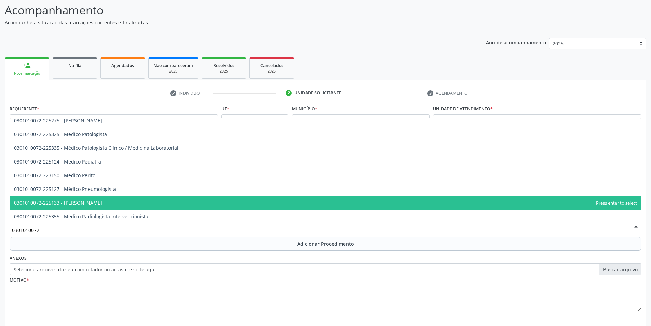
click at [87, 202] on span "0301010072-225133 - Médico Psiquiatra" at bounding box center [58, 202] width 88 height 6
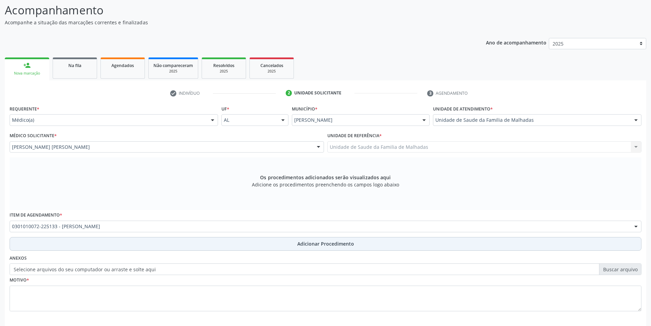
click at [297, 238] on button "Adicionar Procedimento" at bounding box center [326, 244] width 632 height 14
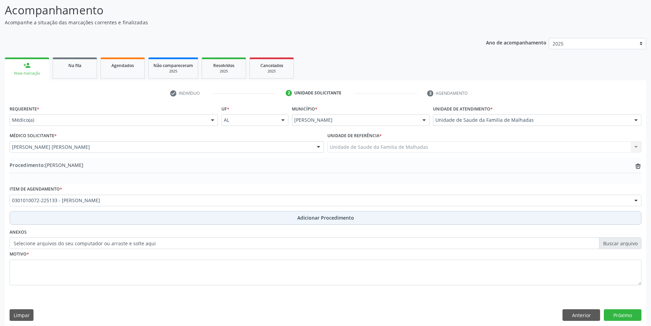
click at [303, 219] on span "Adicionar Procedimento" at bounding box center [325, 217] width 57 height 7
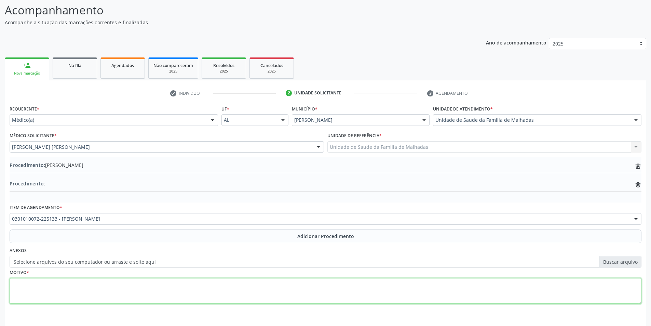
click at [36, 286] on textarea at bounding box center [326, 291] width 632 height 26
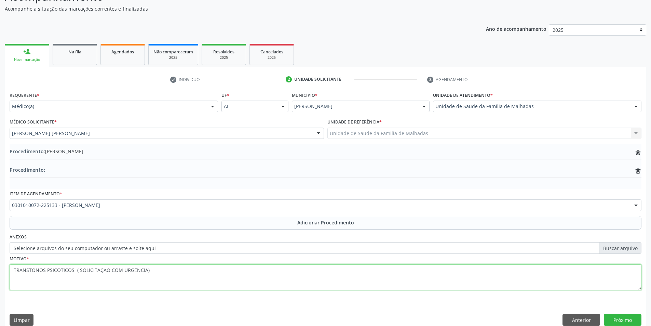
scroll to position [77, 0]
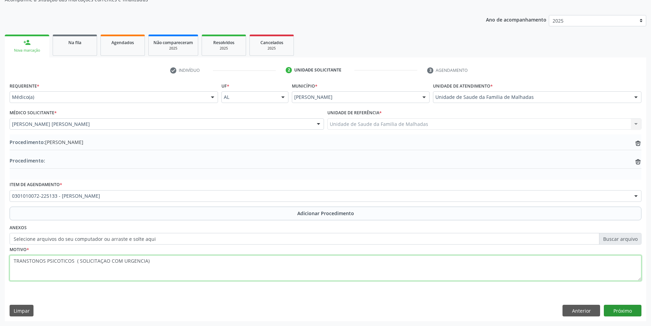
type textarea "TRANSTONOS PSICOTICOS ( SOLICITAÇAO COM URGENCIA)"
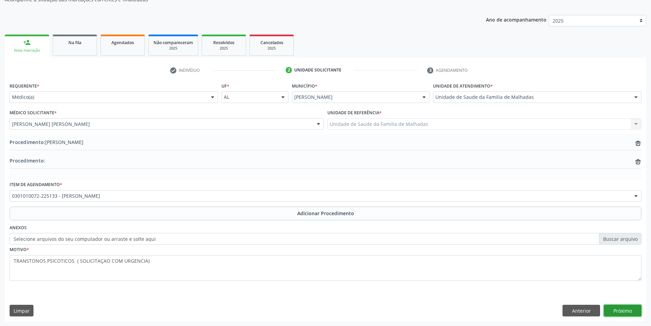
click at [629, 310] on button "Próximo" at bounding box center [623, 311] width 38 height 12
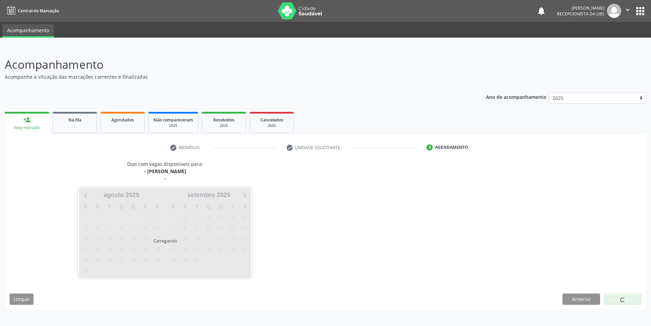
scroll to position [0, 0]
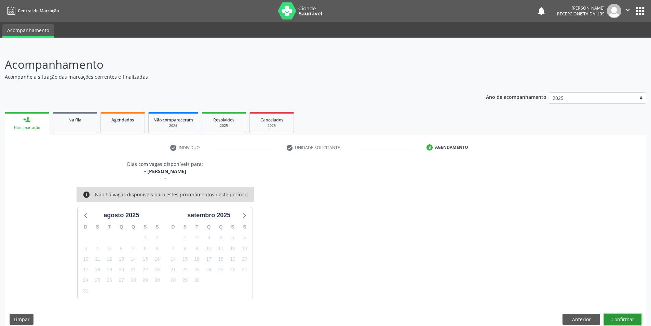
click at [628, 321] on button "Confirmar" at bounding box center [623, 319] width 38 height 12
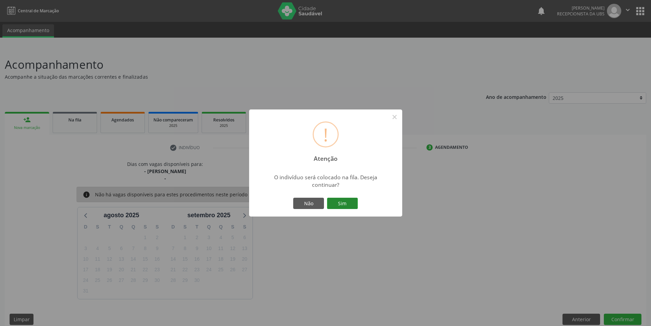
click at [336, 204] on button "Sim" at bounding box center [342, 204] width 31 height 12
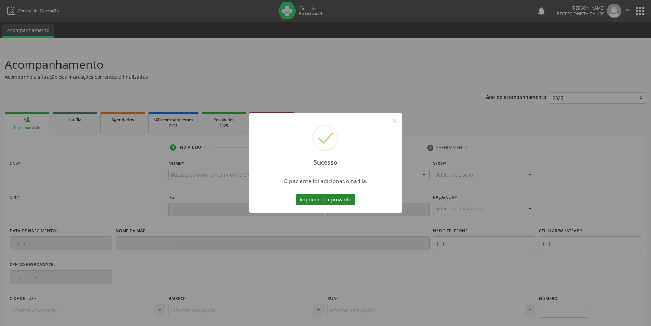
click at [336, 198] on button "Imprimir comprovante" at bounding box center [325, 200] width 59 height 12
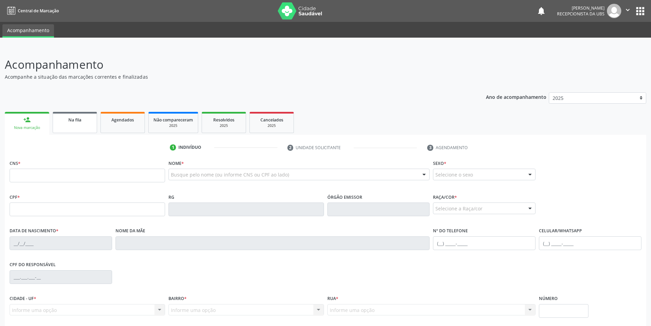
click at [75, 120] on span "Na fila" at bounding box center [74, 120] width 13 height 6
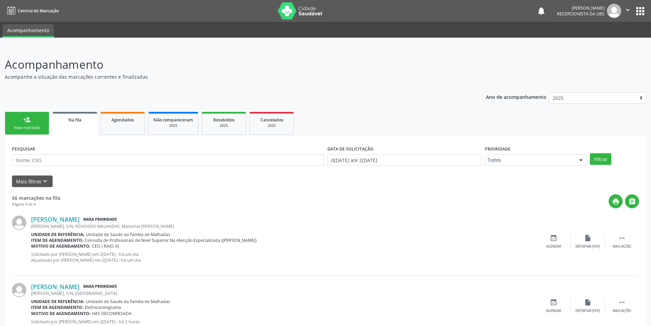
click at [17, 123] on link "person_add Nova marcação" at bounding box center [27, 123] width 44 height 23
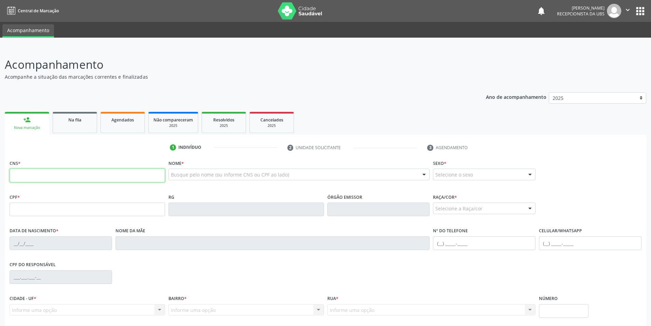
drag, startPoint x: 97, startPoint y: 177, endPoint x: 105, endPoint y: 179, distance: 7.9
click at [101, 178] on input "text" at bounding box center [88, 176] width 156 height 14
type input "7"
type input "702 5003 5371 6339"
type input "037.250.384-57"
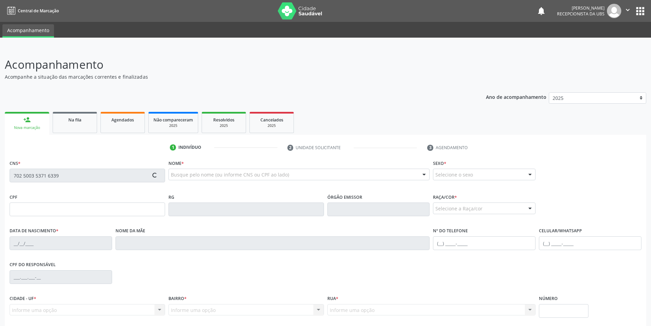
type input "11/09/1977"
type input "Maria do Carmo da Silva"
type input "(82) 99316-7390"
type input "S/N"
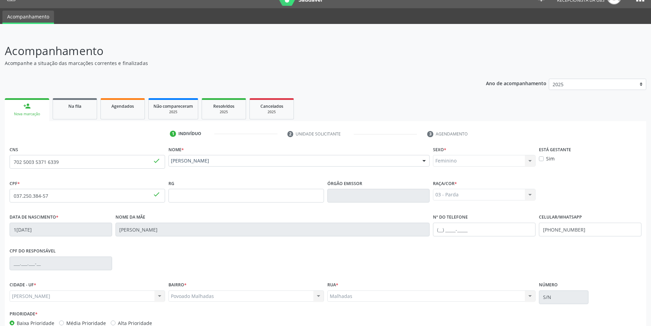
scroll to position [54, 0]
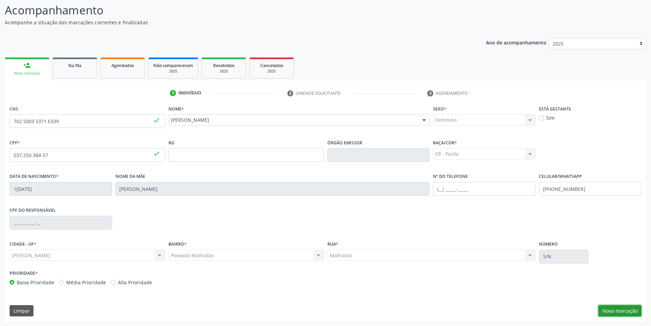
click at [613, 313] on button "Nova marcação" at bounding box center [620, 311] width 43 height 12
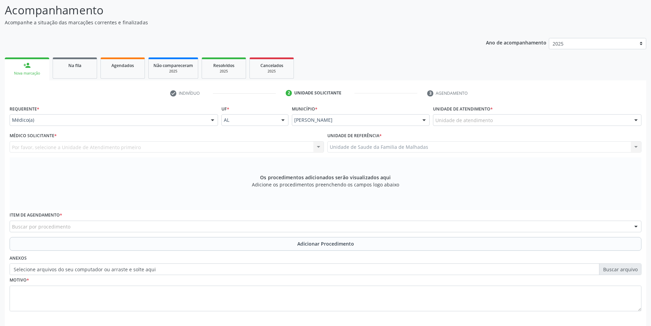
click at [639, 117] on div at bounding box center [636, 121] width 10 height 12
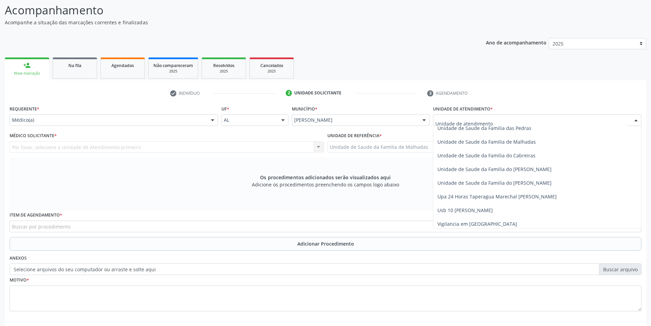
scroll to position [541, 0]
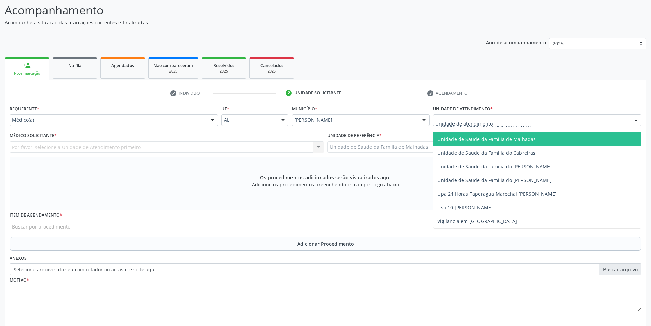
click at [517, 139] on span "Unidade de Saude da Familia de Malhadas" at bounding box center [487, 139] width 98 height 6
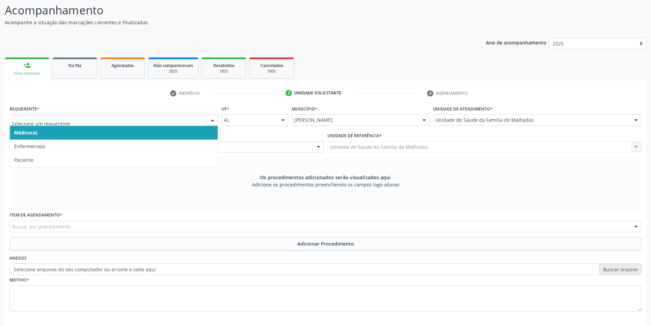
click at [209, 116] on div at bounding box center [213, 121] width 10 height 12
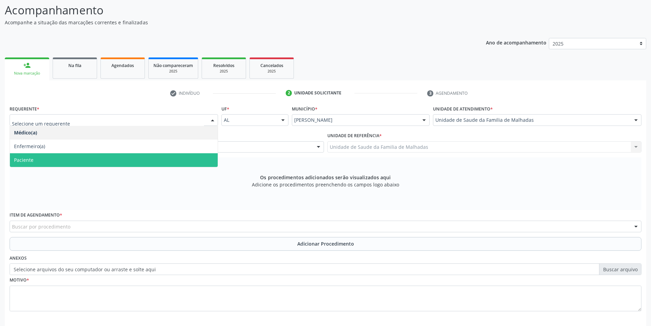
click at [200, 156] on span "Paciente" at bounding box center [114, 160] width 208 height 14
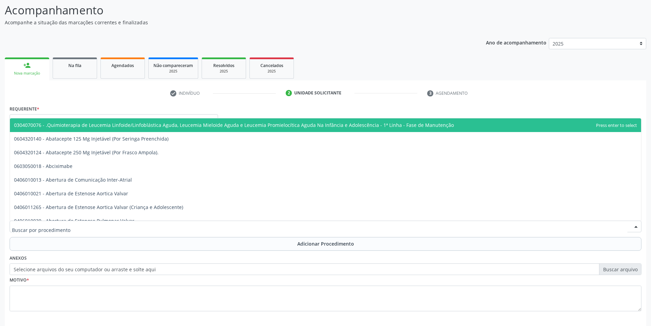
click at [127, 226] on div at bounding box center [326, 227] width 632 height 12
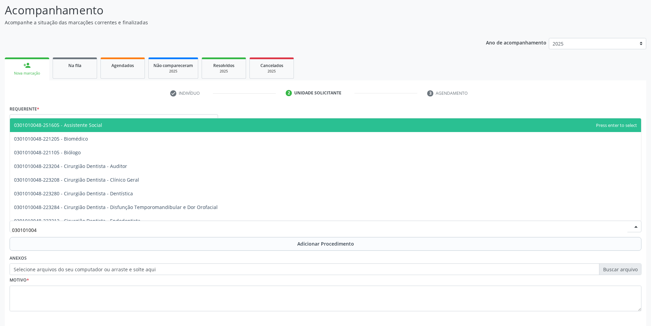
type input "0301010048"
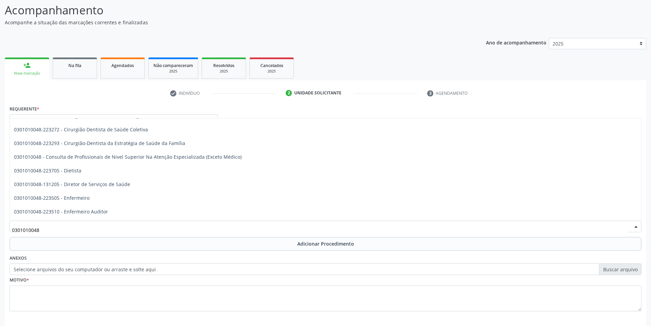
scroll to position [356, 0]
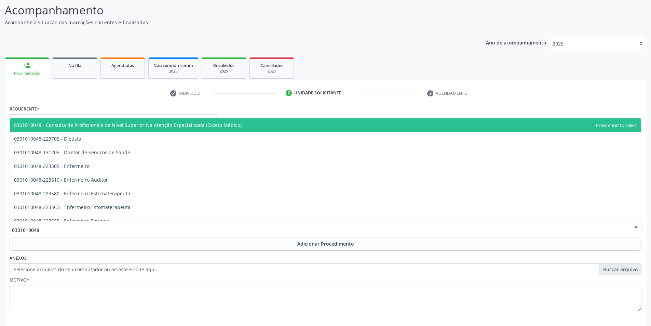
click at [224, 124] on span "0301010048 - Consulta de Profissionais de Nivel Superior Na Atenção Especializa…" at bounding box center [128, 125] width 228 height 6
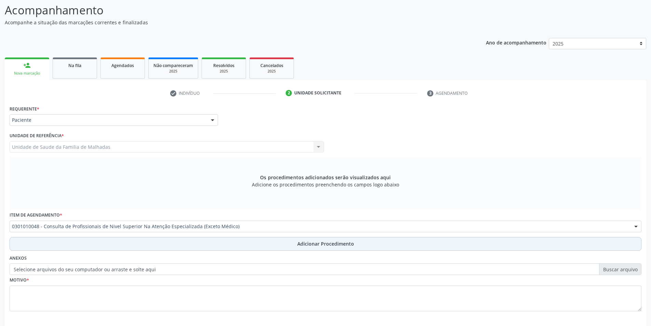
click at [326, 246] on span "Adicionar Procedimento" at bounding box center [325, 243] width 57 height 7
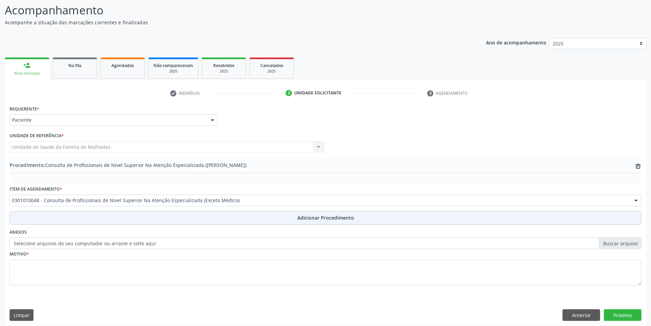
click at [323, 219] on span "Adicionar Procedimento" at bounding box center [325, 217] width 57 height 7
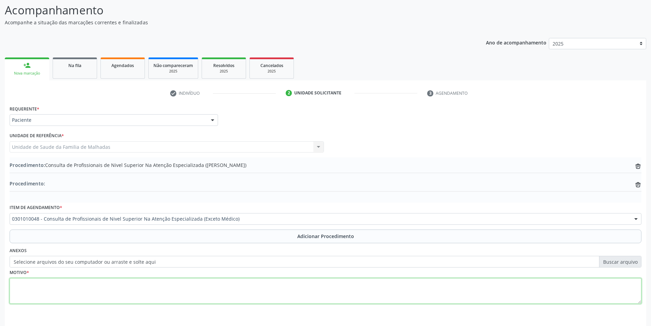
click at [24, 292] on textarea at bounding box center [326, 291] width 632 height 26
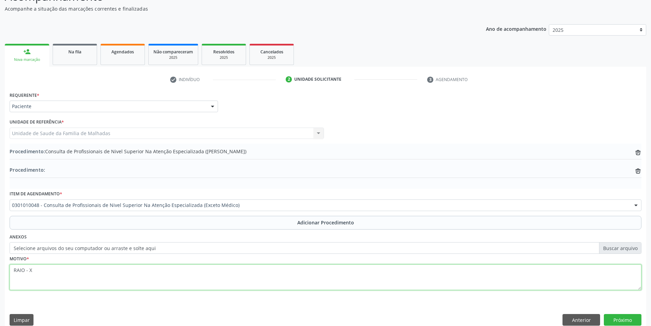
scroll to position [77, 0]
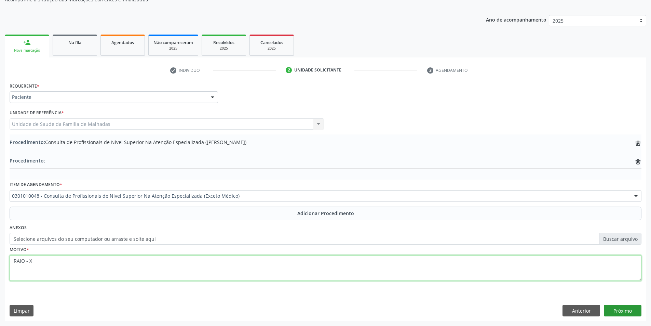
type textarea "RAIO - X"
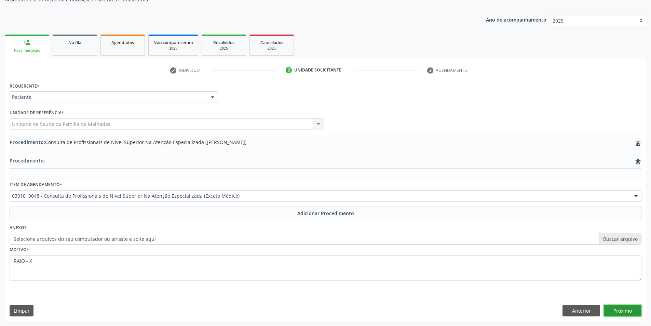
click at [619, 307] on button "Próximo" at bounding box center [623, 311] width 38 height 12
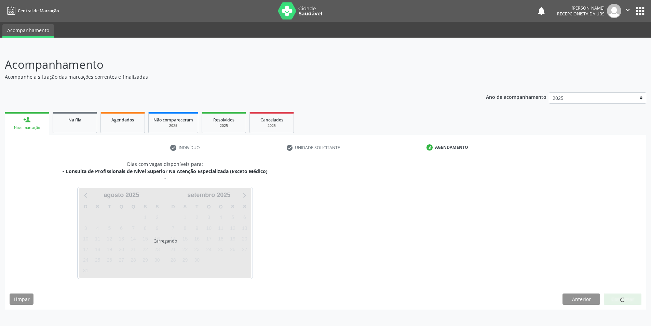
scroll to position [0, 0]
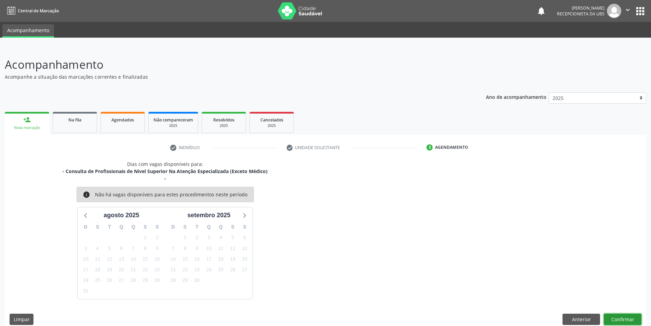
click at [621, 317] on button "Confirmar" at bounding box center [623, 319] width 38 height 12
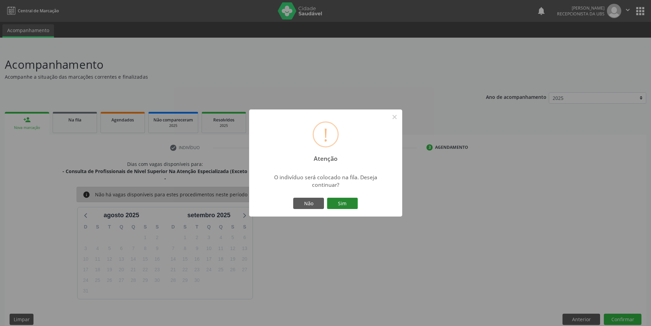
click at [349, 207] on button "Sim" at bounding box center [342, 204] width 31 height 12
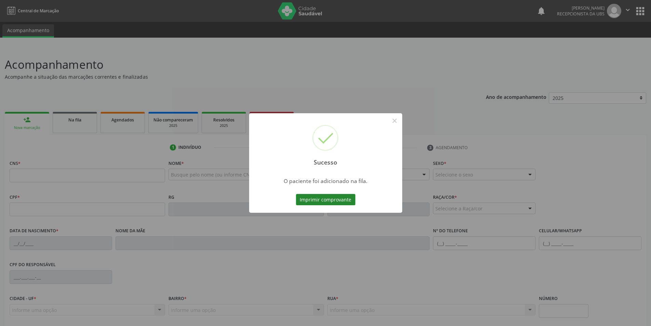
click at [340, 202] on button "Imprimir comprovante" at bounding box center [325, 200] width 59 height 12
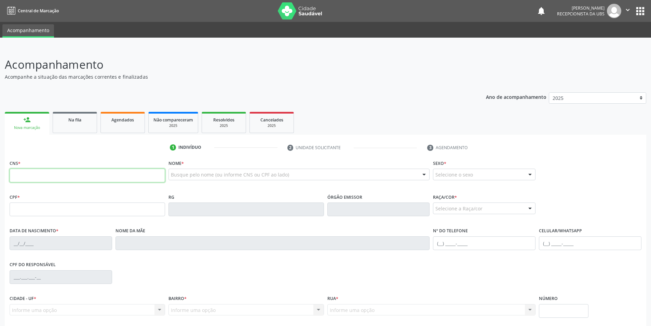
click at [49, 174] on input "text" at bounding box center [88, 176] width 156 height 14
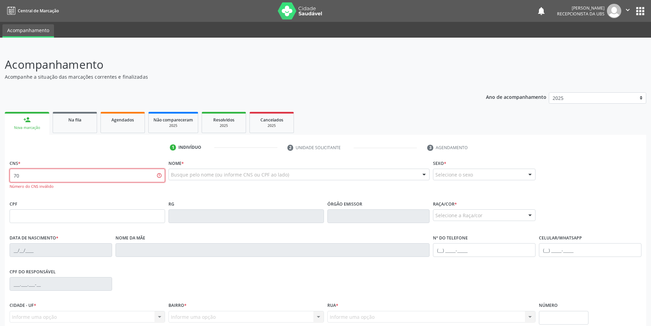
type input "7"
click at [48, 218] on input "text" at bounding box center [88, 216] width 156 height 14
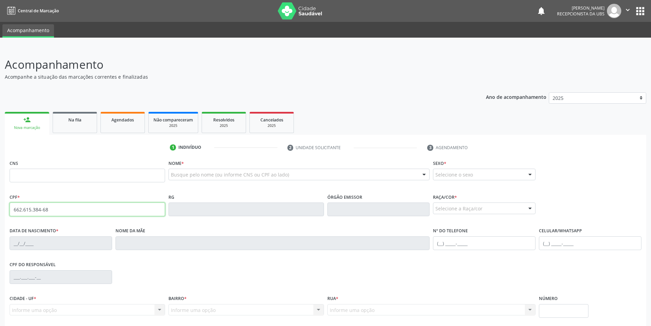
type input "662.615.384-68"
type input "706 4063 5253 8290"
type input "30/10/1970"
type input "Antonia Libertino dos Santos"
type input "(82) 99925-4386"
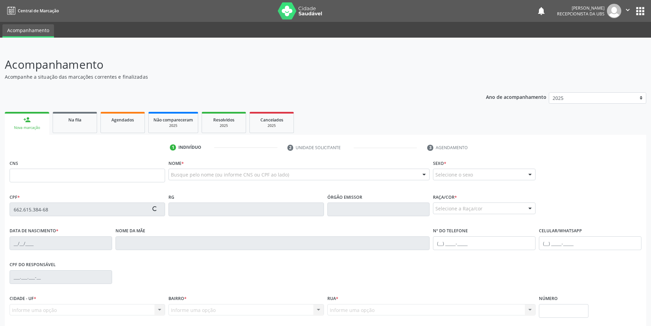
type input "S/N"
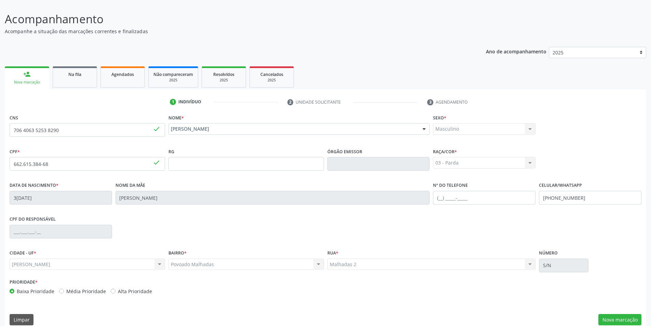
scroll to position [54, 0]
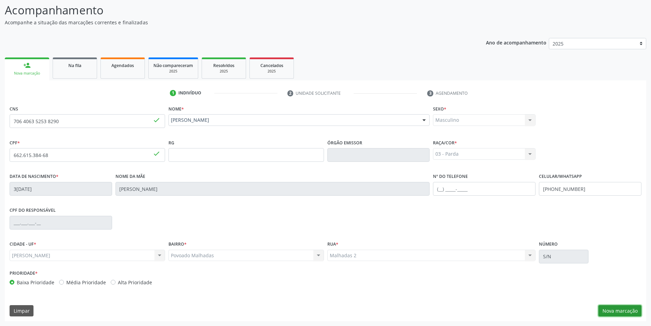
click at [630, 309] on button "Nova marcação" at bounding box center [620, 311] width 43 height 12
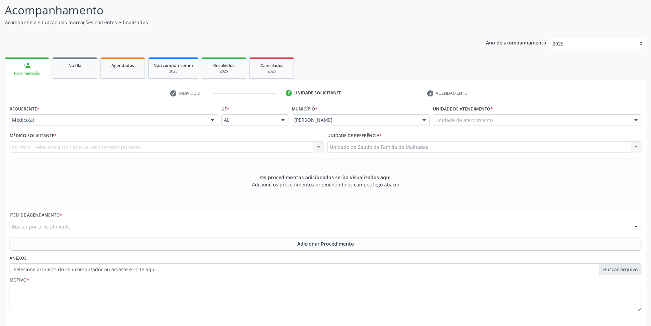
click at [634, 118] on div at bounding box center [636, 121] width 10 height 12
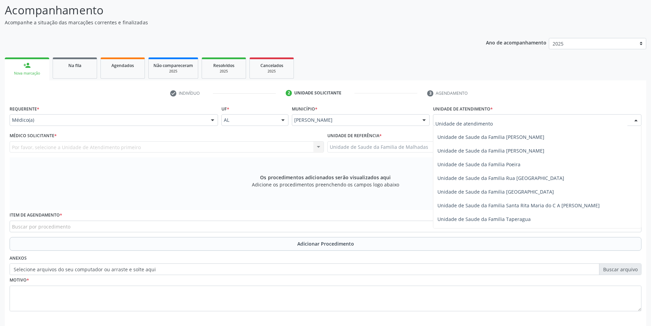
scroll to position [469, 0]
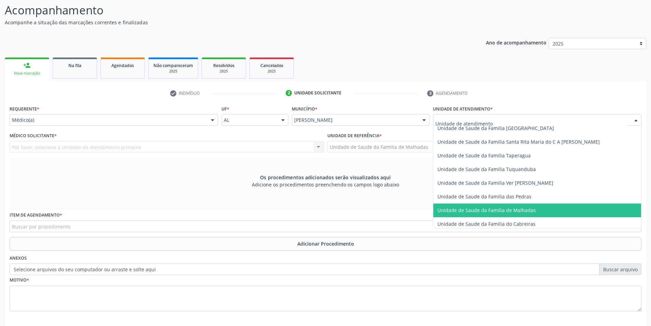
click at [543, 206] on span "Unidade de Saude da Familia de Malhadas" at bounding box center [537, 210] width 208 height 14
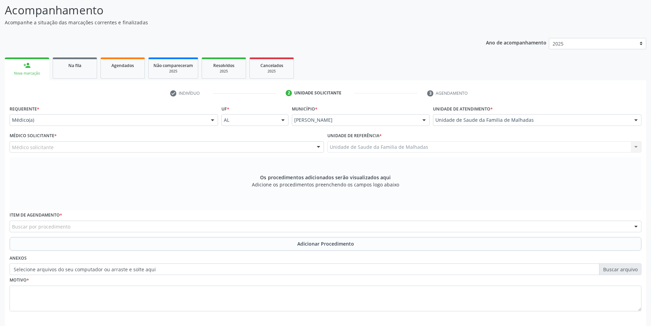
click at [131, 224] on div "Buscar por procedimento" at bounding box center [326, 227] width 632 height 12
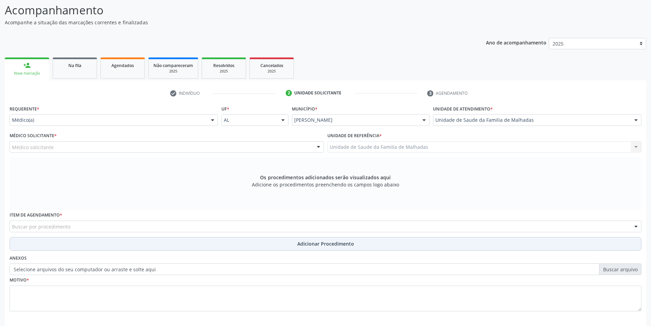
click at [314, 244] on span "Adicionar Procedimento" at bounding box center [325, 243] width 57 height 7
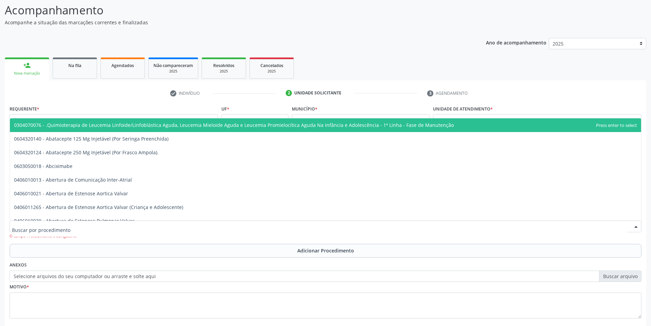
click at [128, 222] on div at bounding box center [326, 227] width 632 height 12
type input "2"
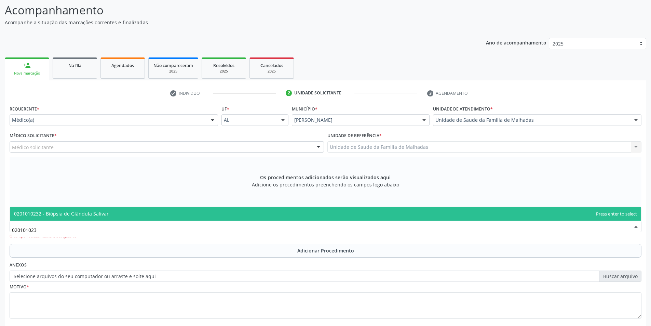
type input "0201010232"
click at [127, 215] on span "0201010232 - Biópsia de Glândula Salivar" at bounding box center [325, 214] width 631 height 14
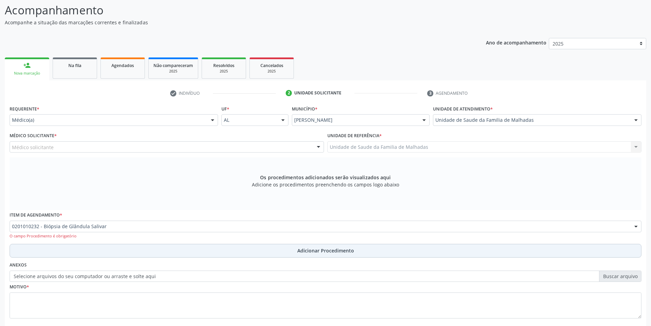
click at [328, 253] on span "Adicionar Procedimento" at bounding box center [325, 250] width 57 height 7
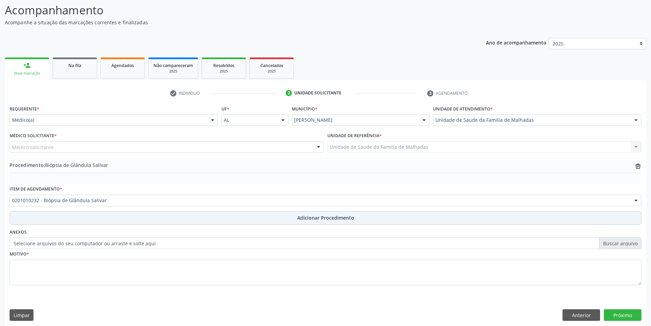
click at [321, 222] on button "Adicionar Procedimento" at bounding box center [326, 218] width 632 height 14
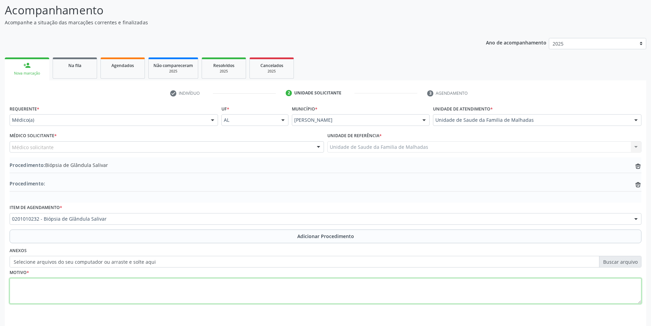
click at [111, 288] on textarea at bounding box center [326, 291] width 632 height 26
type textarea "U"
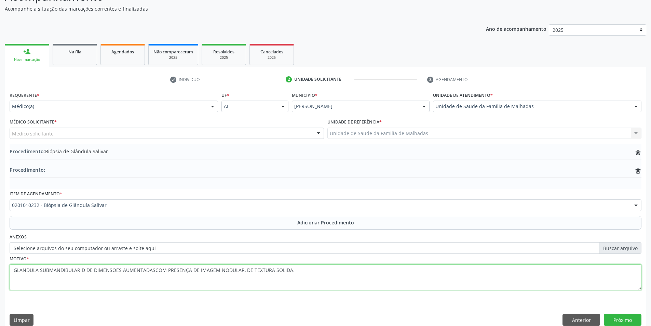
scroll to position [77, 0]
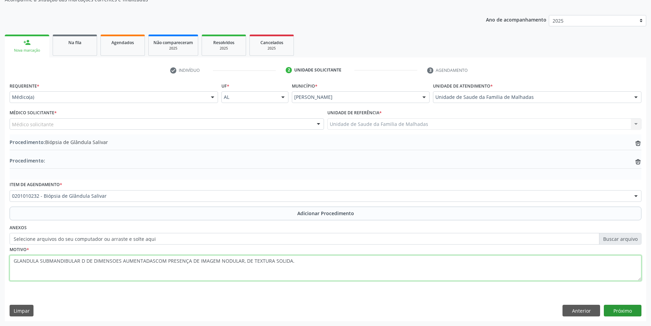
type textarea "GLANDULA SUBMANDIBULAR D DE DIMENSOES AUMENTADASCOM PRESENÇA DE IMAGEM NODULAR,…"
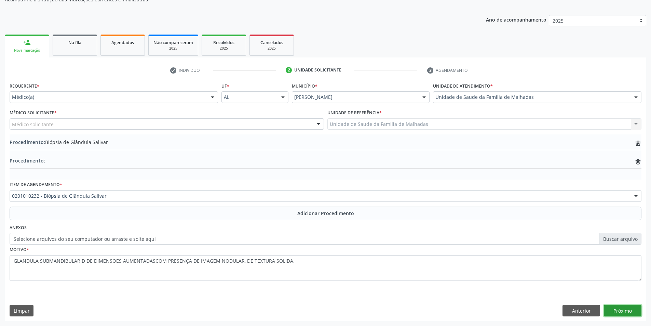
click at [628, 312] on button "Próximo" at bounding box center [623, 311] width 38 height 12
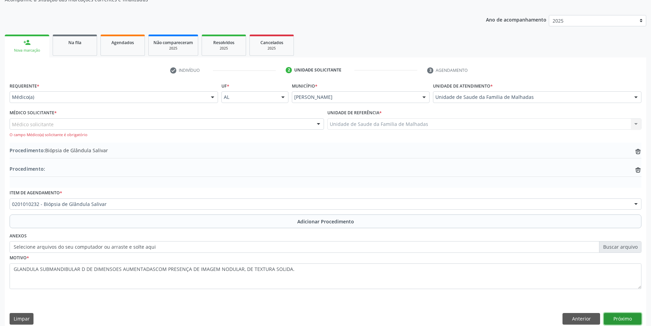
click at [625, 320] on button "Próximo" at bounding box center [623, 319] width 38 height 12
click at [624, 318] on button "Próximo" at bounding box center [623, 319] width 38 height 12
click at [315, 124] on div at bounding box center [318, 125] width 10 height 12
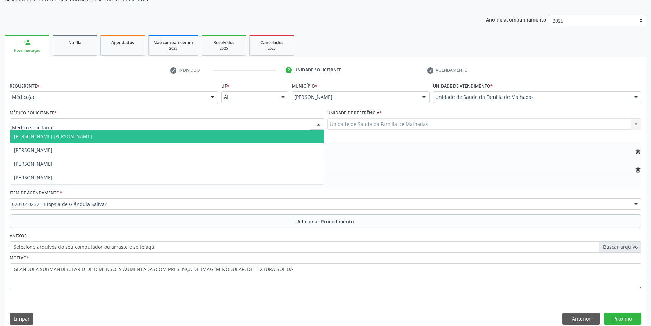
click at [310, 136] on span "Dan Reuter Ferraz de Araujo" at bounding box center [167, 137] width 314 height 14
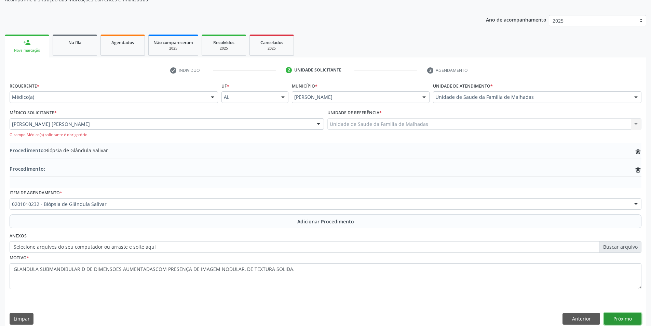
click at [620, 316] on button "Próximo" at bounding box center [623, 319] width 38 height 12
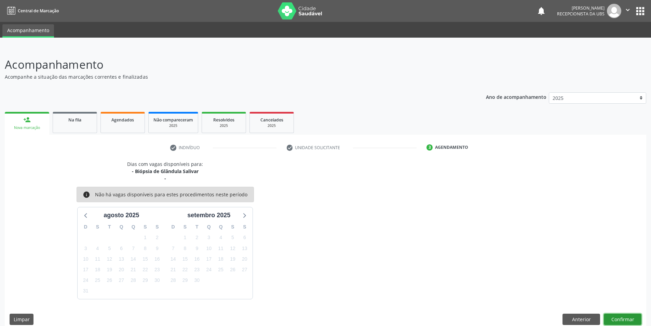
click at [620, 316] on button "Confirmar" at bounding box center [623, 319] width 38 height 12
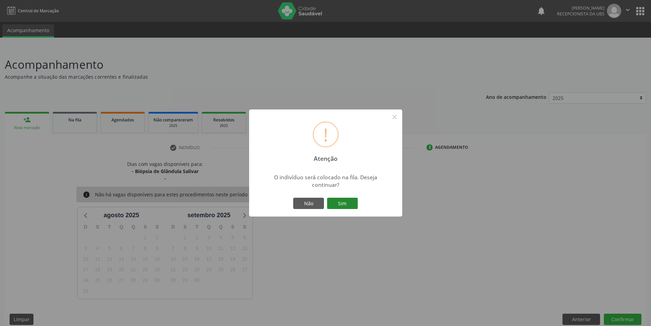
click at [340, 206] on button "Sim" at bounding box center [342, 204] width 31 height 12
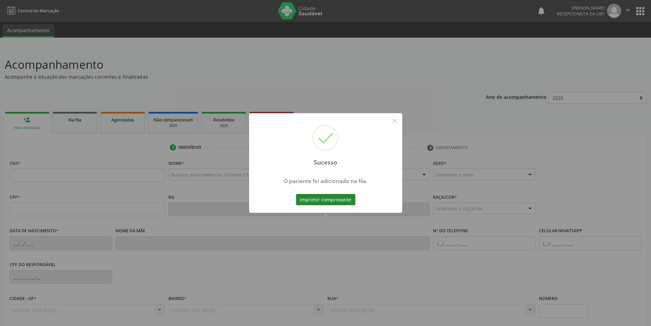
click at [346, 201] on button "Imprimir comprovante" at bounding box center [325, 200] width 59 height 12
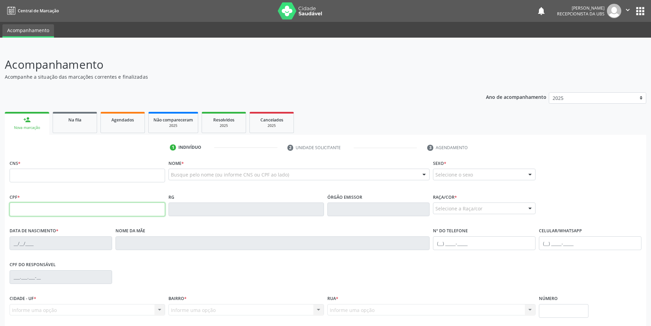
click at [38, 210] on input "text" at bounding box center [88, 209] width 156 height 14
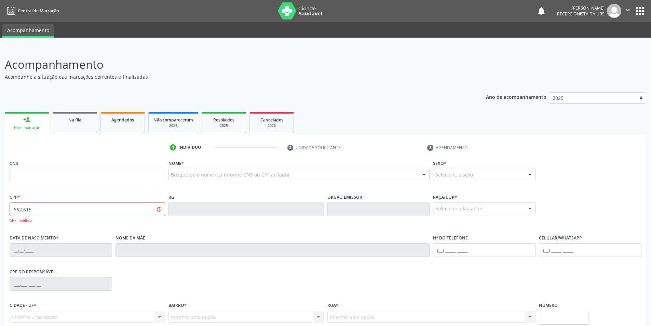
click at [229, 82] on div "Acompanhamento Acompanhe a situação das marcações correntes e finalizadas Relat…" at bounding box center [326, 219] width 642 height 326
click at [51, 203] on input "662.615" at bounding box center [88, 209] width 156 height 14
type input "662.615.384-68"
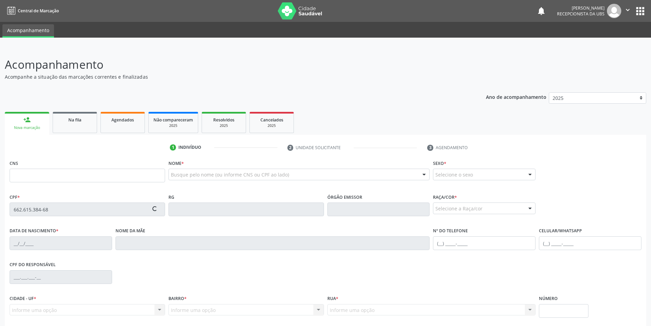
type input "706 4063 5253 8290"
type input "30/10/1970"
type input "Antonia Libertino dos Santos"
type input "(82) 99925-4386"
type input "S/N"
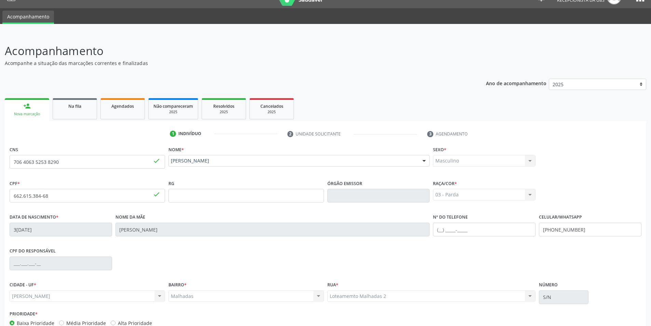
scroll to position [54, 0]
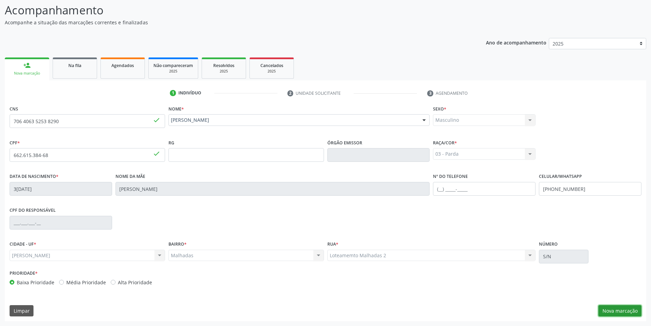
click at [621, 308] on button "Nova marcação" at bounding box center [620, 311] width 43 height 12
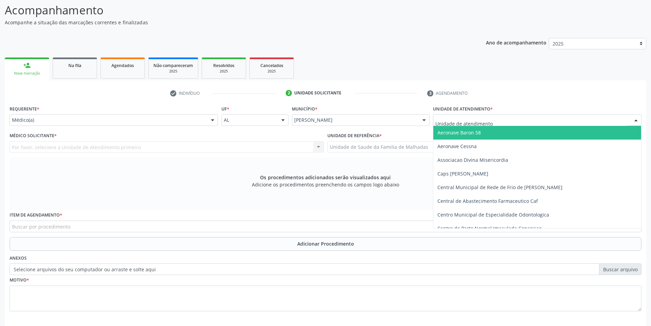
click at [637, 118] on div at bounding box center [636, 121] width 10 height 12
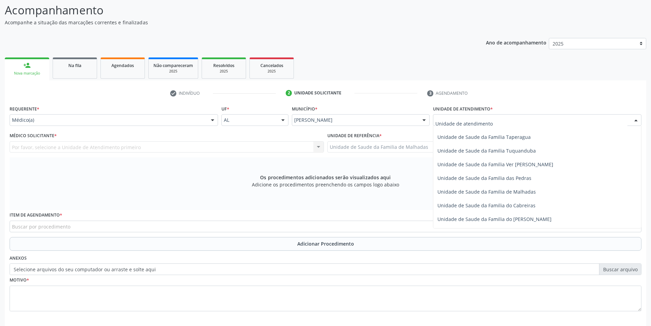
scroll to position [506, 0]
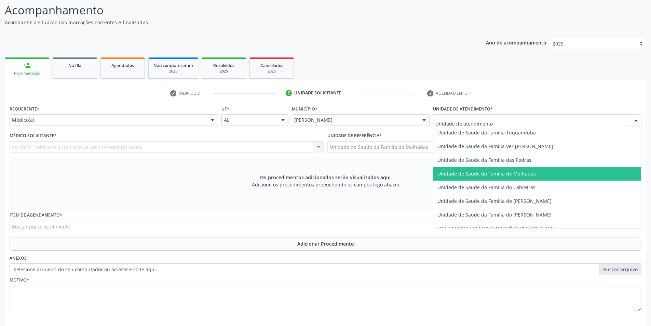
click at [523, 172] on span "Unidade de Saude da Familia de Malhadas" at bounding box center [487, 173] width 98 height 6
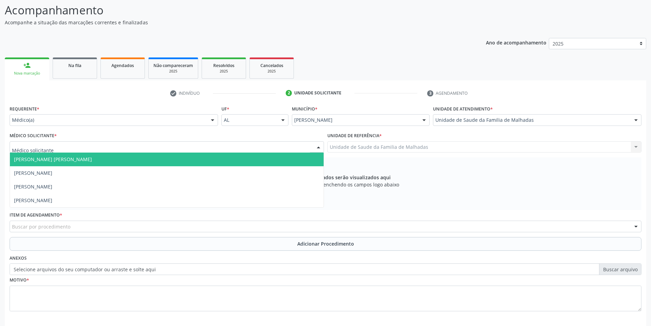
click at [164, 147] on div at bounding box center [167, 147] width 315 height 12
click at [165, 162] on span "Dan Reuter Ferraz de Araujo" at bounding box center [167, 159] width 314 height 14
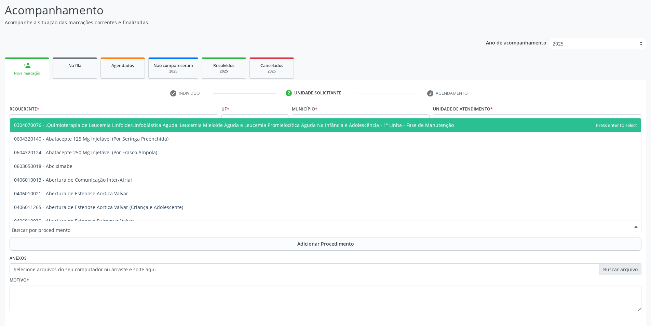
click at [70, 227] on div at bounding box center [326, 227] width 632 height 12
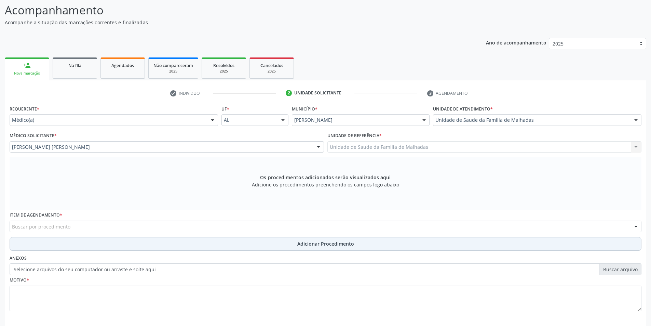
click at [59, 242] on button "Adicionar Procedimento" at bounding box center [326, 244] width 632 height 14
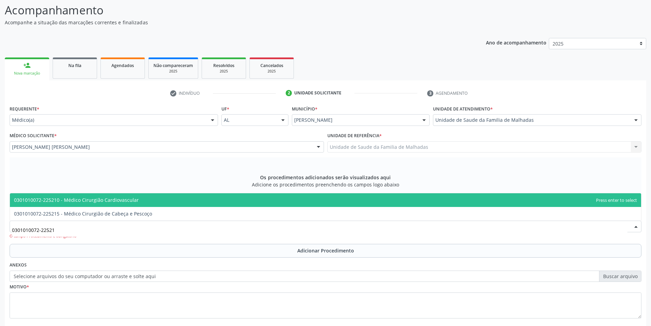
type input "0301010072-225215"
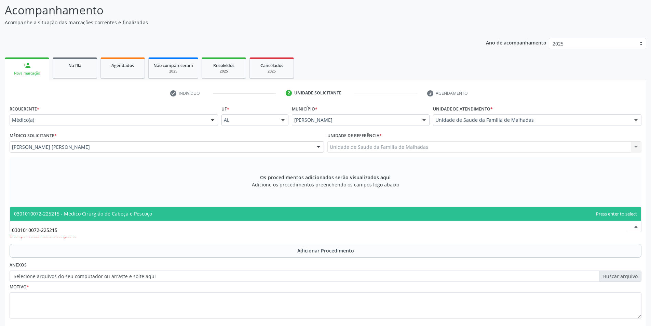
click at [181, 211] on span "0301010072-225215 - Médico Cirurgião de Cabeça e Pescoço" at bounding box center [325, 214] width 631 height 14
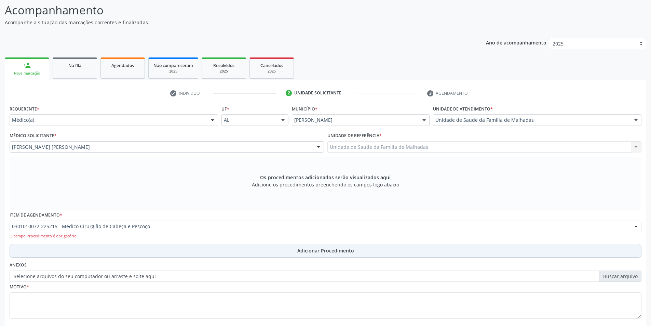
click at [307, 253] on span "Adicionar Procedimento" at bounding box center [325, 250] width 57 height 7
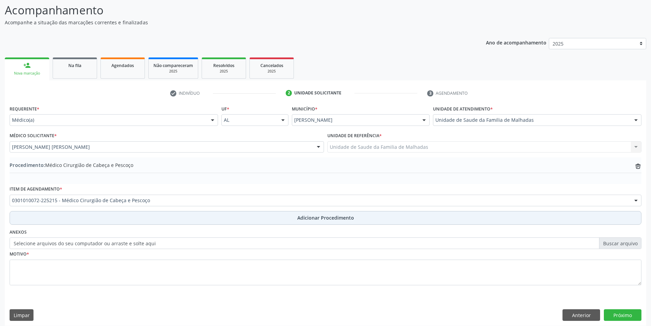
click at [308, 214] on button "Adicionar Procedimento" at bounding box center [326, 218] width 632 height 14
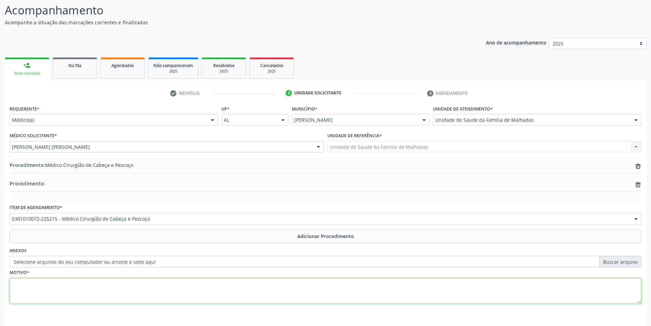
click at [39, 296] on textarea at bounding box center [326, 291] width 632 height 26
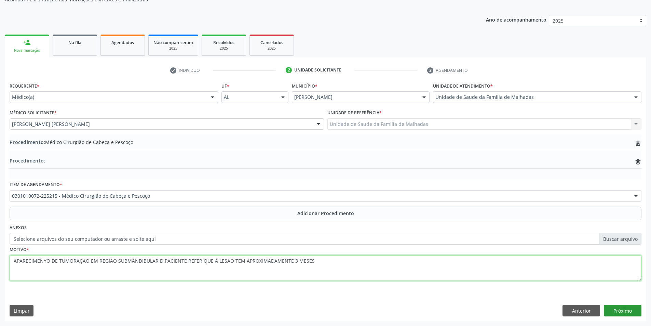
type textarea "APARECIMENYO DE TUMORAÇAO EM REGIAO SUBMANDIBULAR D.PACIENTE REFER QUE A LESAO …"
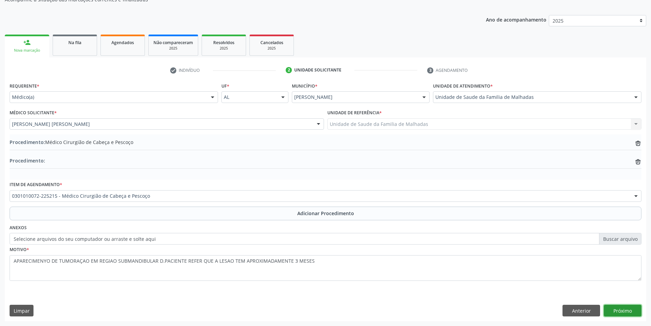
click at [624, 312] on button "Próximo" at bounding box center [623, 311] width 38 height 12
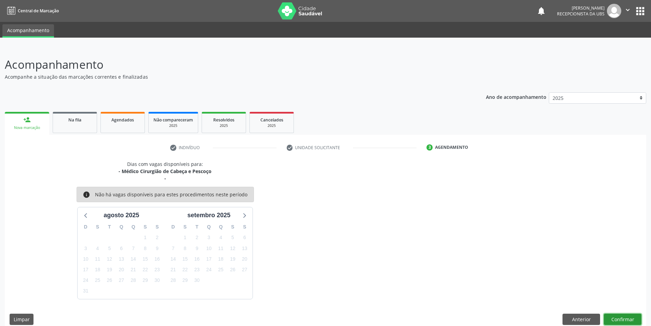
click at [623, 318] on button "Confirmar" at bounding box center [623, 319] width 38 height 12
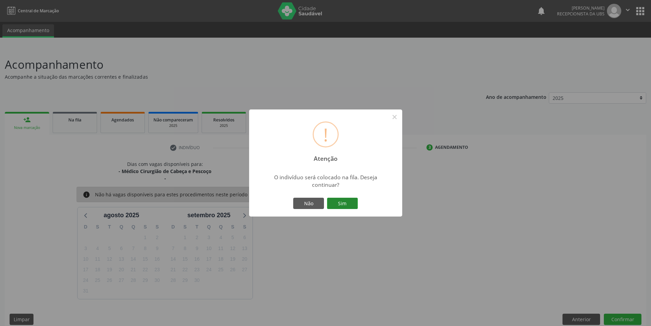
click at [343, 204] on button "Sim" at bounding box center [342, 204] width 31 height 12
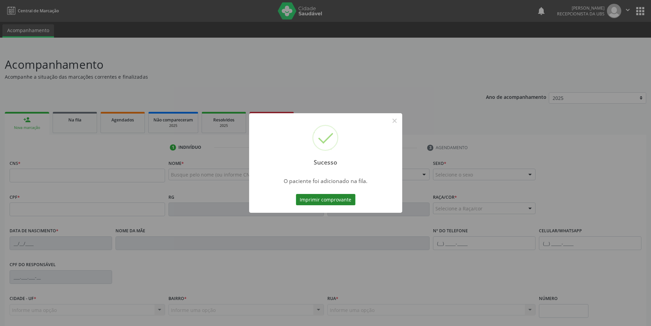
click at [344, 196] on button "Imprimir comprovante" at bounding box center [325, 200] width 59 height 12
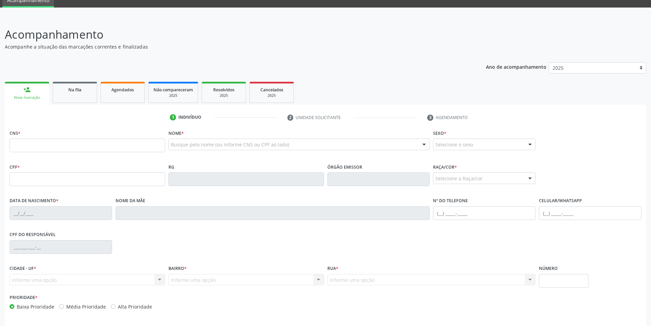
scroll to position [54, 0]
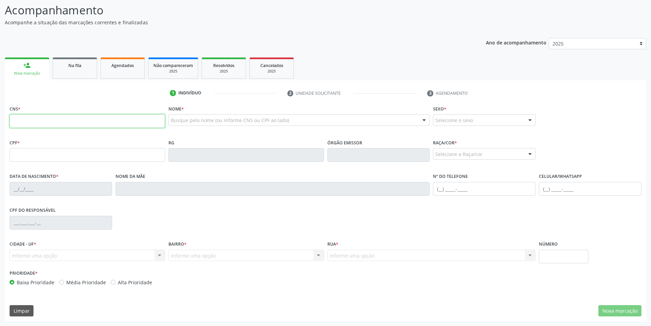
click at [24, 120] on input "text" at bounding box center [88, 121] width 156 height 14
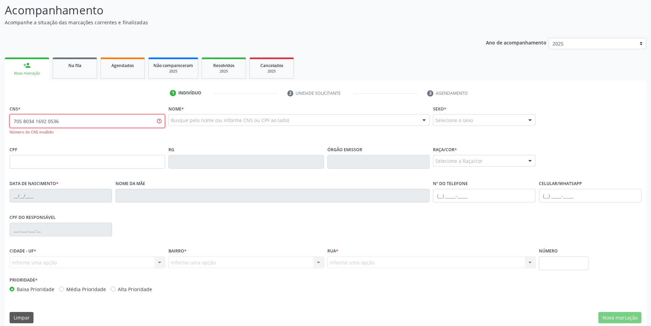
type input "705 8034 1692 0536"
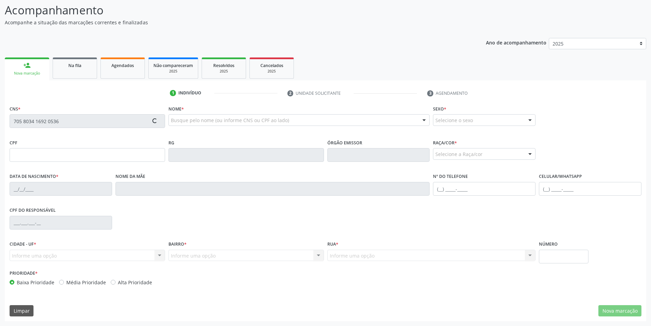
type input "123.766.274-51"
type input "20/05/1996"
type input "Zelia da Silva"
type input "(82) 99135-7454"
type input "S/N"
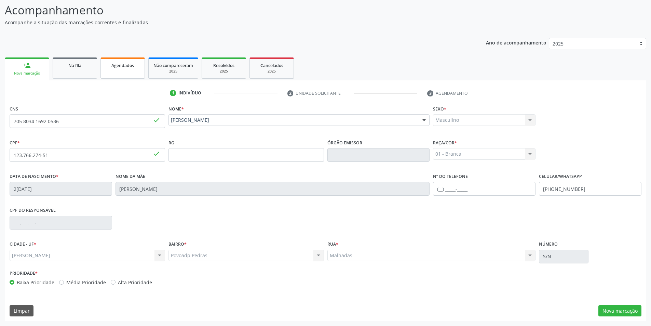
click at [118, 68] on span "Agendados" at bounding box center [122, 66] width 23 height 6
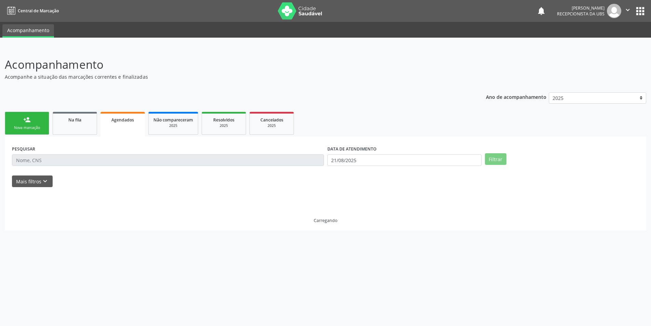
scroll to position [0, 0]
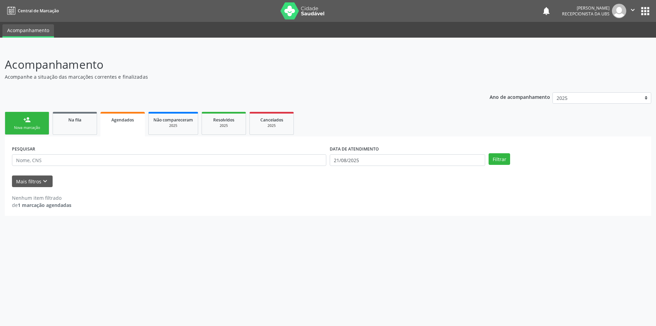
click at [32, 126] on div "Nova marcação" at bounding box center [27, 127] width 34 height 5
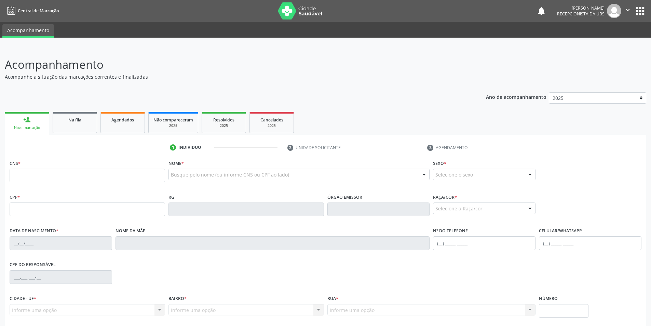
click at [25, 183] on fieldset "CNS *" at bounding box center [88, 172] width 156 height 29
click at [28, 176] on input "text" at bounding box center [88, 176] width 156 height 14
type input "708 5063 8972 1477"
type input "122.868.974-17"
type input "27/03/2007"
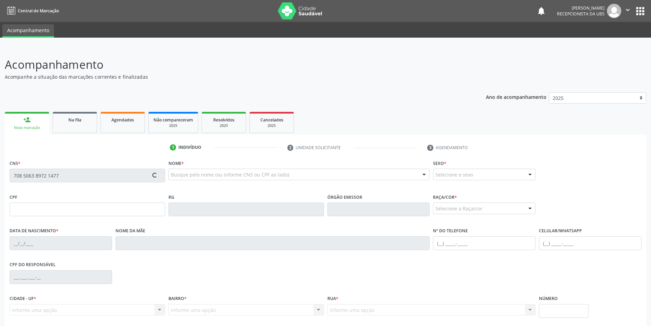
type input "Luciene Santos da Rocha"
type input "(82) 99981-5099"
type input "S/N"
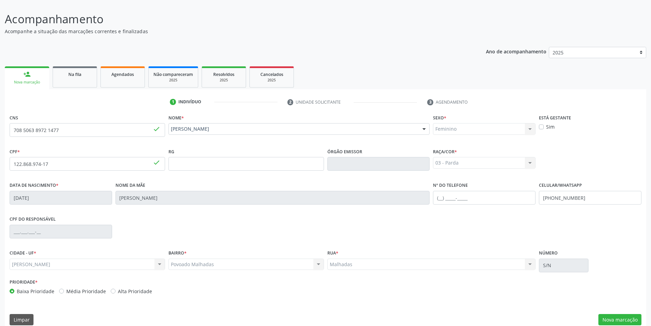
scroll to position [54, 0]
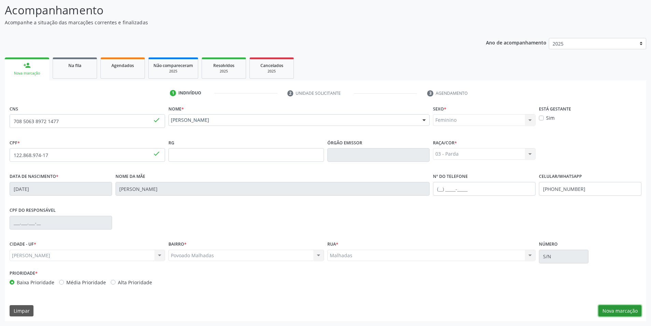
click at [623, 311] on button "Nova marcação" at bounding box center [620, 311] width 43 height 12
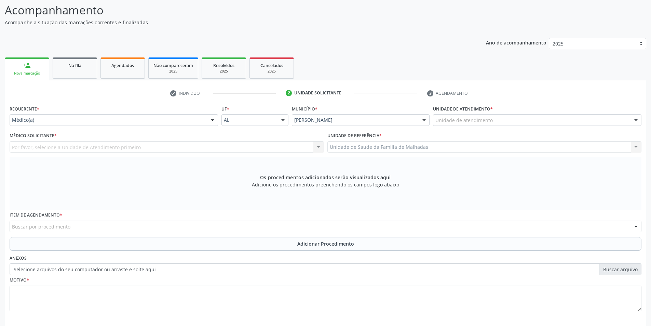
click at [637, 118] on div at bounding box center [636, 121] width 10 height 12
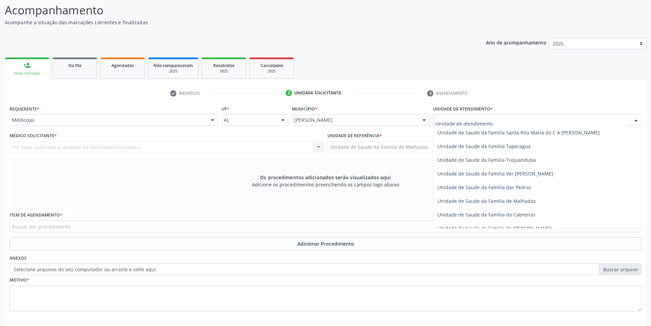
scroll to position [506, 0]
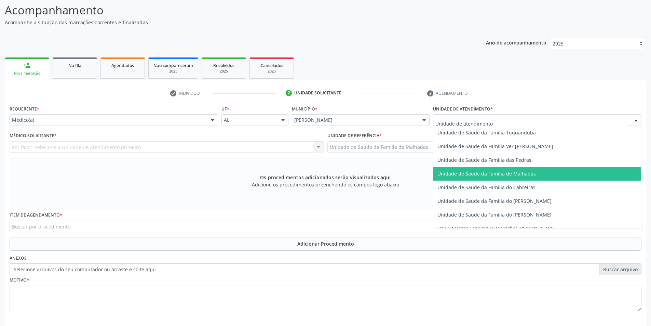
click at [526, 174] on span "Unidade de Saude da Familia de Malhadas" at bounding box center [487, 173] width 98 height 6
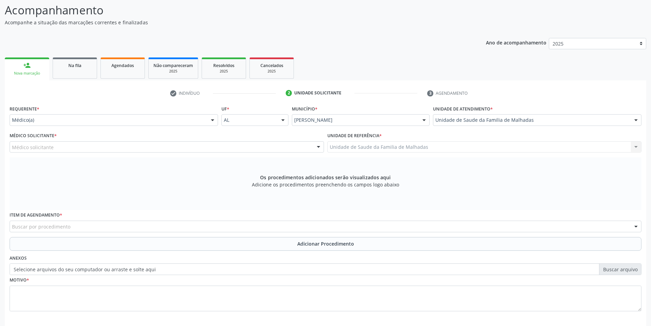
click at [194, 113] on div "Requerente * Médico(a) Médico(a) Enfermeiro(a) Paciente Nenhum resultado encont…" at bounding box center [114, 115] width 209 height 22
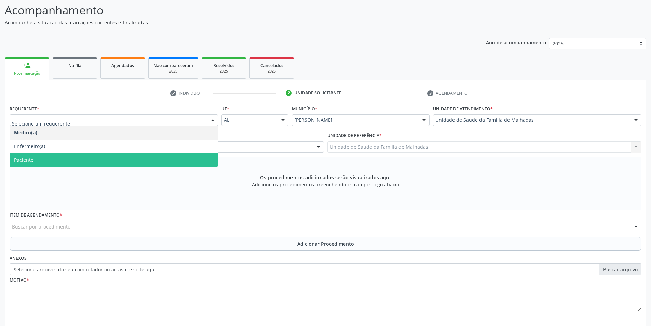
click at [166, 163] on span "Paciente" at bounding box center [114, 160] width 208 height 14
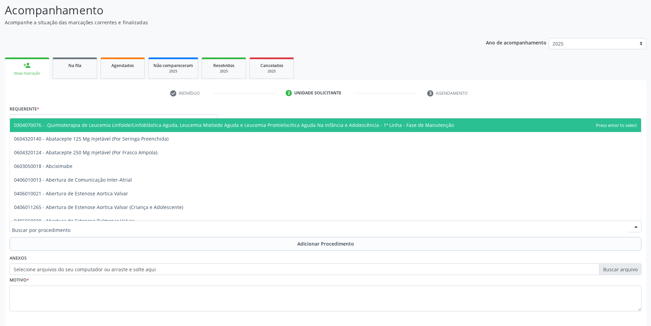
click at [144, 225] on div at bounding box center [326, 227] width 632 height 12
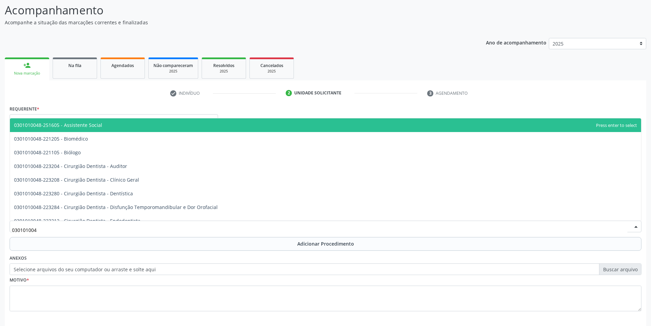
type input "0301010048"
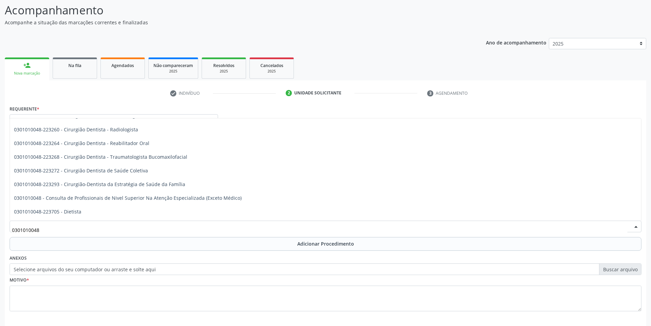
scroll to position [292, 0]
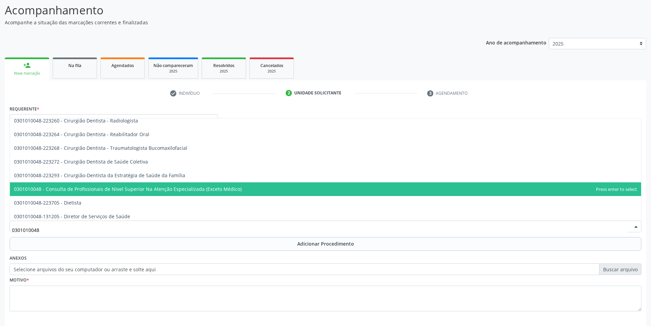
click at [230, 192] on span "0301010048 - Consulta de Profissionais de Nivel Superior Na Atenção Especializa…" at bounding box center [325, 189] width 631 height 14
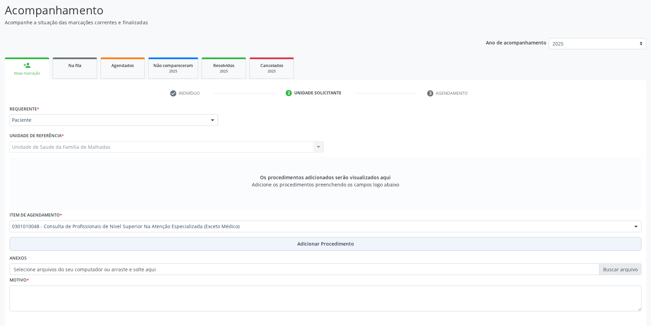
click at [301, 243] on span "Adicionar Procedimento" at bounding box center [325, 243] width 57 height 7
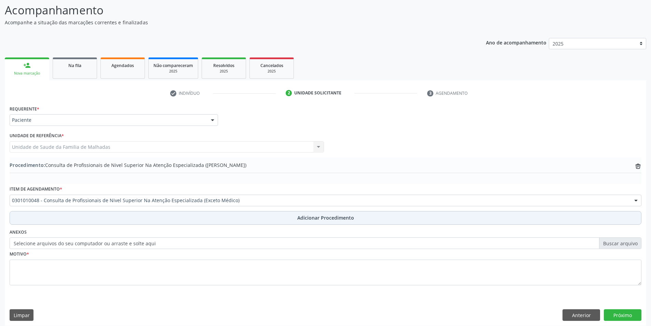
click at [306, 217] on span "Adicionar Procedimento" at bounding box center [325, 217] width 57 height 7
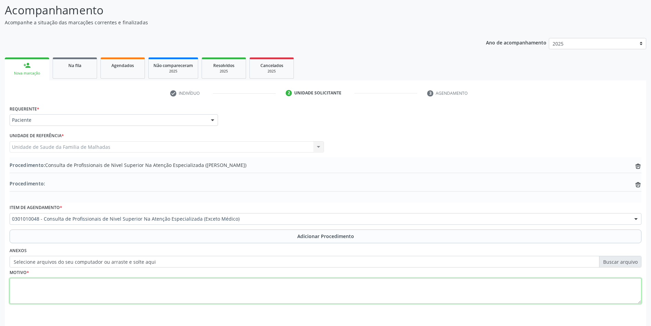
click at [78, 294] on textarea at bounding box center [326, 291] width 632 height 26
click at [23, 284] on textarea "CEO RAIO-X" at bounding box center [326, 291] width 632 height 26
click at [22, 284] on textarea "CEO( RAIO-X" at bounding box center [326, 291] width 632 height 26
click at [51, 285] on textarea "CEO ( RAIO-X" at bounding box center [326, 291] width 632 height 26
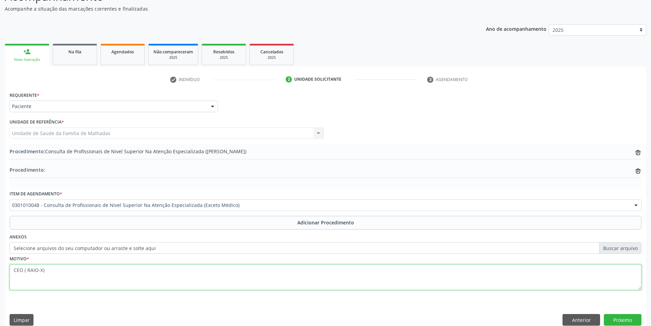
scroll to position [77, 0]
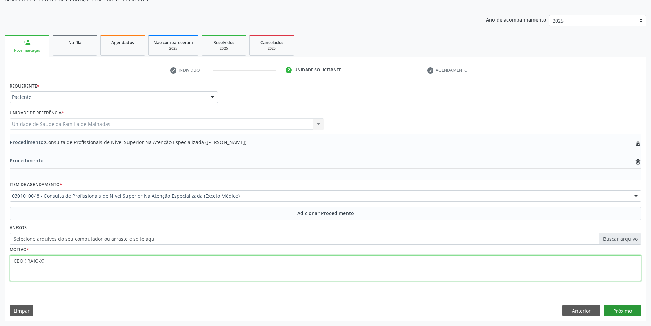
type textarea "CEO ( RAIO-X)"
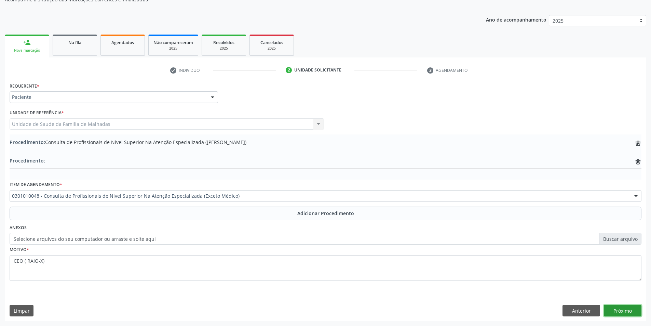
click at [624, 310] on button "Próximo" at bounding box center [623, 311] width 38 height 12
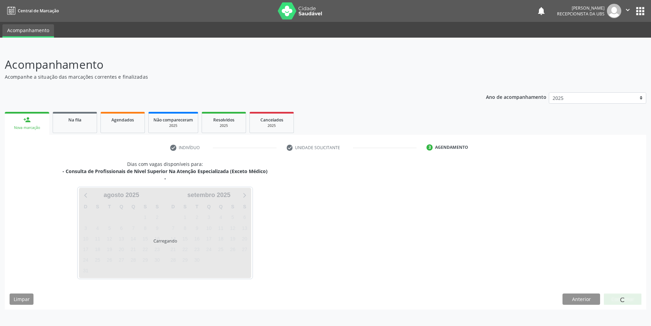
scroll to position [0, 0]
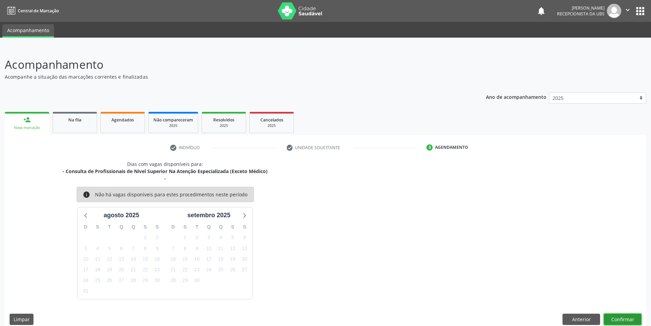
click at [625, 318] on button "Confirmar" at bounding box center [623, 319] width 38 height 12
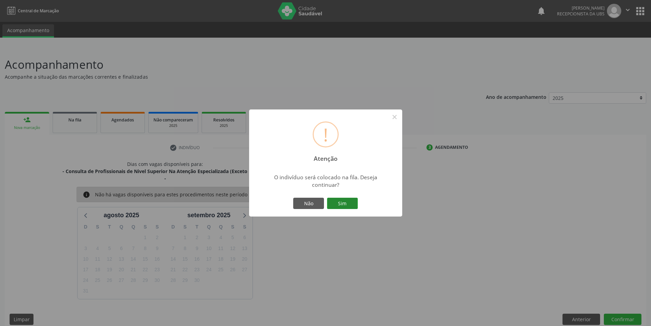
click at [343, 203] on button "Sim" at bounding box center [342, 204] width 31 height 12
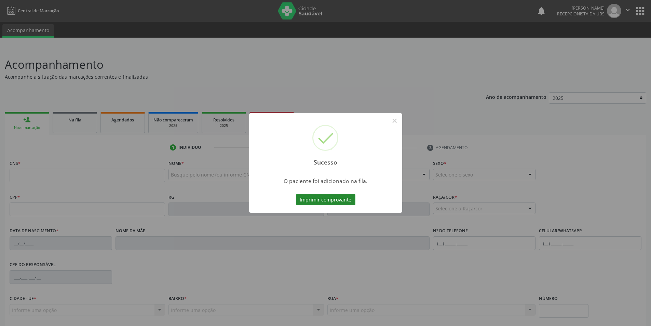
click at [340, 200] on button "Imprimir comprovante" at bounding box center [325, 200] width 59 height 12
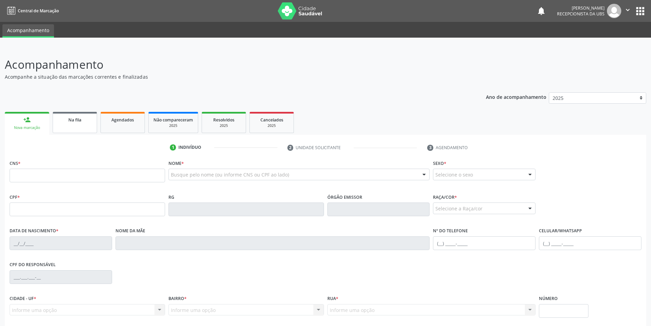
click at [67, 125] on link "Na fila" at bounding box center [75, 122] width 44 height 21
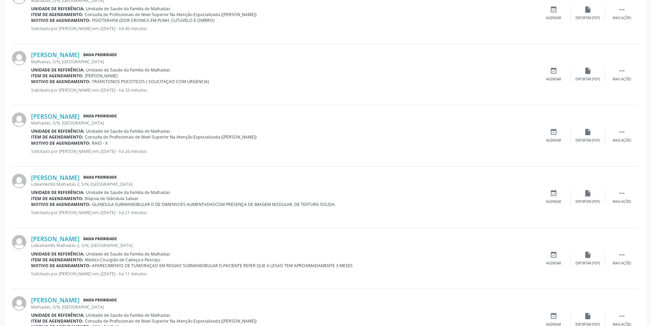
scroll to position [844, 0]
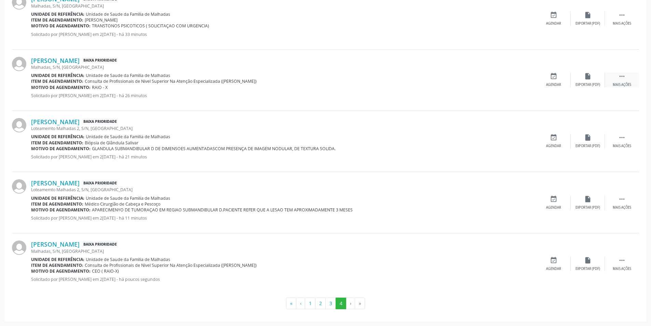
click at [619, 76] on icon "" at bounding box center [622, 76] width 8 height 8
click at [587, 80] on div "edit Editar" at bounding box center [588, 79] width 34 height 15
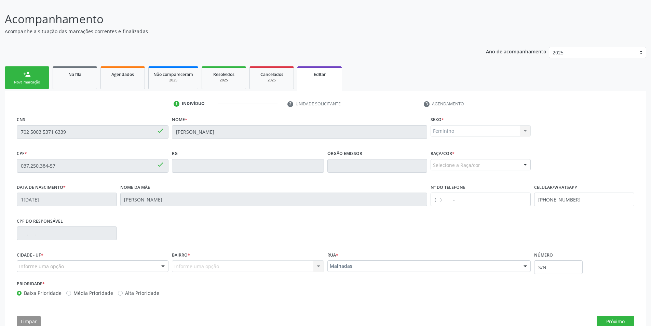
scroll to position [64, 0]
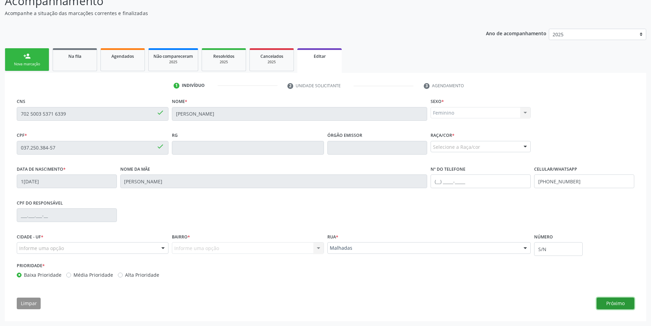
click at [618, 302] on button "Próximo" at bounding box center [616, 303] width 38 height 12
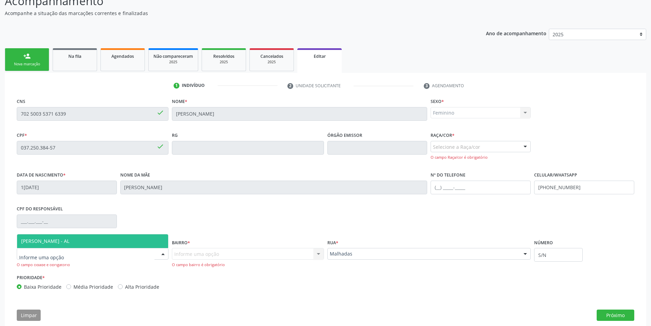
click at [164, 254] on div at bounding box center [163, 254] width 10 height 12
click at [153, 246] on span "[PERSON_NAME] - AL" at bounding box center [92, 241] width 151 height 14
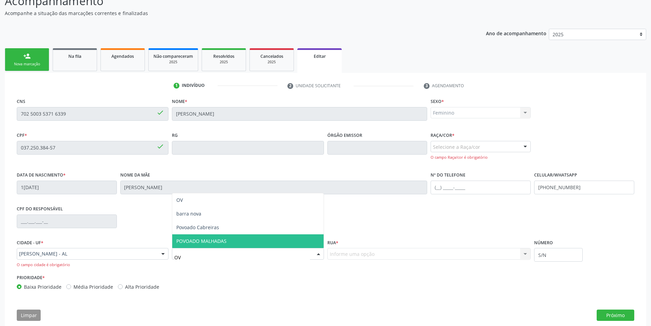
type input "OVO"
click at [218, 244] on span "POVOADO MALHADAS" at bounding box center [201, 241] width 50 height 6
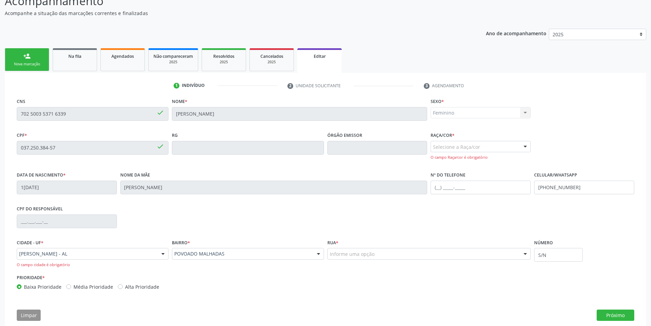
click at [513, 252] on div "Informe uma opção" at bounding box center [430, 254] width 204 height 12
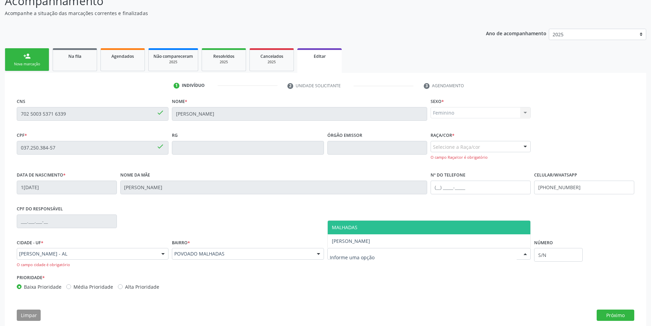
click at [415, 227] on span "MALHADAS" at bounding box center [429, 228] width 203 height 14
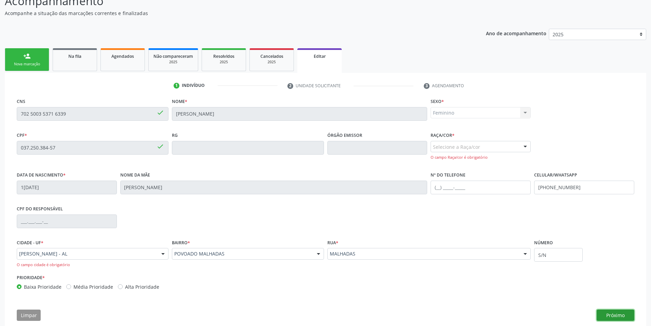
click at [618, 315] on button "Próximo" at bounding box center [616, 315] width 38 height 12
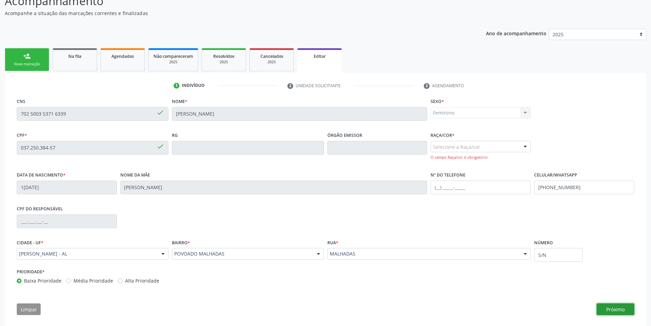
click at [617, 310] on button "Próximo" at bounding box center [616, 309] width 38 height 12
click at [526, 146] on div at bounding box center [525, 147] width 10 height 12
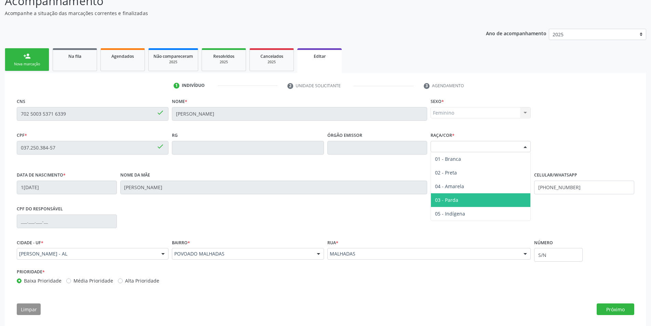
click at [479, 196] on span "03 - Parda" at bounding box center [480, 200] width 99 height 14
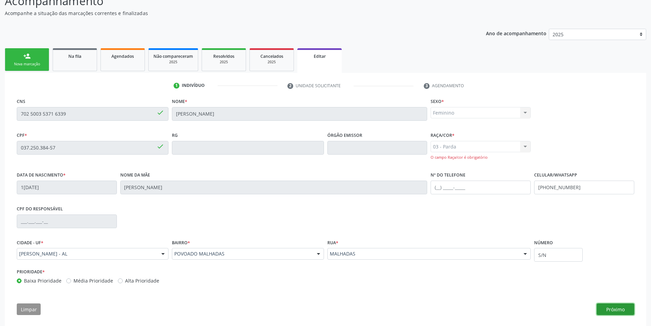
click at [631, 309] on button "Próximo" at bounding box center [616, 309] width 38 height 12
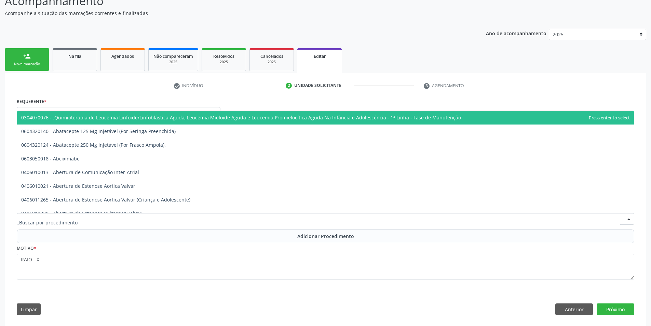
click at [135, 218] on div at bounding box center [326, 219] width 618 height 12
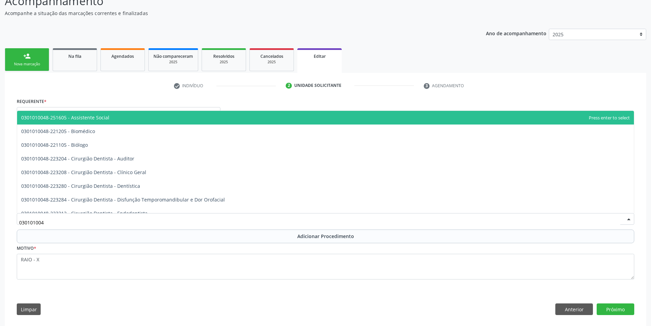
type input "0301010048"
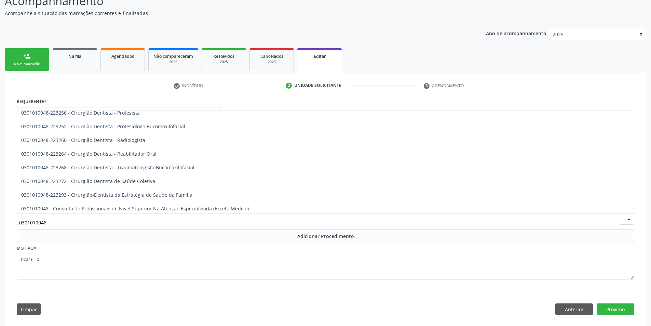
scroll to position [315, 0]
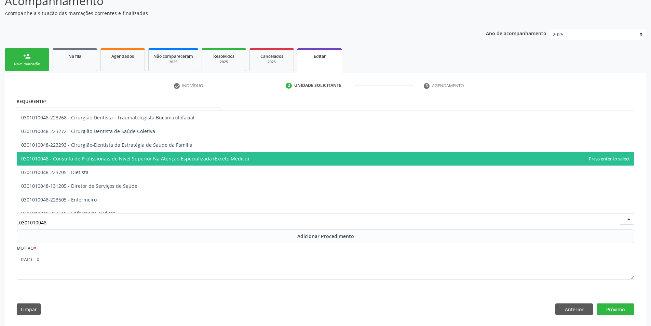
click at [218, 157] on span "0301010048 - Consulta de Profissionais de Nivel Superior Na Atenção Especializa…" at bounding box center [135, 158] width 228 height 6
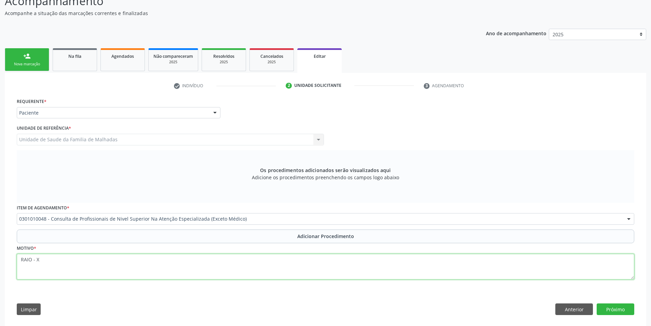
click at [17, 259] on textarea "RAIO - X" at bounding box center [326, 267] width 618 height 26
click at [57, 258] on textarea "CEO (RAIO - X" at bounding box center [326, 267] width 618 height 26
type textarea "CEO (RAIO - X)"
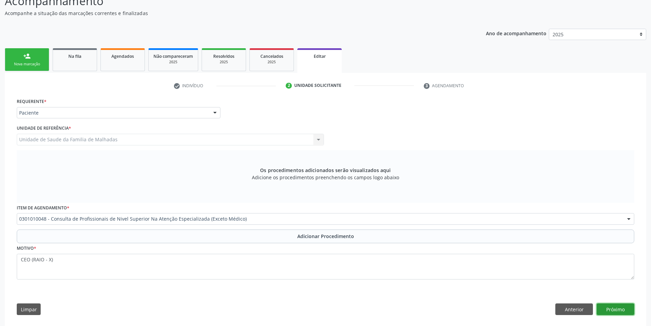
click at [602, 307] on button "Próximo" at bounding box center [616, 309] width 38 height 12
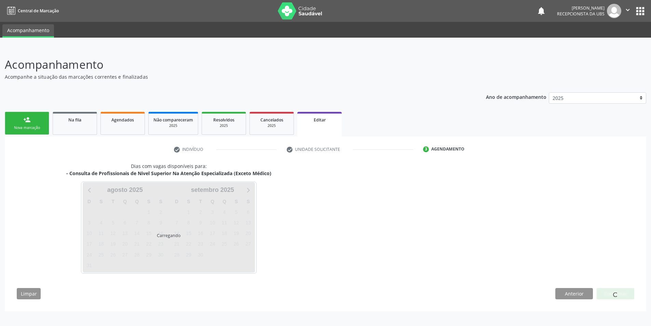
scroll to position [0, 0]
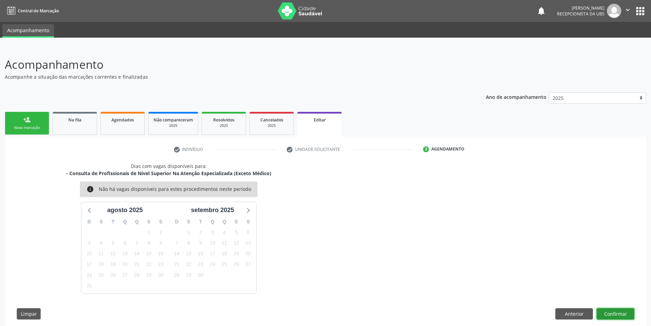
click at [622, 310] on button "Confirmar" at bounding box center [616, 314] width 38 height 12
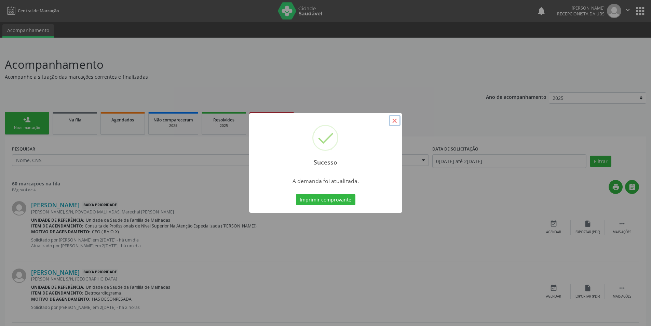
click at [393, 120] on button "×" at bounding box center [395, 121] width 12 height 12
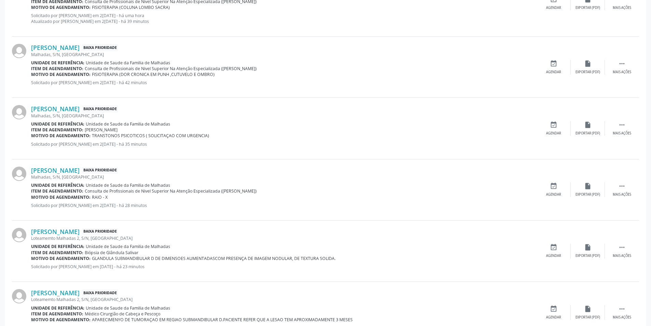
scroll to position [739, 0]
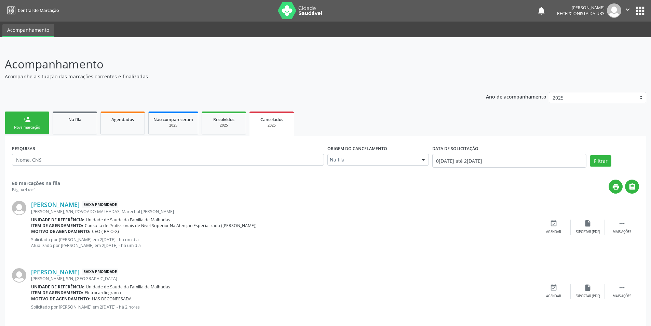
scroll to position [0, 0]
click at [118, 125] on link "Agendados" at bounding box center [123, 123] width 44 height 23
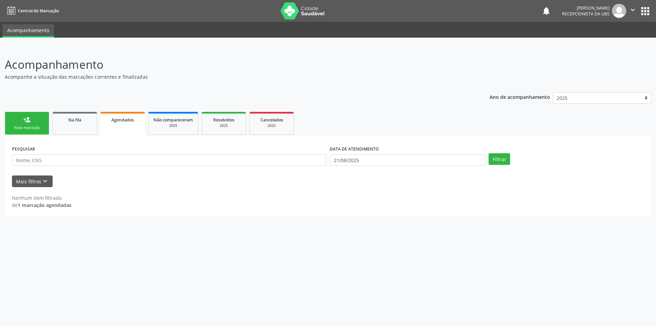
click at [210, 44] on div at bounding box center [328, 43] width 656 height 10
click at [63, 123] on link "Na fila" at bounding box center [75, 123] width 44 height 23
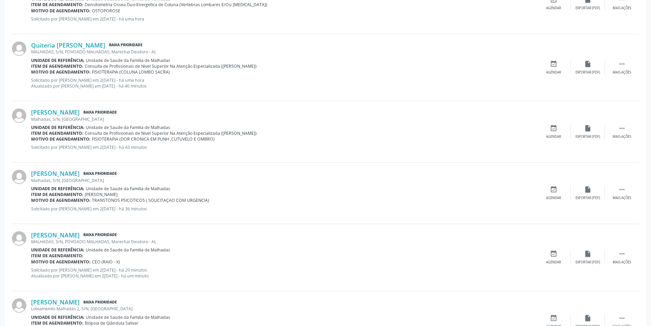
scroll to position [707, 0]
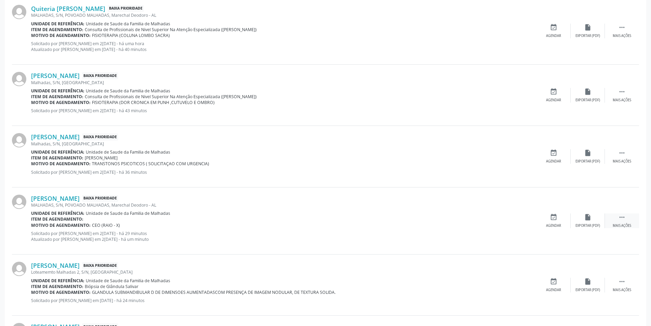
click at [622, 215] on icon "" at bounding box center [622, 217] width 8 height 8
click at [588, 218] on icon "edit" at bounding box center [588, 217] width 8 height 8
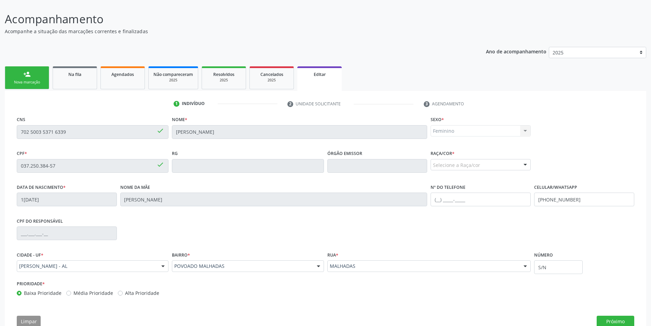
scroll to position [64, 0]
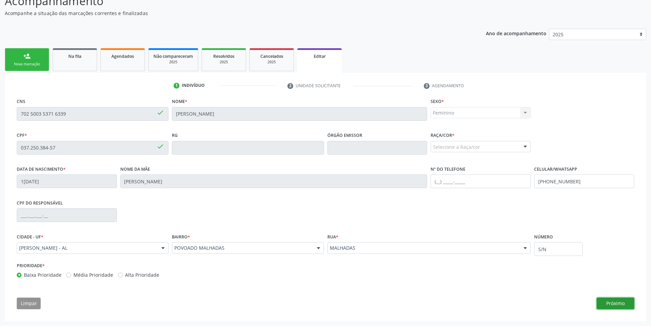
click at [612, 301] on button "Próximo" at bounding box center [616, 303] width 38 height 12
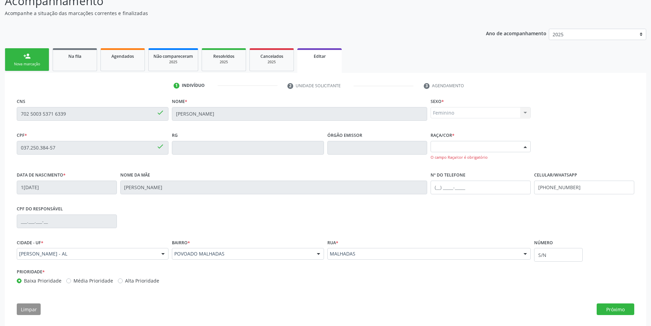
click at [525, 144] on div at bounding box center [525, 147] width 10 height 12
click at [457, 198] on span "03 - Parda" at bounding box center [446, 200] width 23 height 6
click at [622, 310] on button "Próximo" at bounding box center [616, 309] width 38 height 12
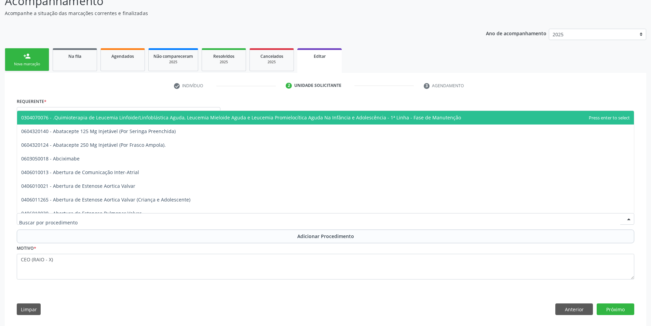
click at [106, 221] on div at bounding box center [326, 219] width 618 height 12
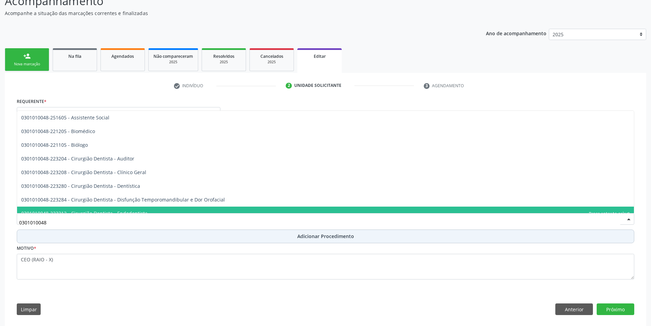
type input "0301010048"
click at [304, 236] on span "Adicionar Procedimento" at bounding box center [325, 235] width 57 height 7
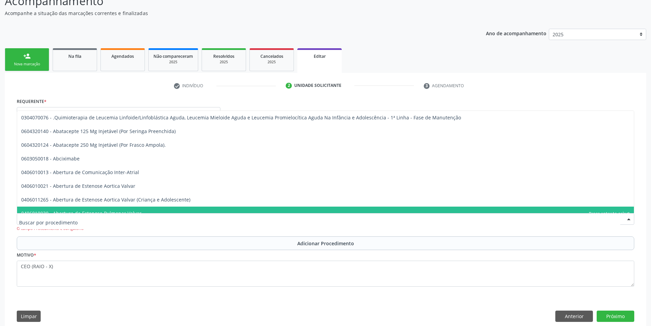
click at [150, 222] on div at bounding box center [326, 219] width 618 height 12
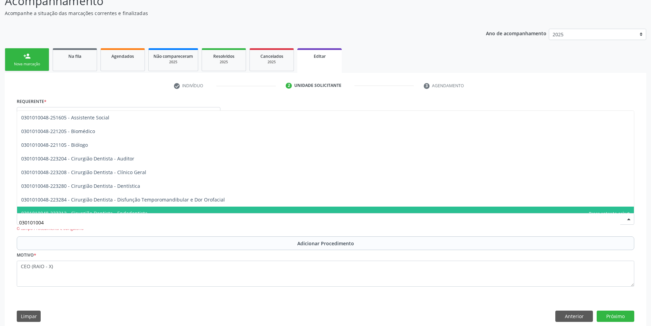
type input "0301010048"
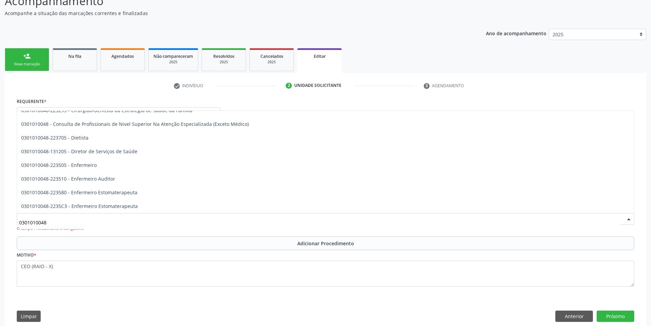
scroll to position [345, 0]
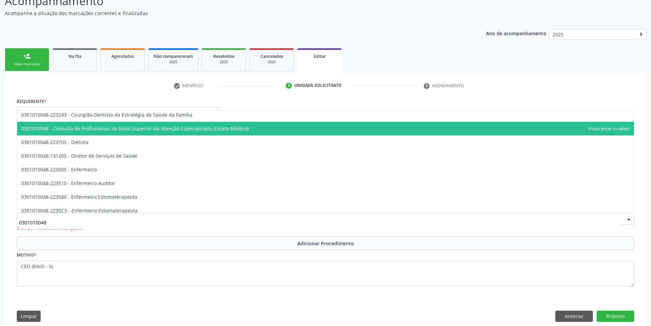
click at [235, 129] on span "0301010048 - Consulta de Profissionais de Nivel Superior Na Atenção Especializa…" at bounding box center [135, 128] width 228 height 6
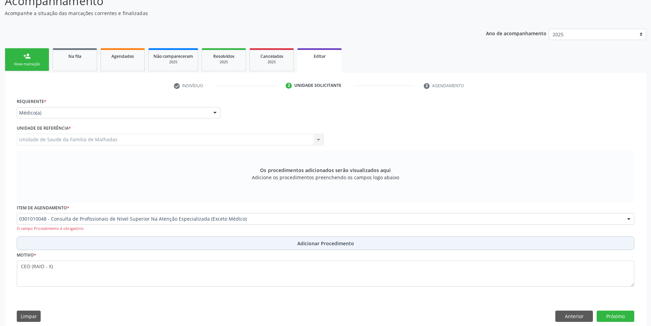
click at [309, 245] on span "Adicionar Procedimento" at bounding box center [325, 243] width 57 height 7
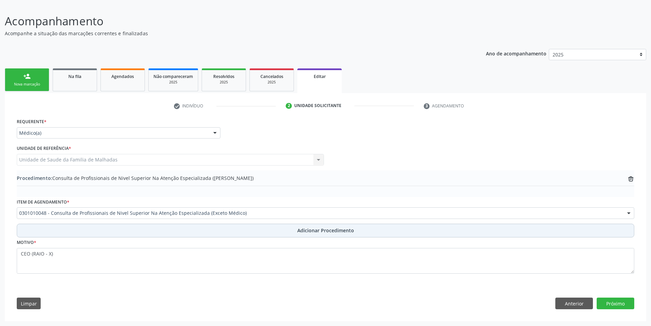
click at [307, 231] on span "Adicionar Procedimento" at bounding box center [325, 230] width 57 height 7
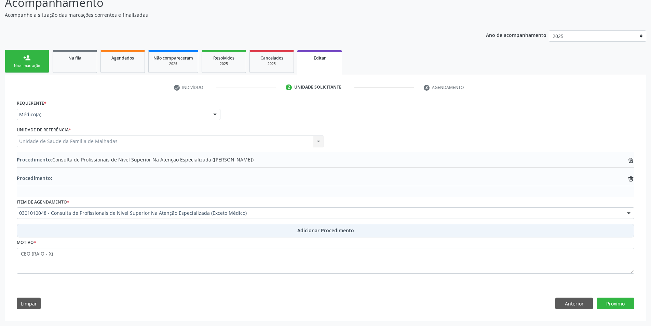
click at [307, 231] on span "Adicionar Procedimento" at bounding box center [325, 230] width 57 height 7
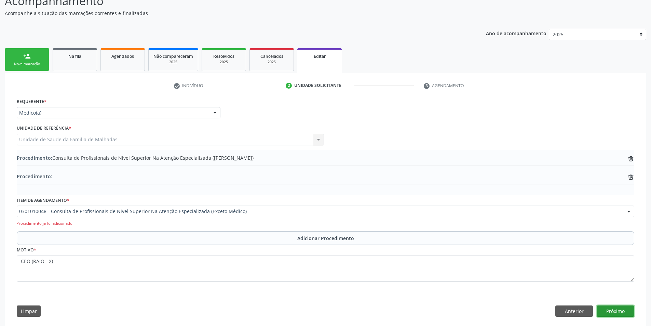
click at [613, 311] on button "Próximo" at bounding box center [616, 311] width 38 height 12
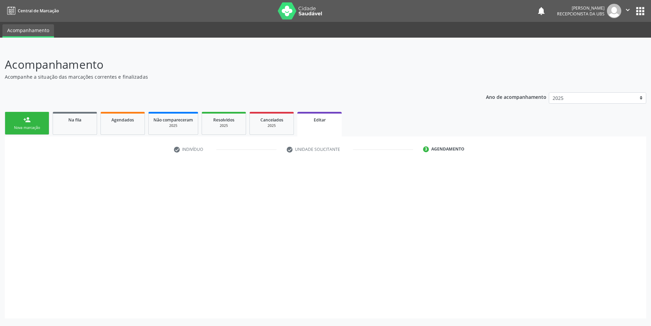
scroll to position [0, 0]
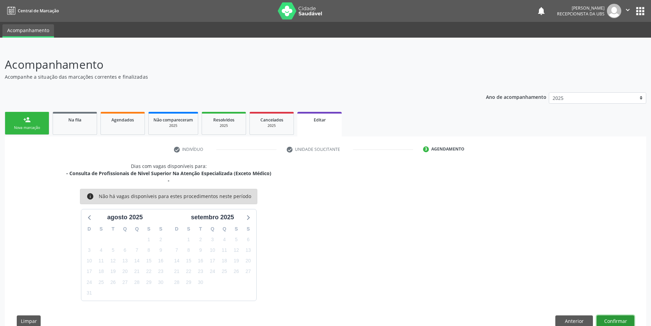
click at [614, 318] on button "Confirmar" at bounding box center [616, 321] width 38 height 12
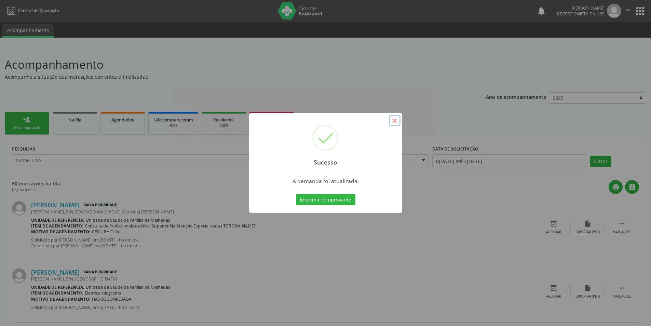
click at [396, 122] on button "×" at bounding box center [395, 121] width 12 height 12
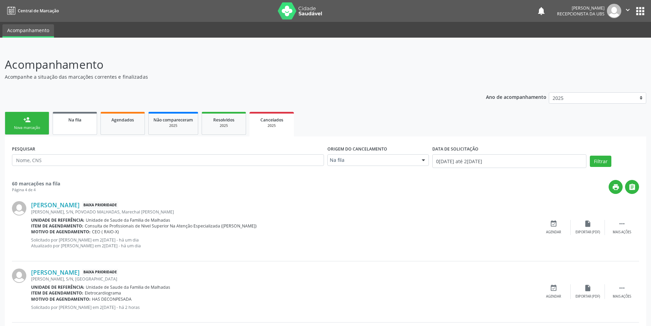
click at [88, 125] on link "Na fila" at bounding box center [75, 123] width 44 height 23
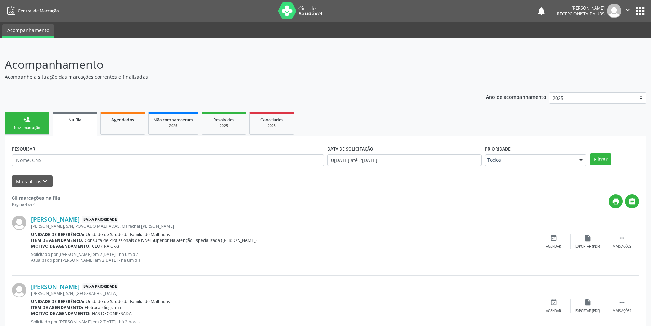
click at [33, 127] on div "Nova marcação" at bounding box center [27, 127] width 34 height 5
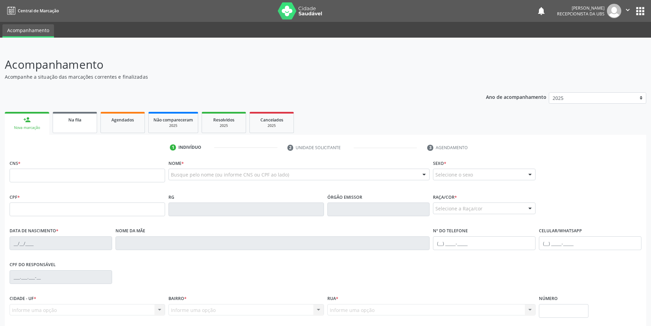
click at [71, 124] on link "Na fila" at bounding box center [75, 122] width 44 height 21
